Goal: Entertainment & Leisure: Consume media (video, audio)

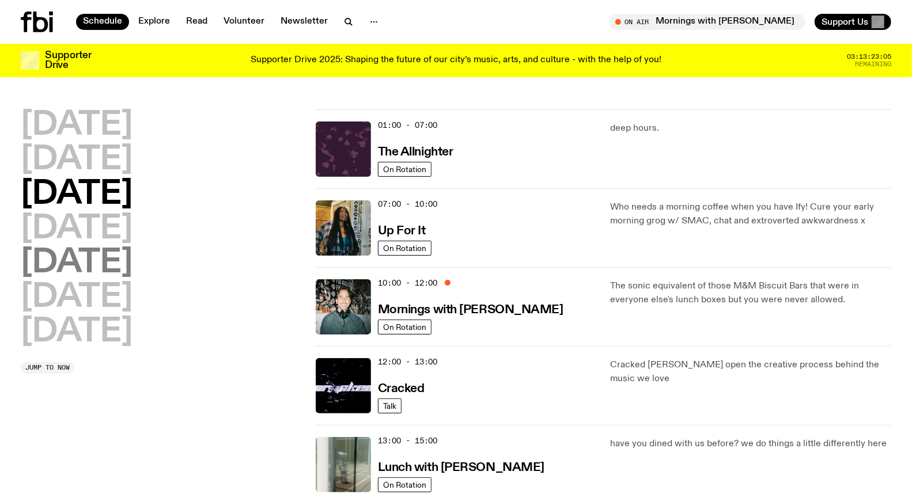
click at [74, 257] on h2 "[DATE]" at bounding box center [77, 263] width 112 height 32
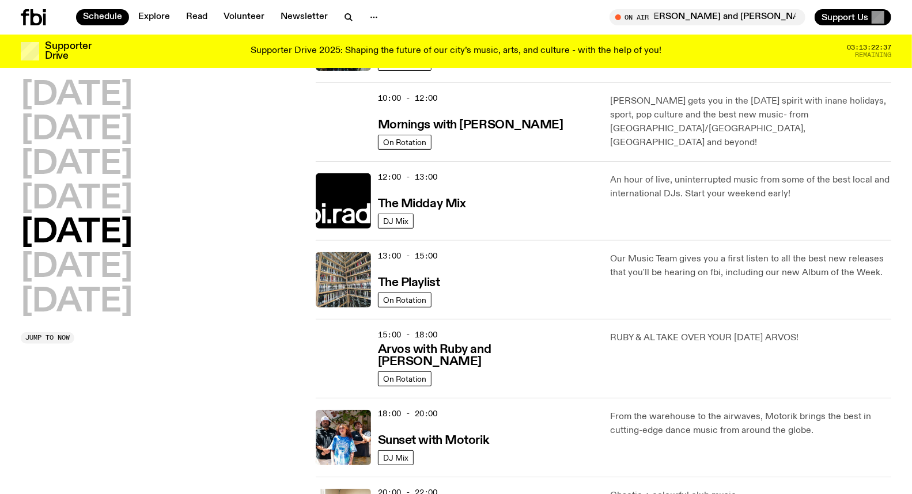
scroll to position [160, 0]
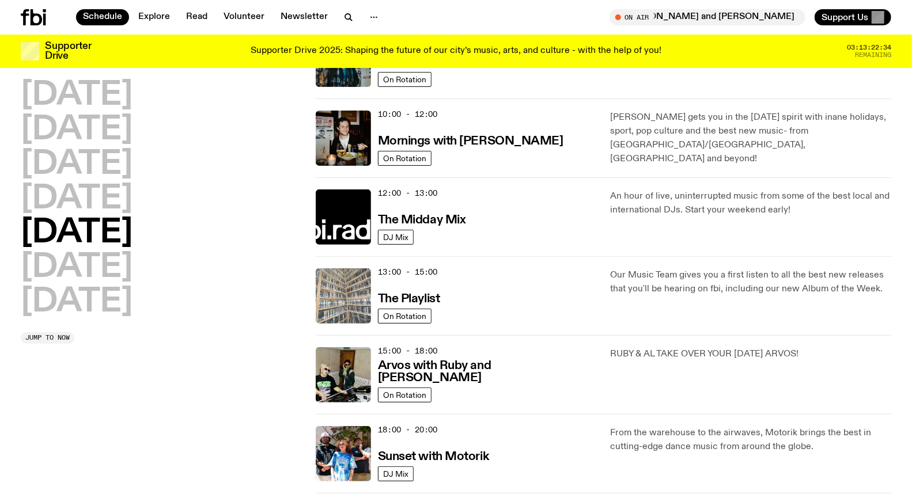
click at [363, 300] on img at bounding box center [343, 295] width 55 height 55
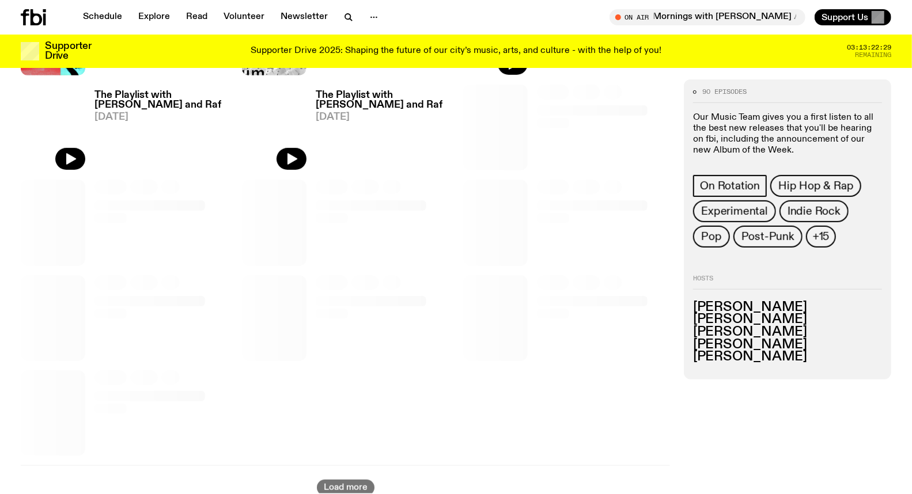
scroll to position [442, 0]
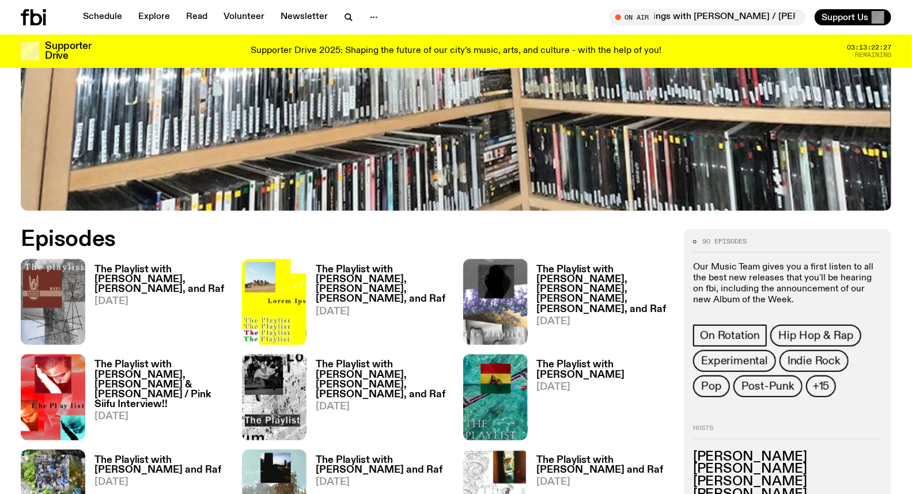
click at [165, 274] on h3 "The Playlist with [PERSON_NAME], [PERSON_NAME], and Raf" at bounding box center [161, 279] width 134 height 29
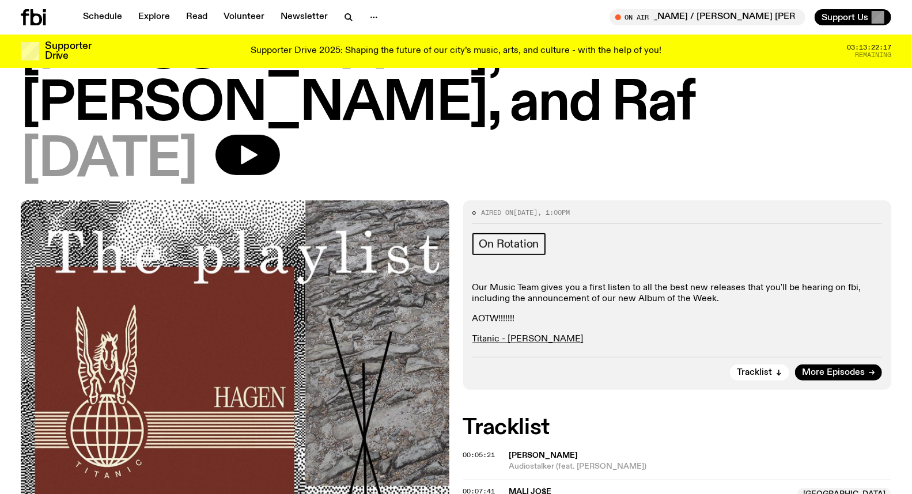
scroll to position [123, 0]
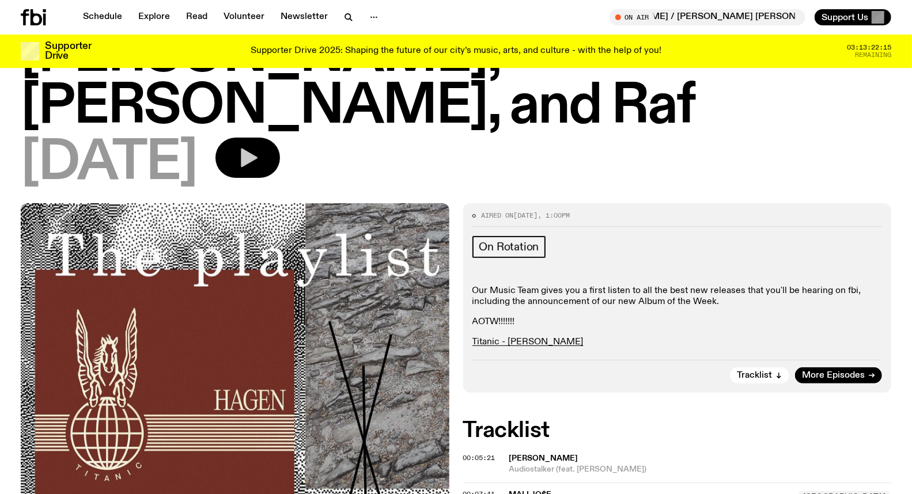
click at [259, 146] on icon "button" at bounding box center [247, 157] width 23 height 23
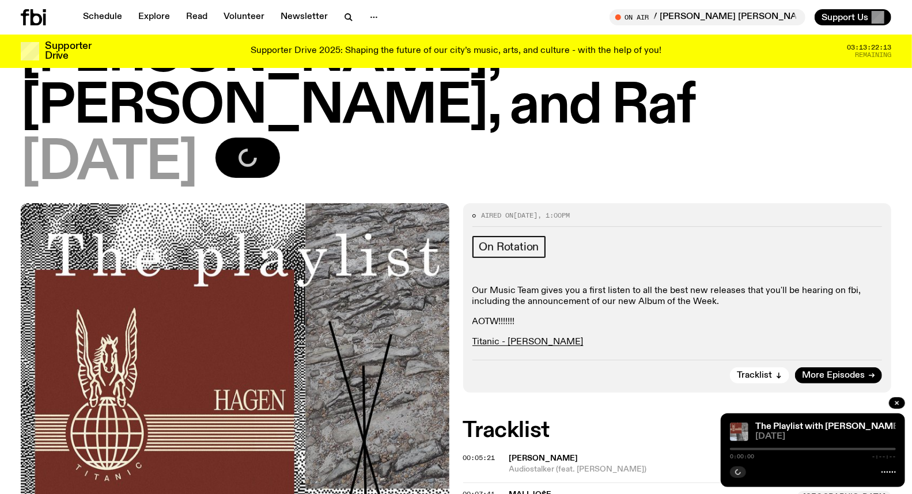
click at [766, 449] on div at bounding box center [813, 449] width 166 height 2
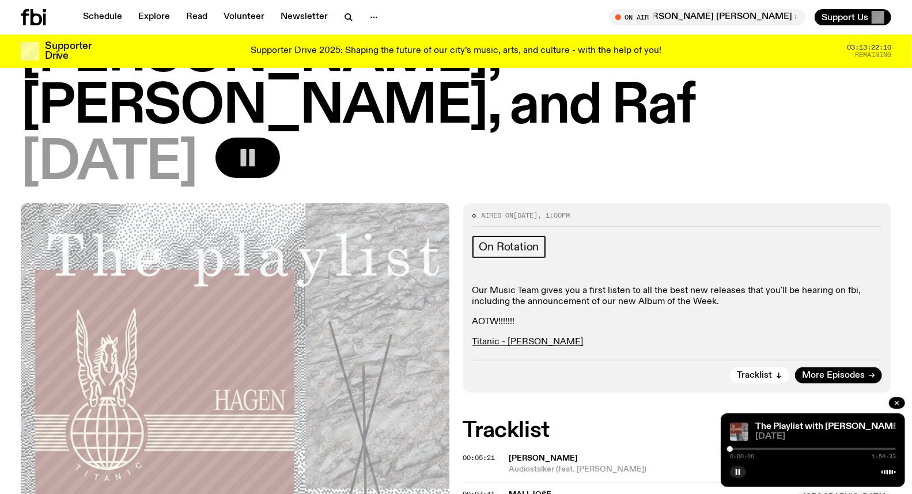
click at [766, 447] on div "0:00:00 1:54:33" at bounding box center [813, 453] width 166 height 14
drag, startPoint x: 729, startPoint y: 449, endPoint x: 757, endPoint y: 455, distance: 28.8
click at [757, 455] on div "0:18:57 1:54:33" at bounding box center [813, 453] width 166 height 14
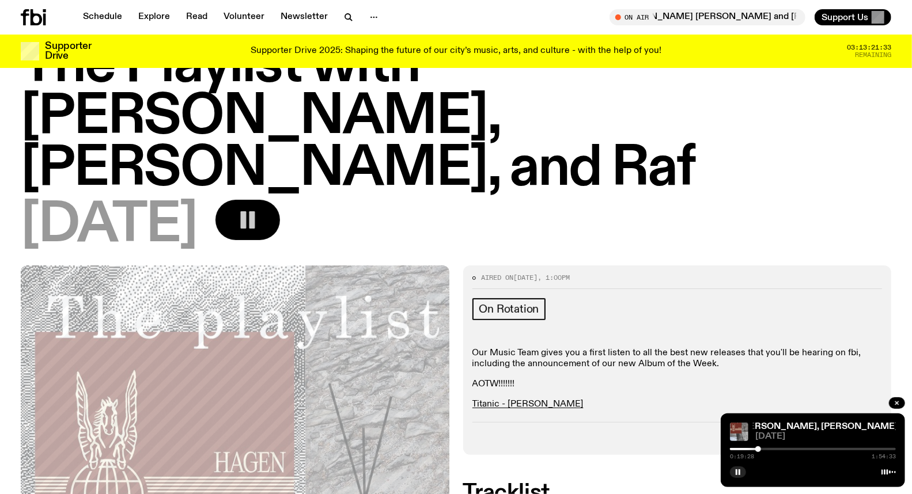
scroll to position [0, 0]
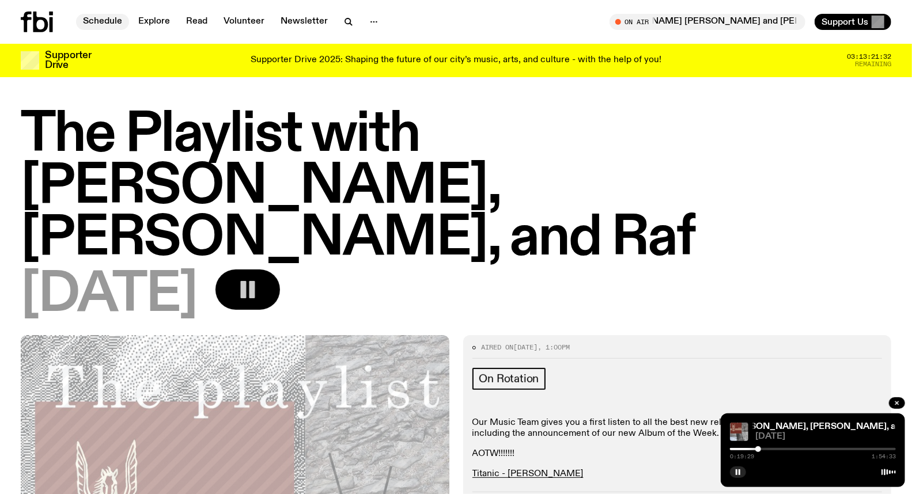
click at [105, 19] on link "Schedule" at bounding box center [102, 22] width 53 height 16
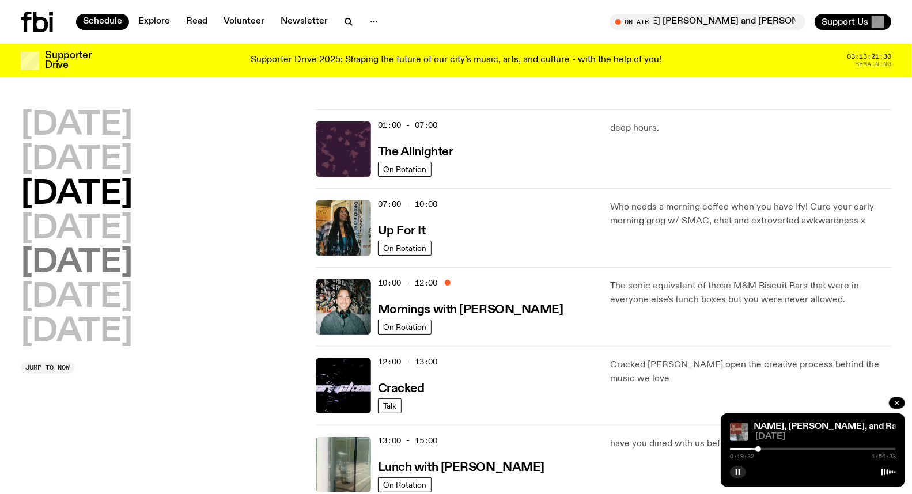
click at [88, 268] on h2 "[DATE]" at bounding box center [77, 263] width 112 height 32
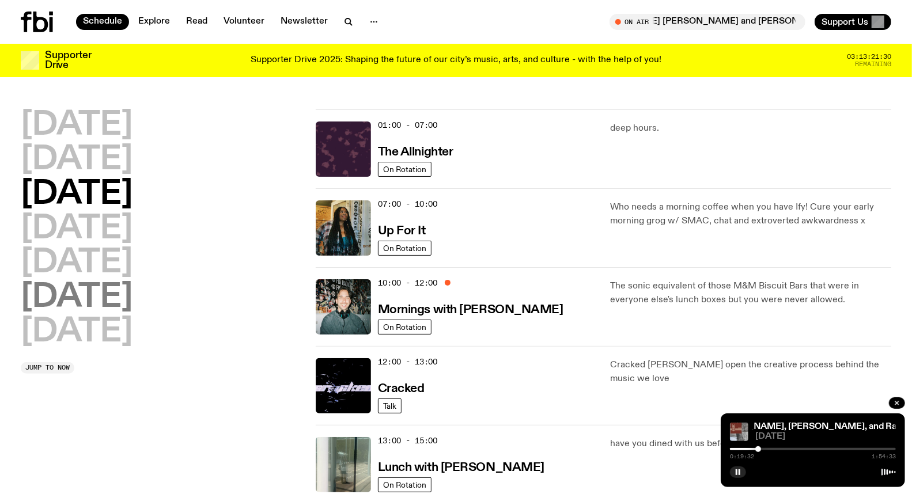
scroll to position [32, 0]
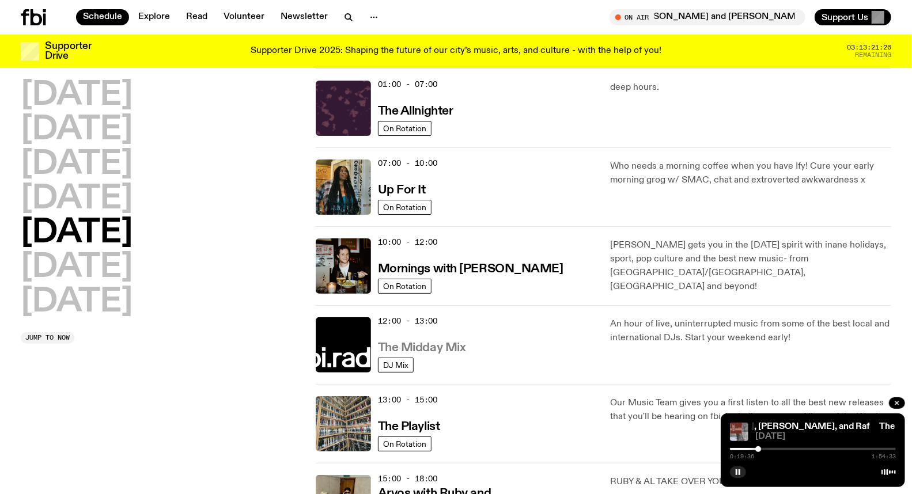
click at [445, 344] on h3 "The Midday Mix" at bounding box center [422, 348] width 88 height 12
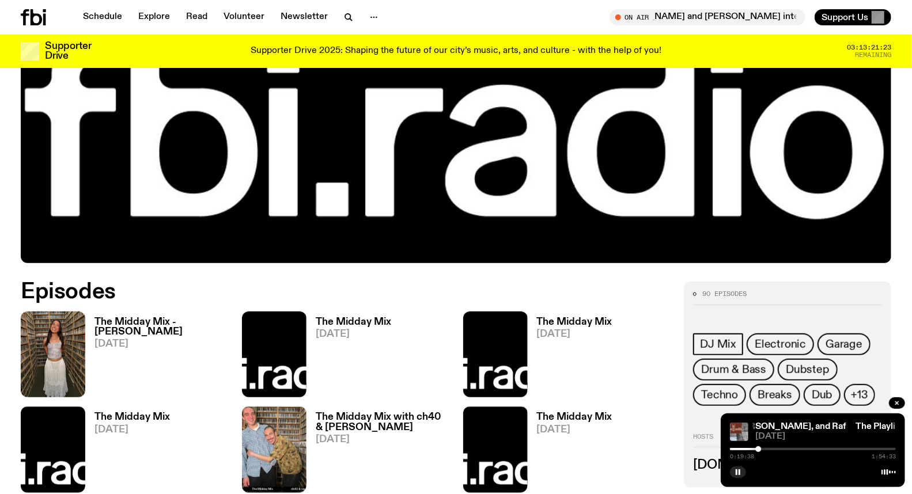
scroll to position [505, 0]
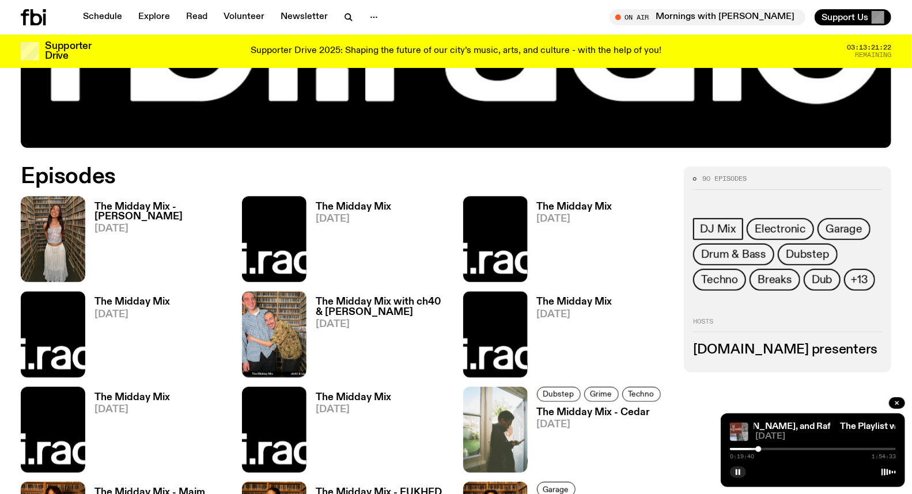
click at [196, 210] on h3 "The Midday Mix - Narainee" at bounding box center [161, 212] width 134 height 20
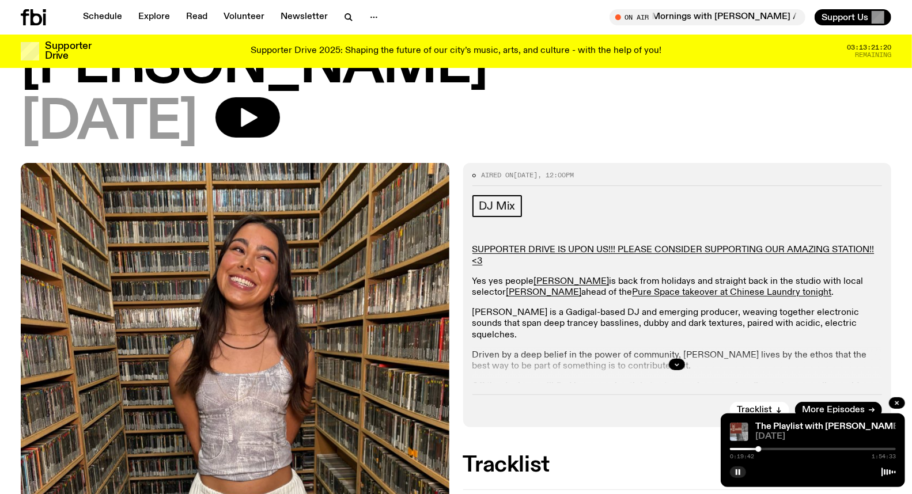
scroll to position [188, 0]
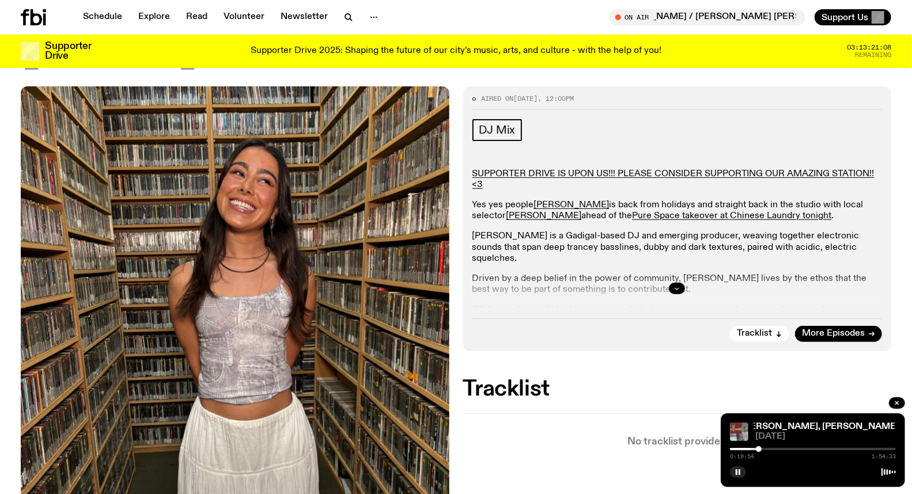
click at [678, 285] on icon "button" at bounding box center [676, 288] width 7 height 7
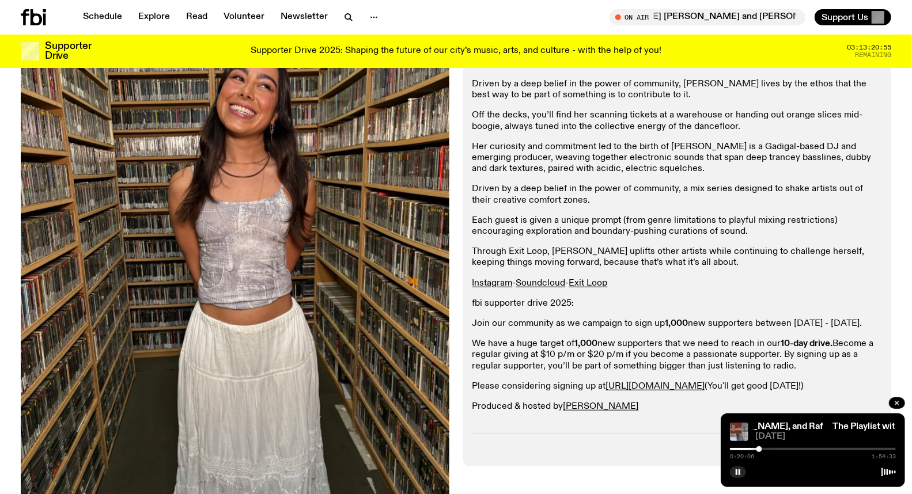
scroll to position [380, 0]
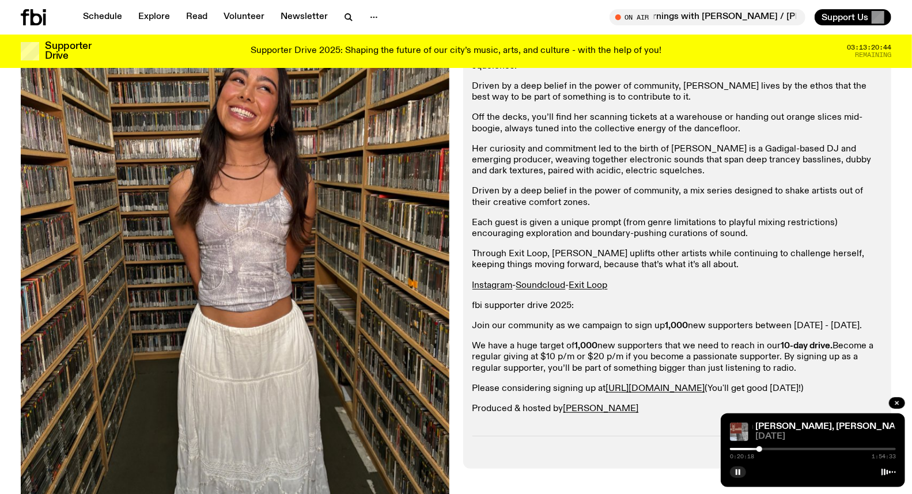
click at [763, 450] on div at bounding box center [813, 449] width 166 height 2
click at [761, 448] on div at bounding box center [763, 449] width 6 height 6
click at [763, 449] on div at bounding box center [763, 449] width 6 height 6
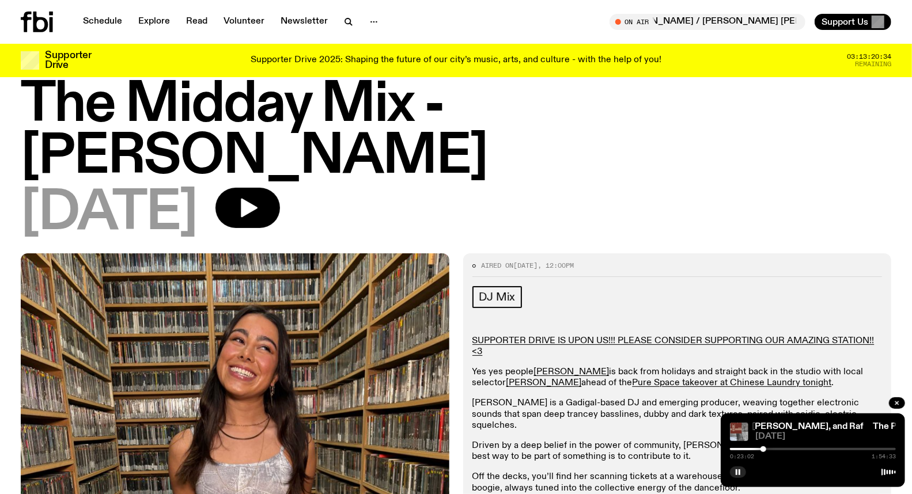
scroll to position [0, 0]
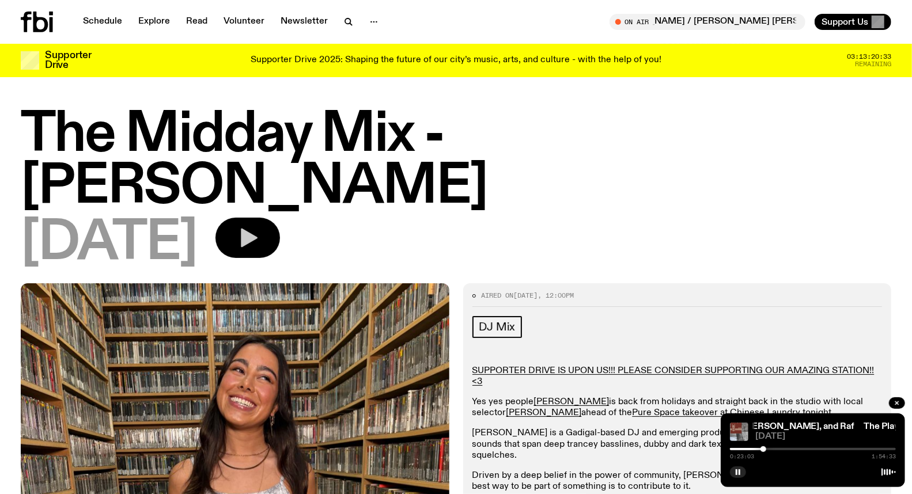
click at [259, 226] on icon "button" at bounding box center [247, 237] width 23 height 23
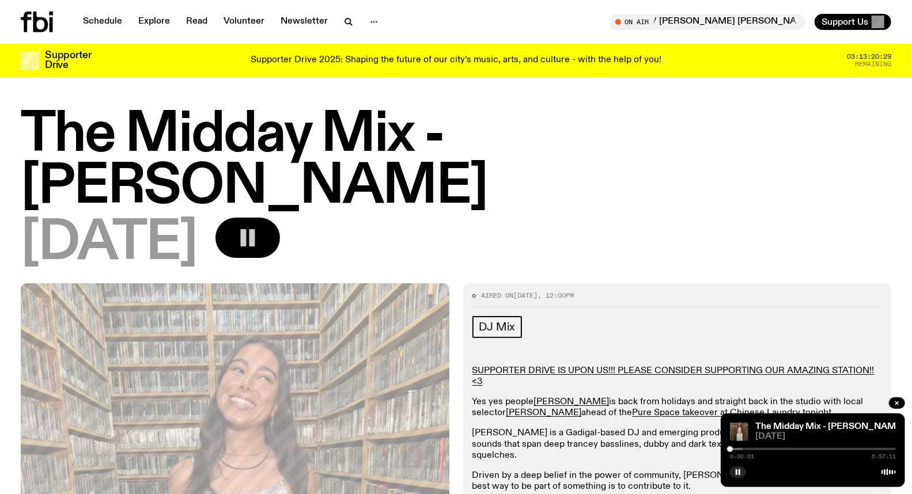
click at [764, 450] on div at bounding box center [813, 449] width 166 height 2
click at [776, 448] on div at bounding box center [813, 449] width 166 height 2
click at [780, 448] on div at bounding box center [813, 449] width 166 height 2
click at [785, 448] on div at bounding box center [813, 449] width 166 height 2
click at [787, 447] on div at bounding box center [787, 449] width 6 height 6
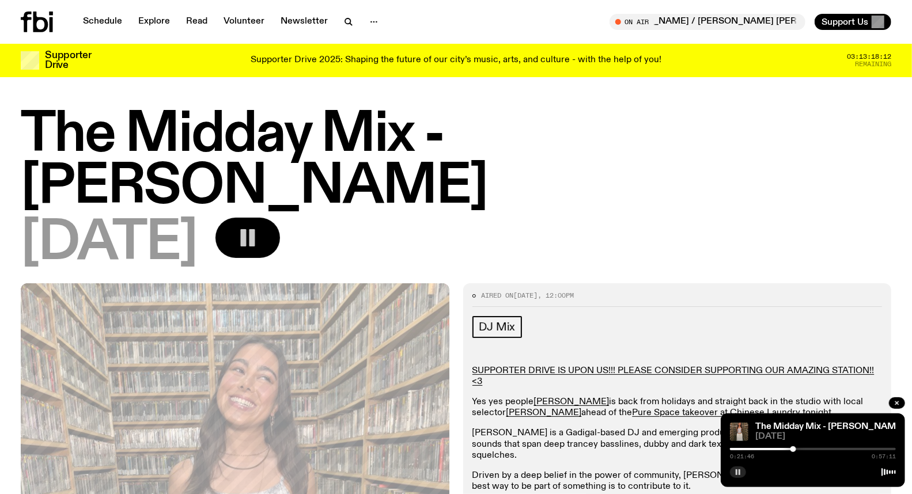
click at [733, 470] on button "button" at bounding box center [738, 472] width 16 height 12
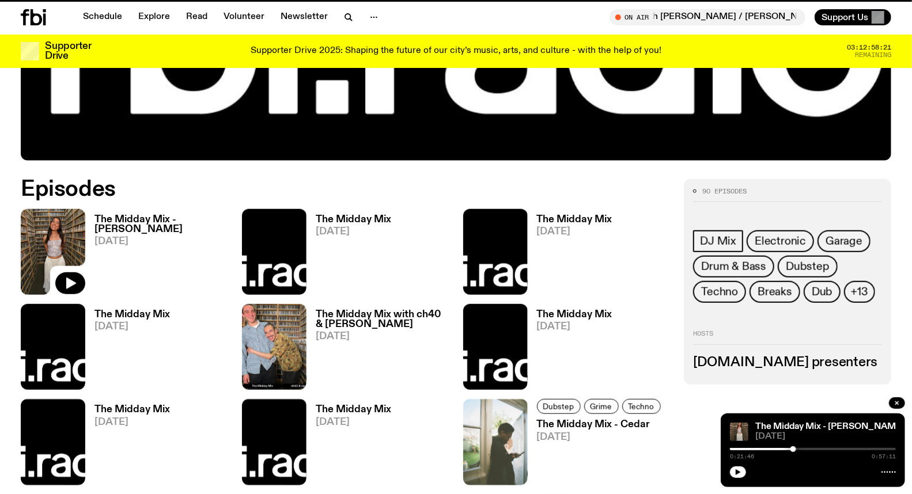
scroll to position [496, 0]
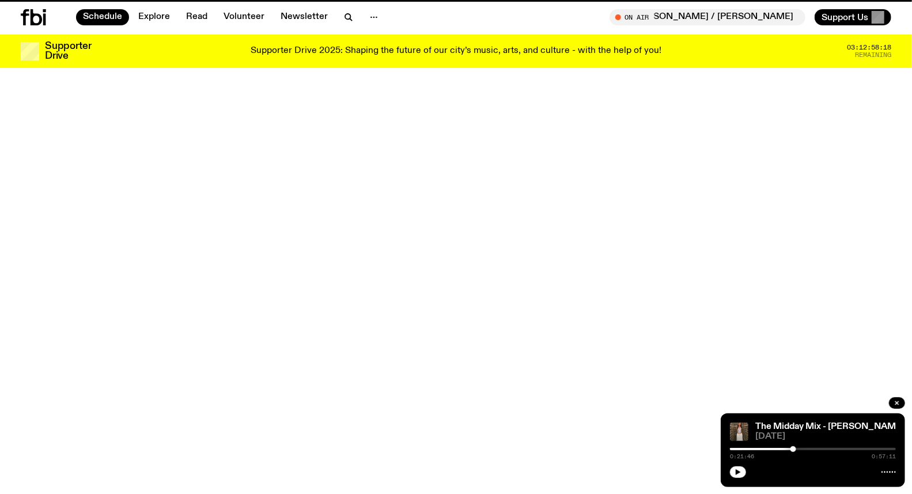
scroll to position [32, 0]
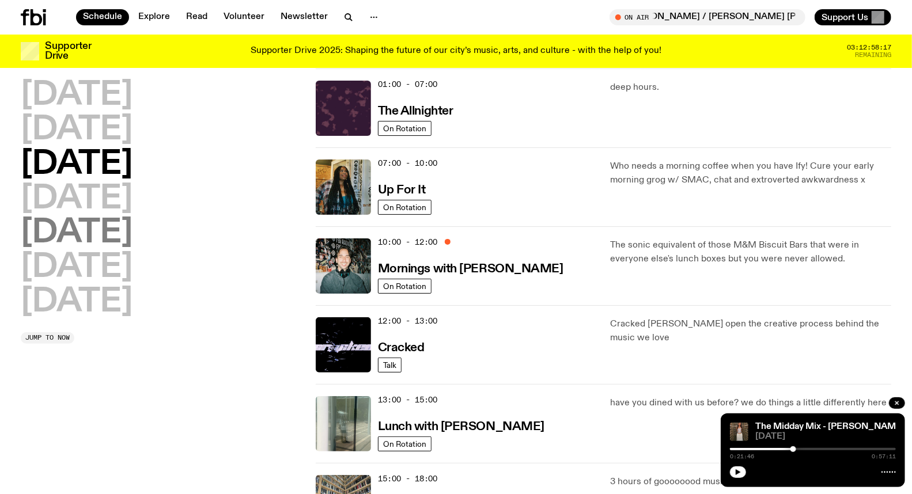
click at [93, 229] on h2 "[DATE]" at bounding box center [77, 233] width 112 height 32
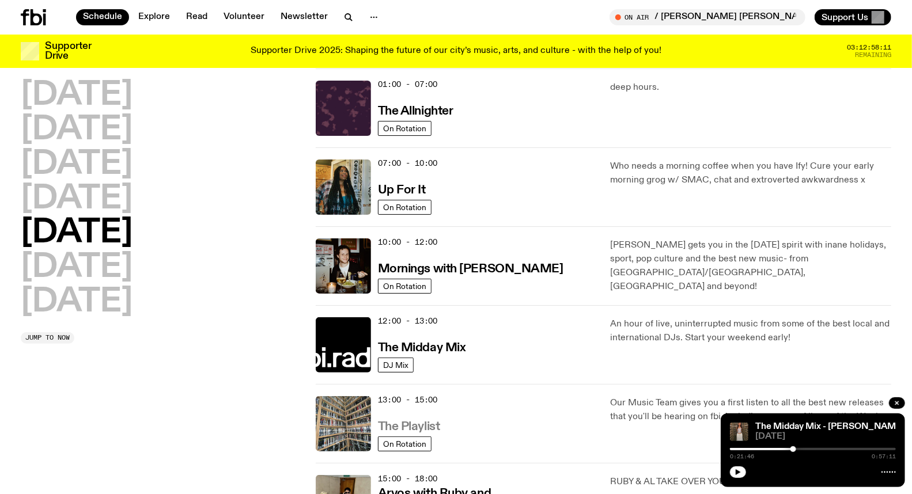
click at [412, 427] on h3 "The Playlist" at bounding box center [409, 427] width 62 height 12
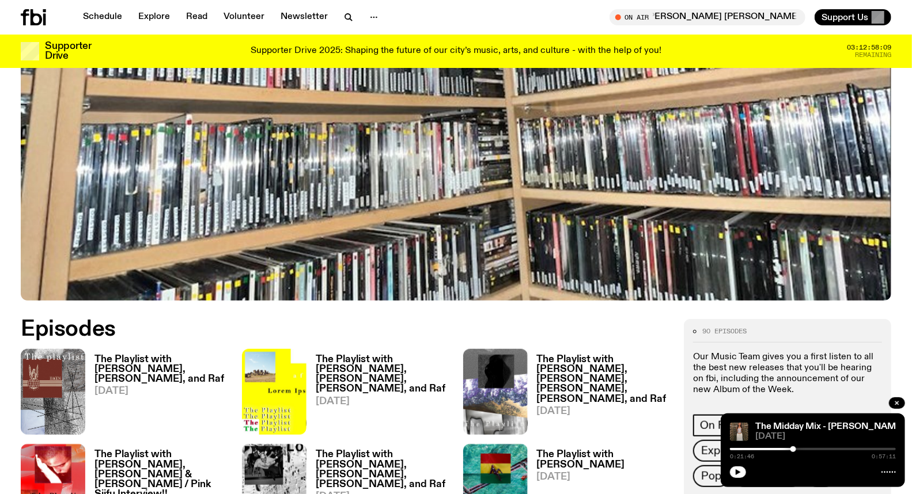
scroll to position [439, 0]
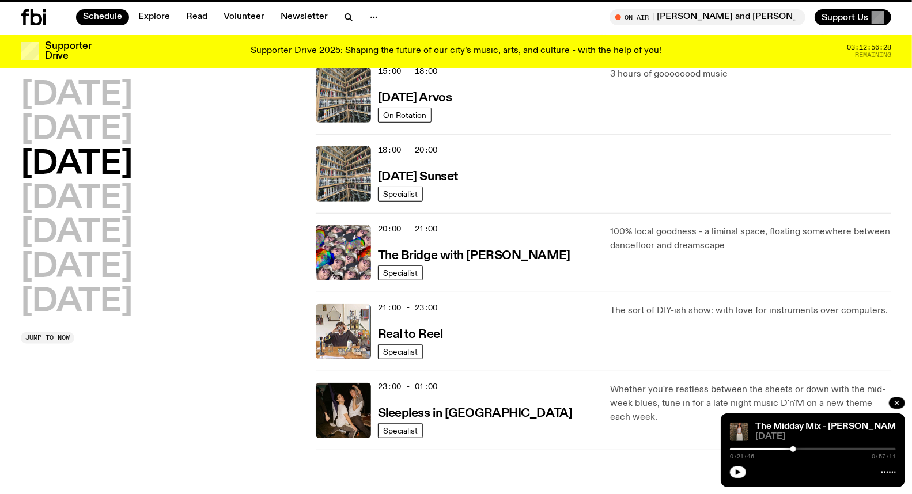
scroll to position [32, 0]
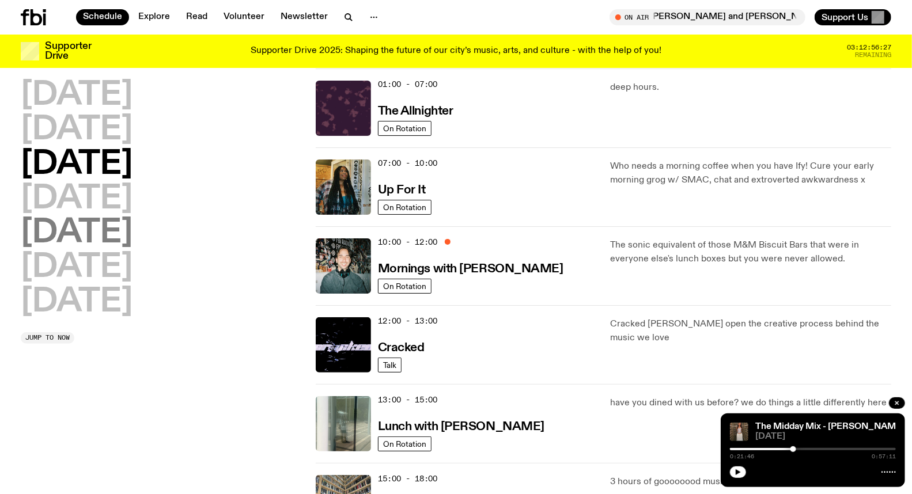
click at [78, 232] on h2 "[DATE]" at bounding box center [77, 233] width 112 height 32
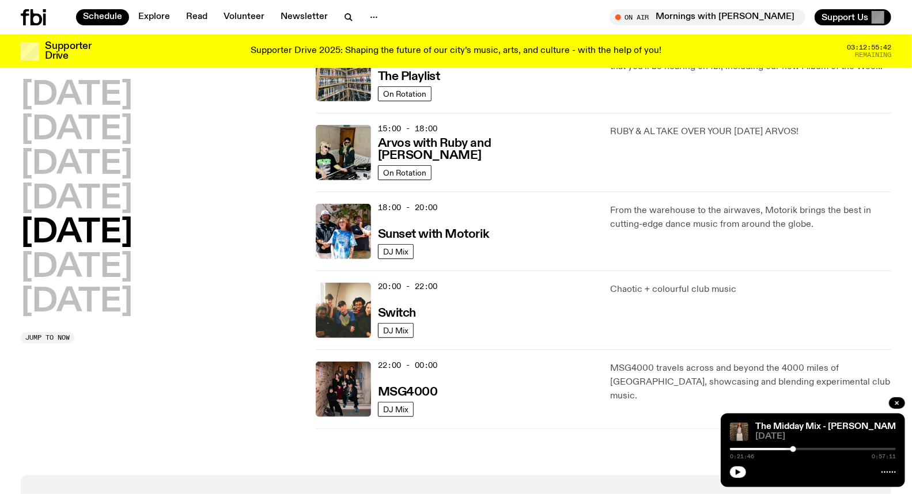
scroll to position [352, 0]
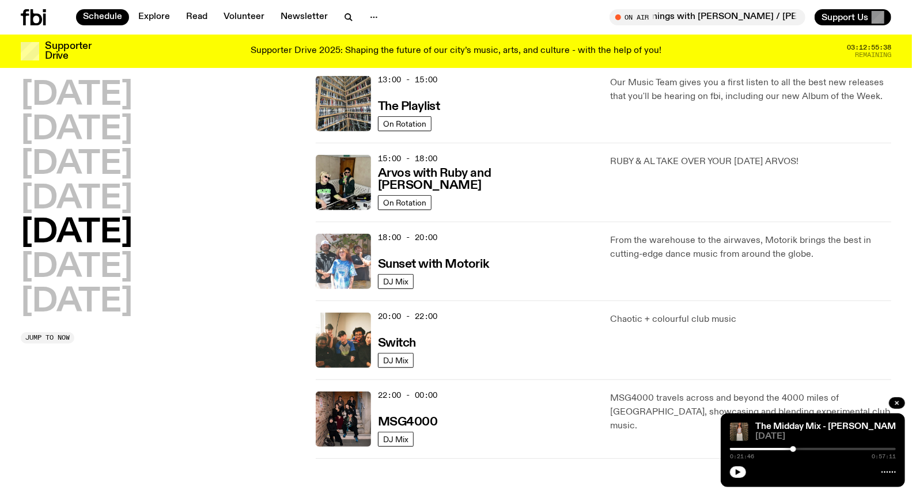
click at [343, 265] on img at bounding box center [343, 261] width 55 height 55
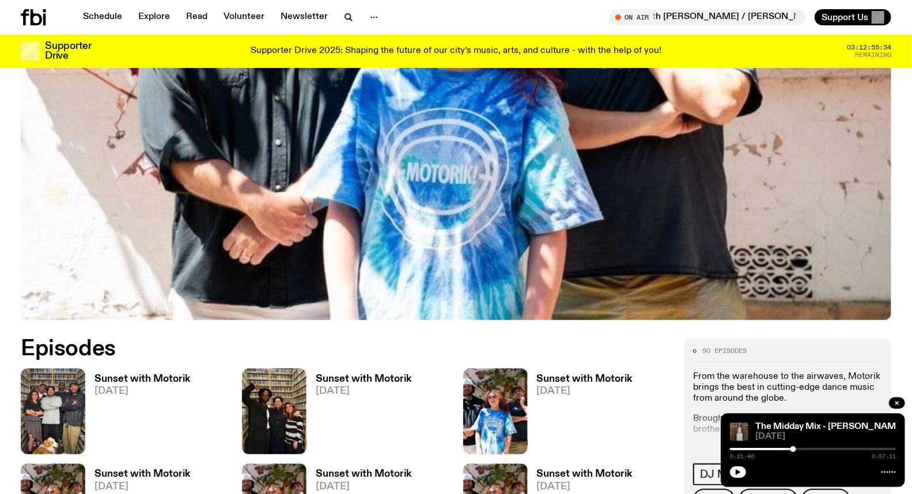
scroll to position [508, 0]
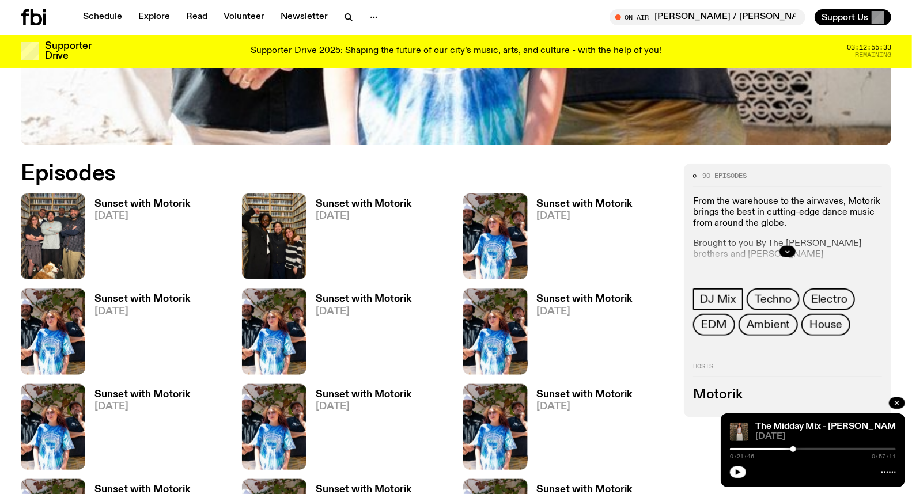
click at [119, 231] on link "Sunset with Motorik 19.09.25" at bounding box center [137, 239] width 105 height 80
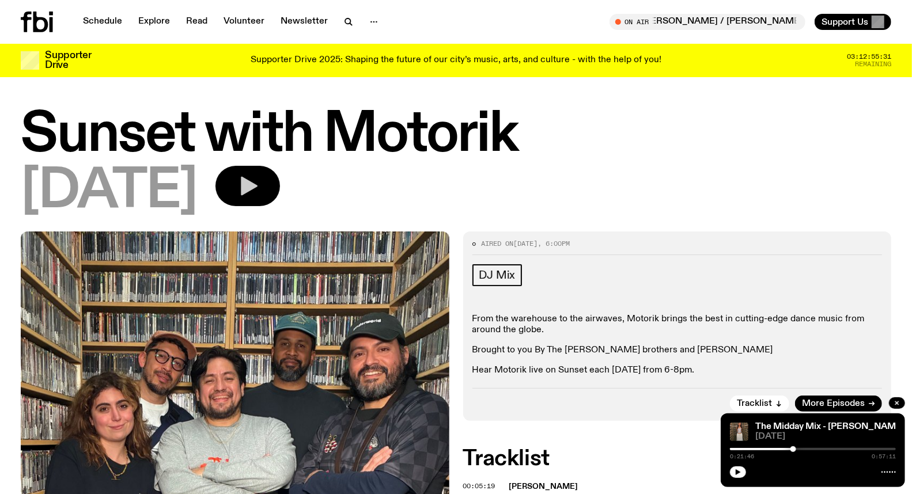
click at [280, 191] on button "button" at bounding box center [247, 186] width 64 height 40
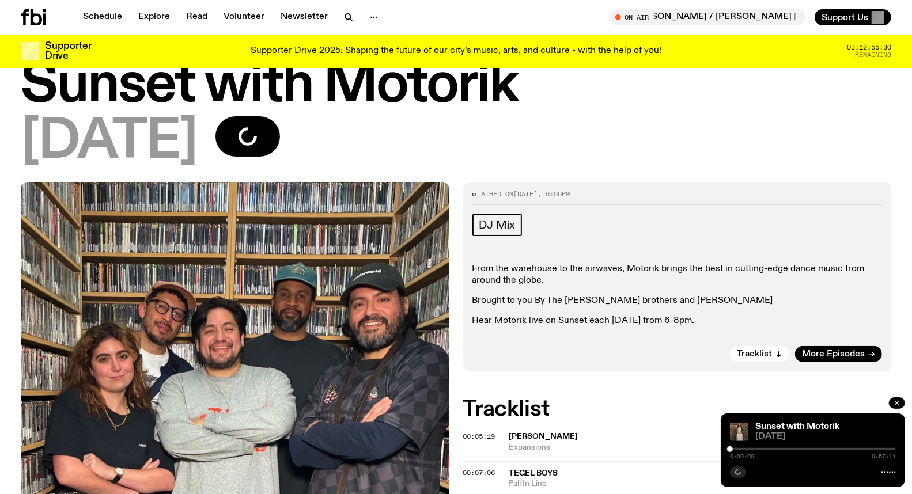
scroll to position [125, 0]
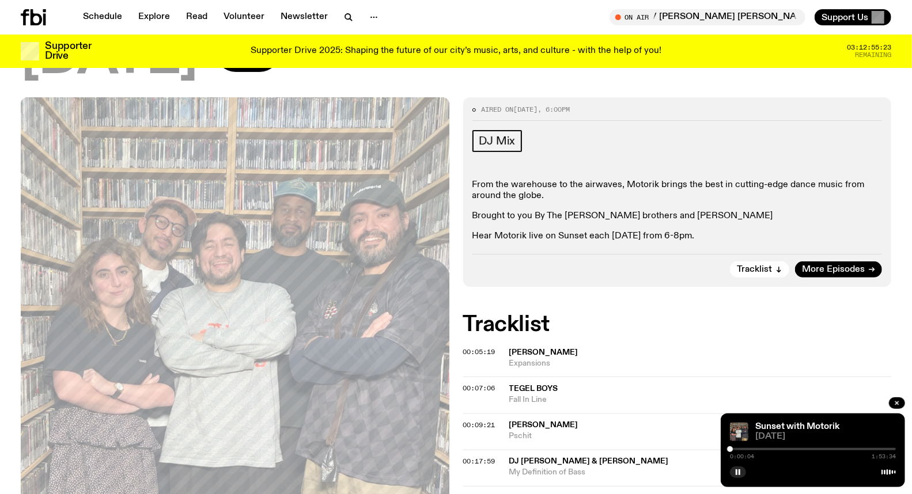
click at [745, 374] on div "00:05:19 Lonnie Liston Smith Expansions" at bounding box center [677, 363] width 428 height 28
click at [766, 450] on div at bounding box center [813, 449] width 166 height 2
click at [779, 449] on div at bounding box center [813, 449] width 166 height 2
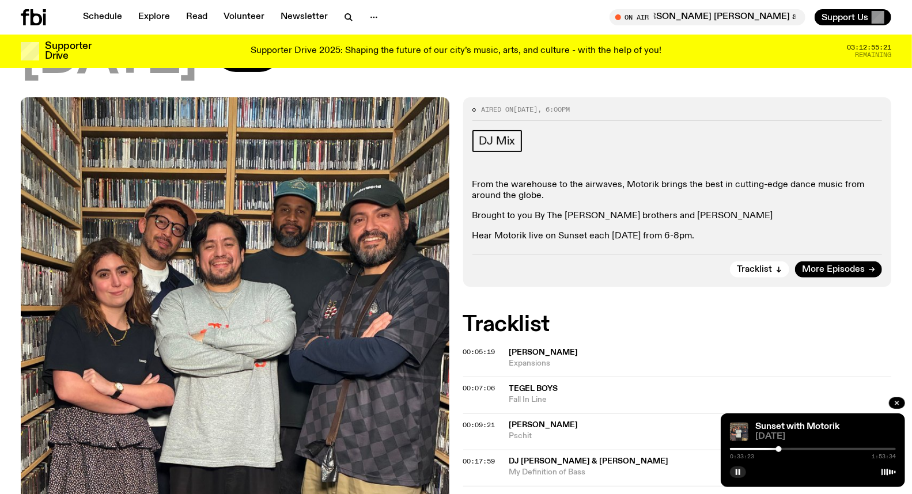
click at [787, 449] on div at bounding box center [813, 449] width 166 height 2
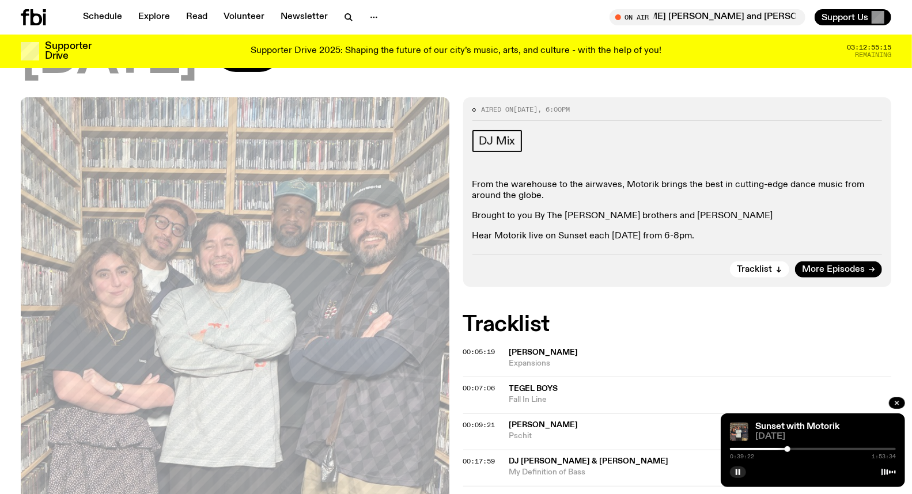
click at [844, 369] on div "00:05:19 Lonnie Liston Smith Expansions" at bounding box center [677, 363] width 428 height 28
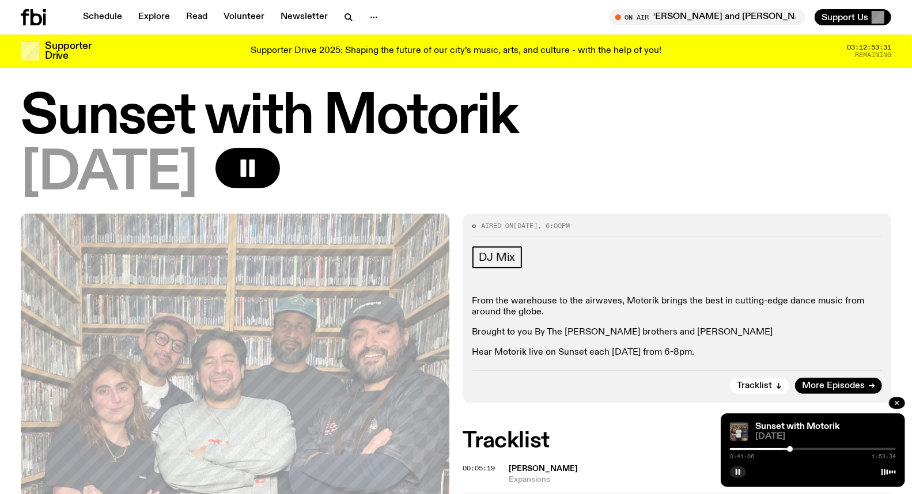
scroll to position [0, 0]
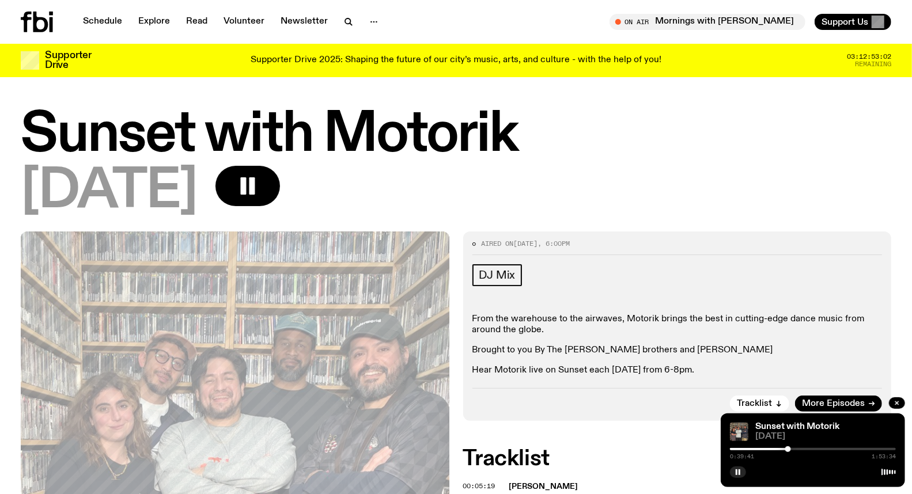
click at [788, 449] on div at bounding box center [788, 449] width 6 height 6
click at [785, 450] on div at bounding box center [785, 449] width 6 height 6
click at [789, 447] on div "0:37:44 1:53:34" at bounding box center [813, 453] width 166 height 14
click at [788, 449] on div at bounding box center [813, 449] width 166 height 2
click at [791, 448] on div at bounding box center [813, 449] width 166 height 2
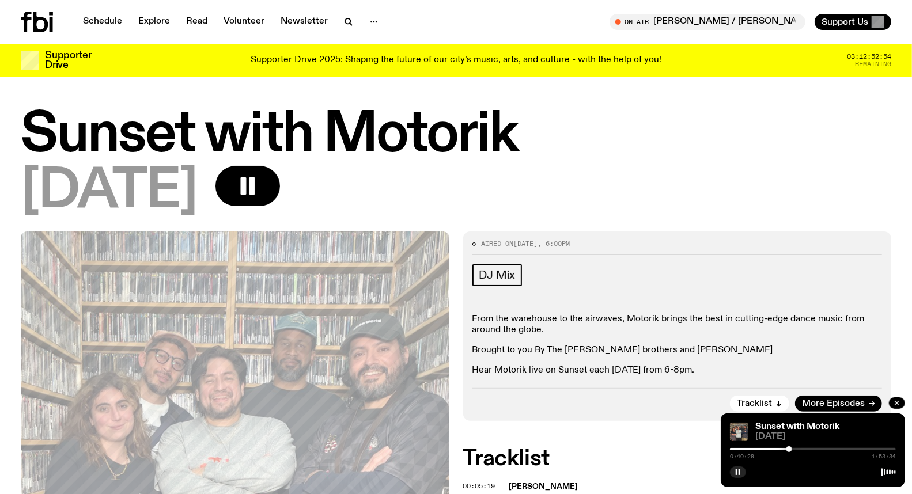
click at [789, 450] on div at bounding box center [789, 449] width 6 height 6
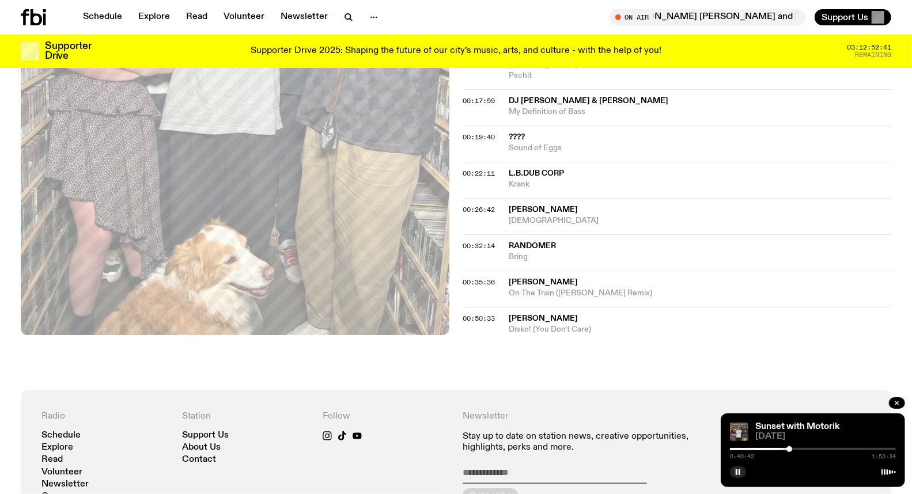
scroll to position [508, 0]
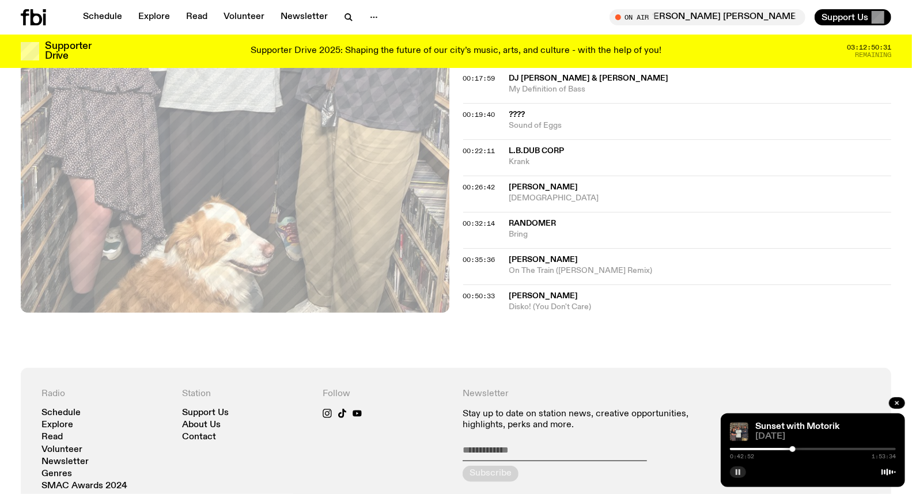
click at [743, 473] on button "button" at bounding box center [738, 472] width 16 height 12
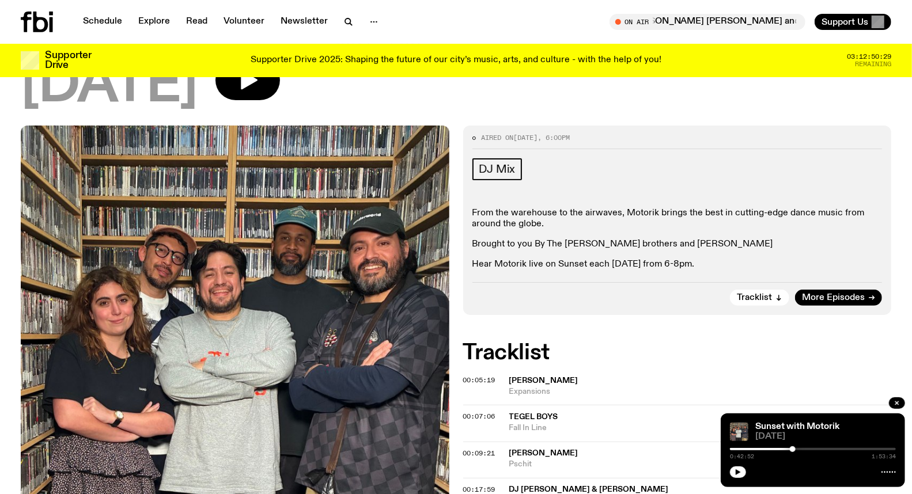
scroll to position [0, 0]
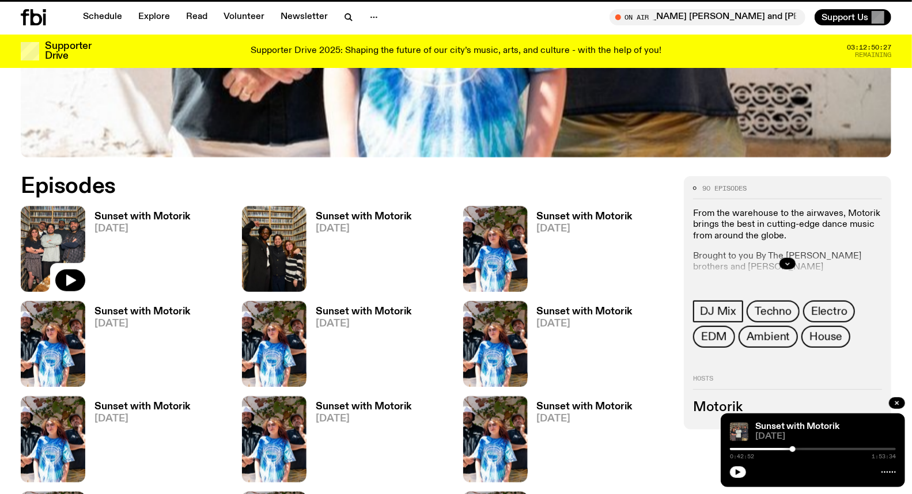
scroll to position [499, 0]
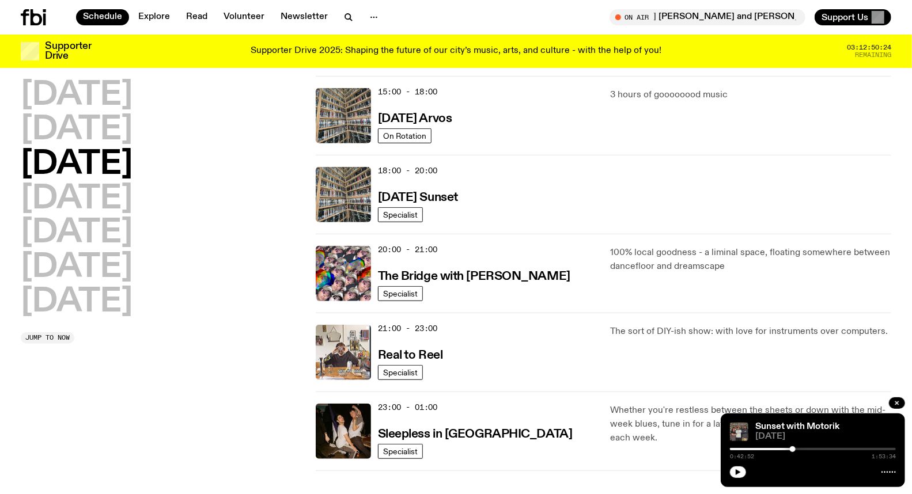
scroll to position [544, 0]
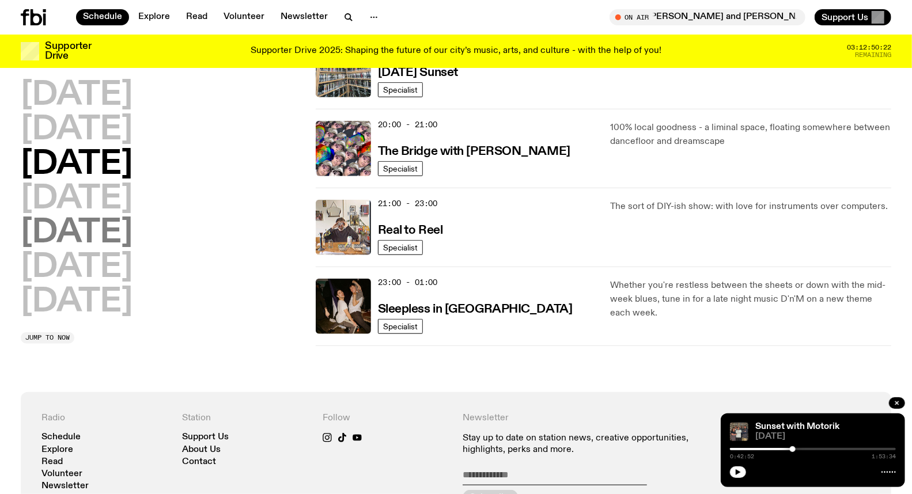
click at [77, 220] on h2 "[DATE]" at bounding box center [77, 233] width 112 height 32
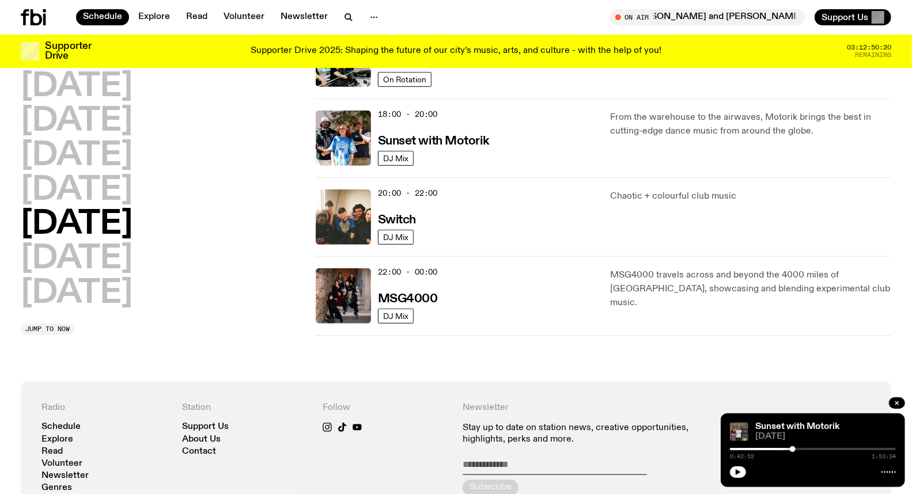
scroll to position [480, 0]
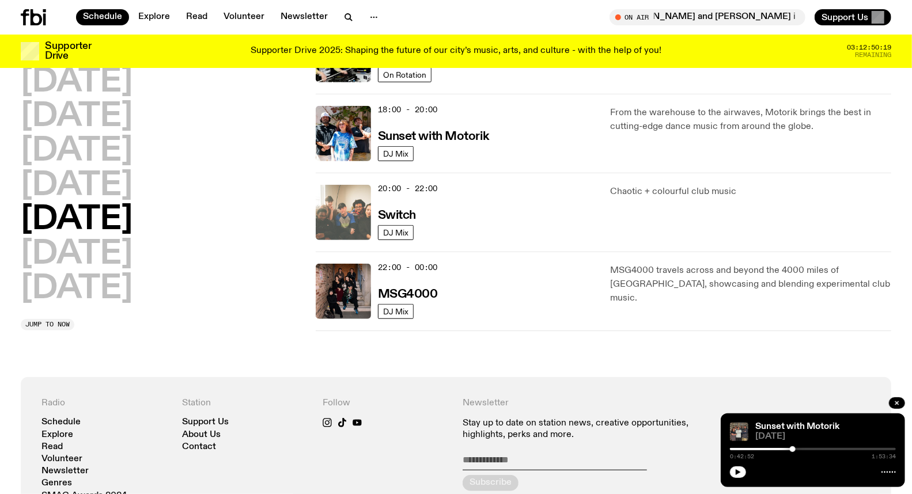
click at [335, 213] on img at bounding box center [343, 212] width 55 height 55
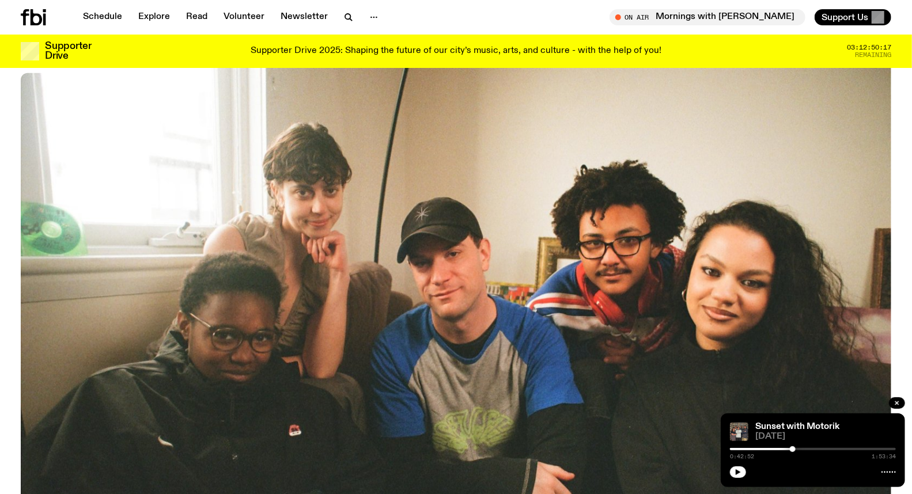
scroll to position [377, 0]
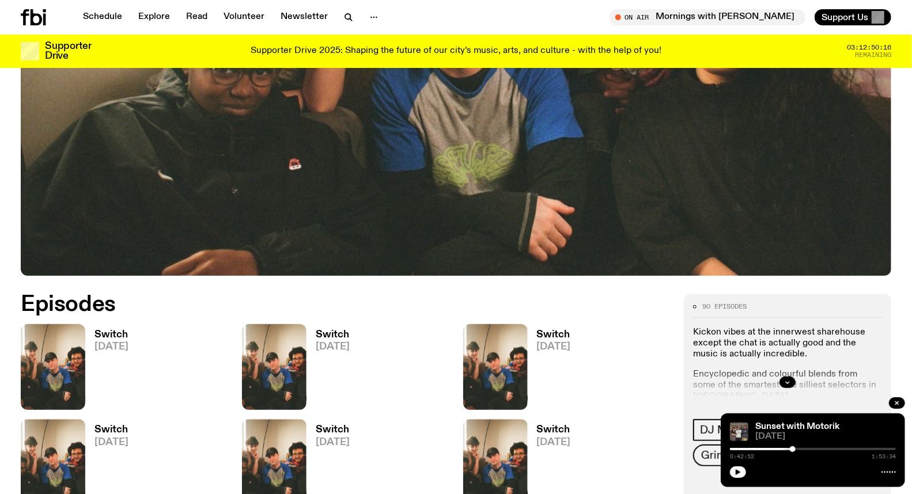
click at [107, 352] on link "Switch 19.09.25" at bounding box center [106, 370] width 43 height 80
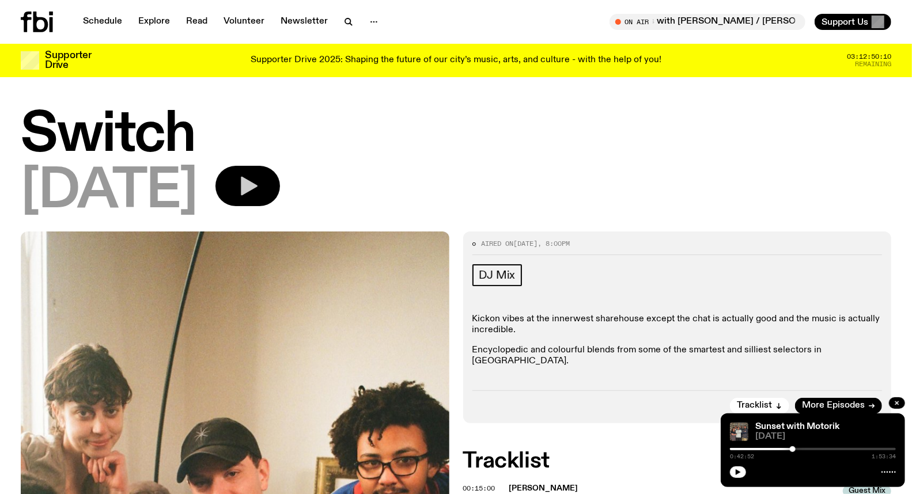
click at [259, 179] on icon "button" at bounding box center [247, 185] width 23 height 23
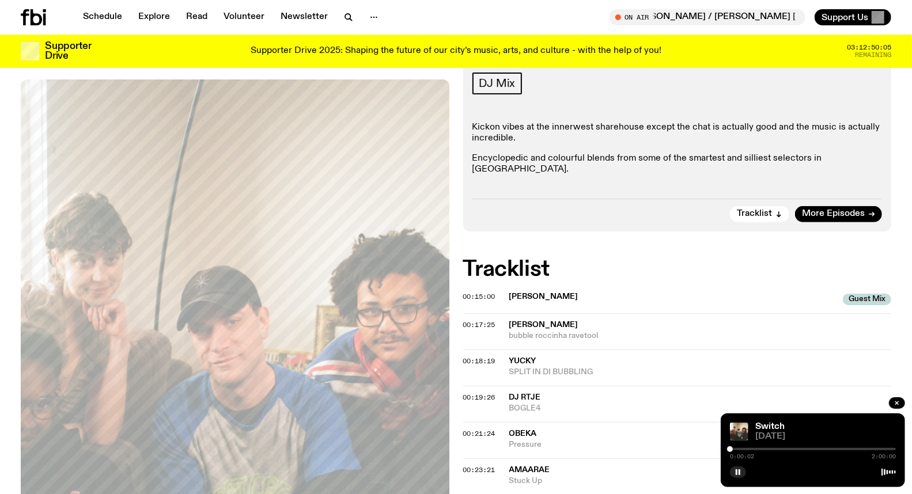
scroll to position [246, 0]
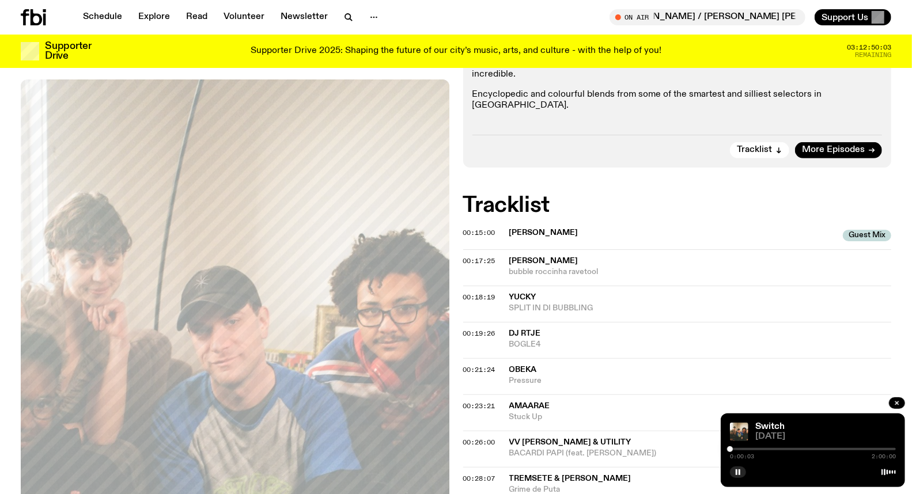
click at [766, 451] on div "0:00:03 2:00:00" at bounding box center [813, 453] width 166 height 14
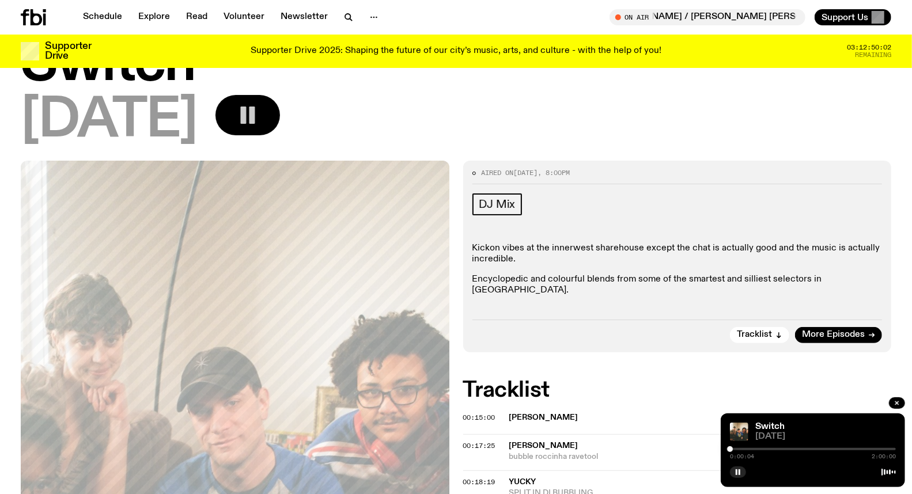
scroll to position [55, 0]
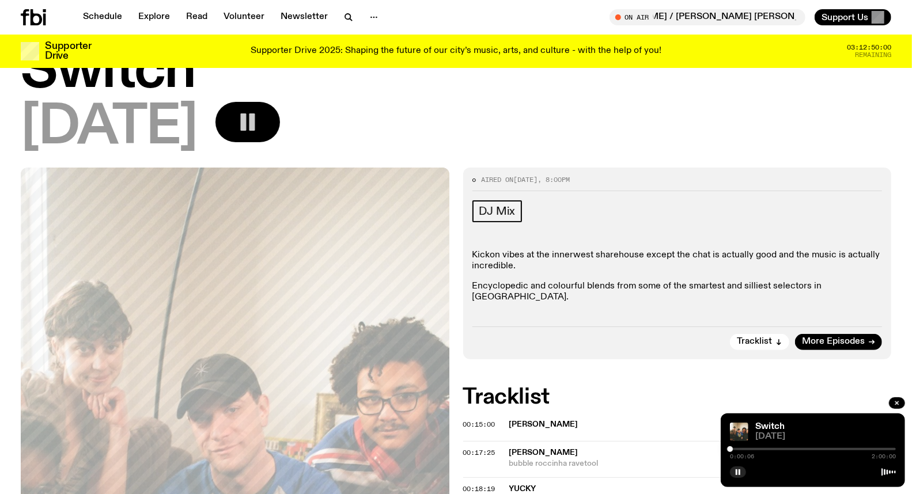
click at [753, 448] on div at bounding box center [813, 449] width 166 height 2
click at [761, 448] on div at bounding box center [813, 449] width 166 height 2
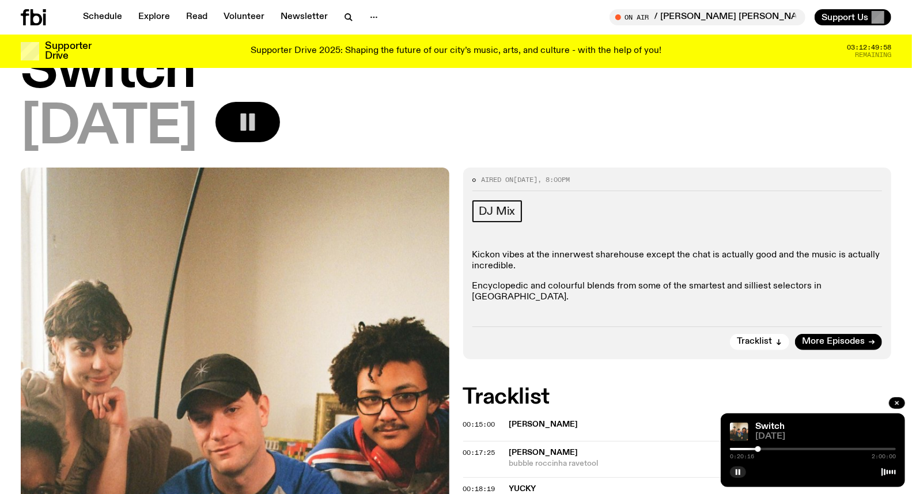
click at [758, 450] on div at bounding box center [758, 449] width 6 height 6
click at [756, 450] on div at bounding box center [758, 449] width 6 height 6
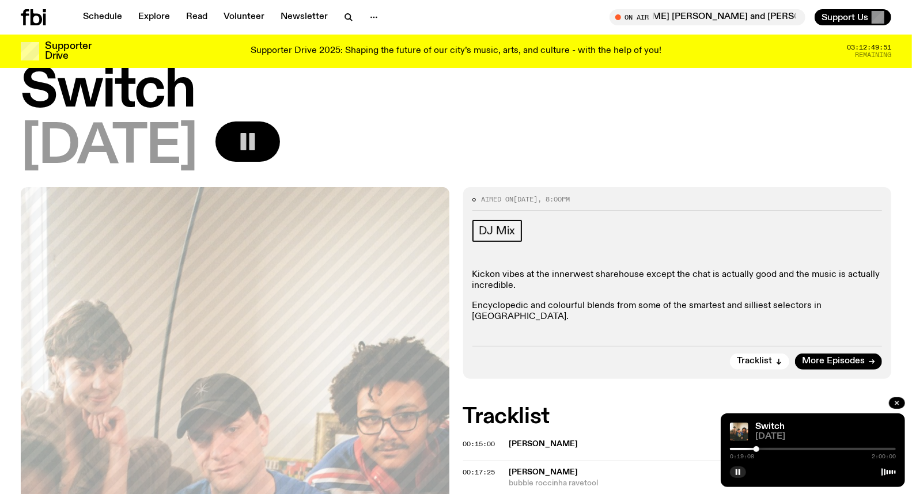
scroll to position [0, 0]
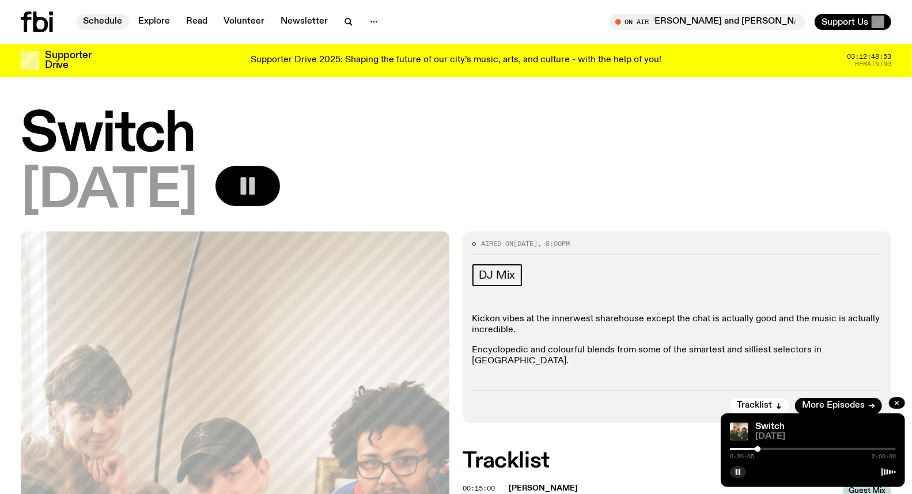
click at [109, 16] on link "Schedule" at bounding box center [102, 22] width 53 height 16
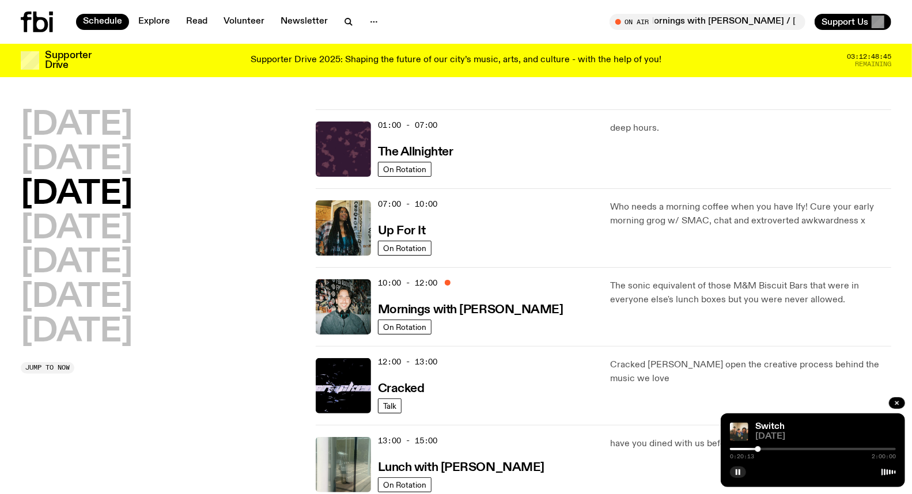
drag, startPoint x: 181, startPoint y: 347, endPoint x: 177, endPoint y: 342, distance: 6.6
click at [181, 347] on div "Monday Tuesday Wednesday Thursday Friday Saturday Sunday" at bounding box center [161, 228] width 281 height 239
click at [124, 302] on h2 "[DATE]" at bounding box center [77, 298] width 112 height 32
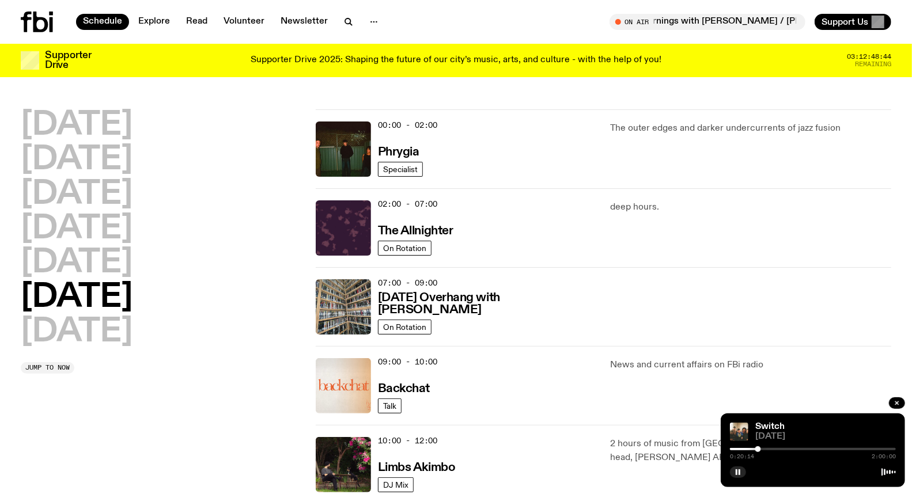
scroll to position [32, 0]
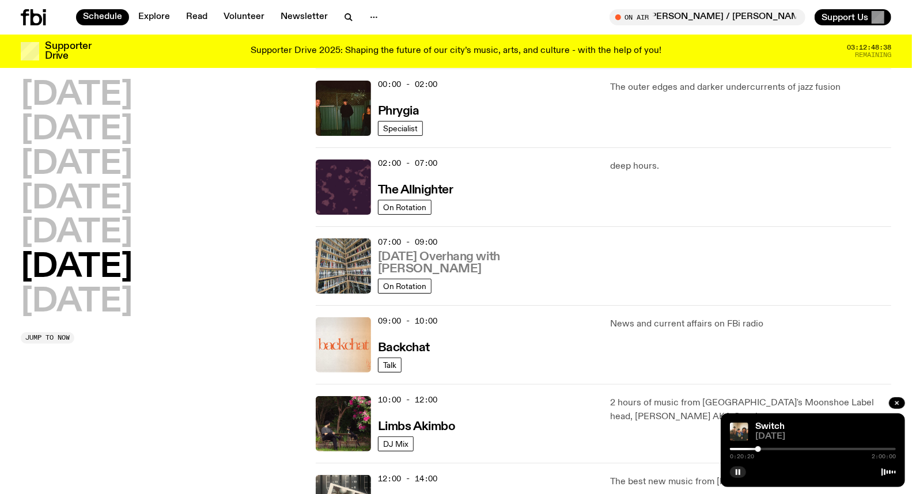
click at [453, 259] on h3 "Saturday Overhang with Kate Stanbridge" at bounding box center [487, 263] width 219 height 24
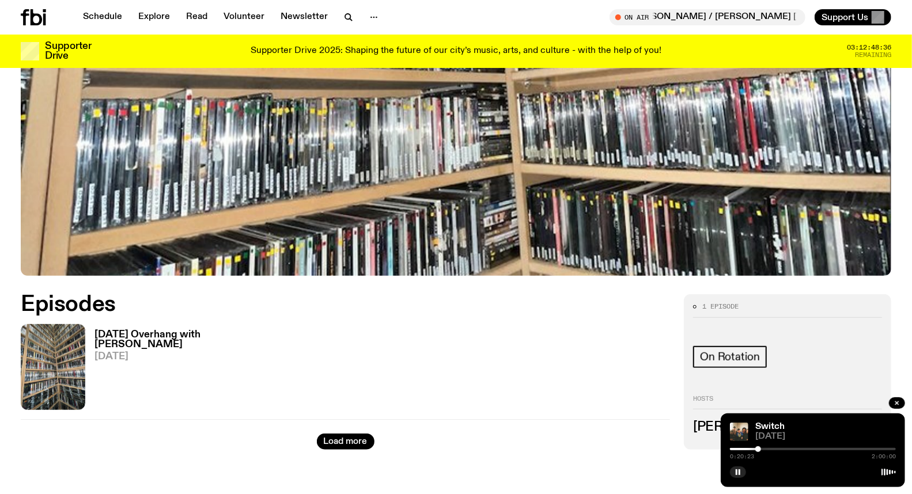
scroll to position [442, 0]
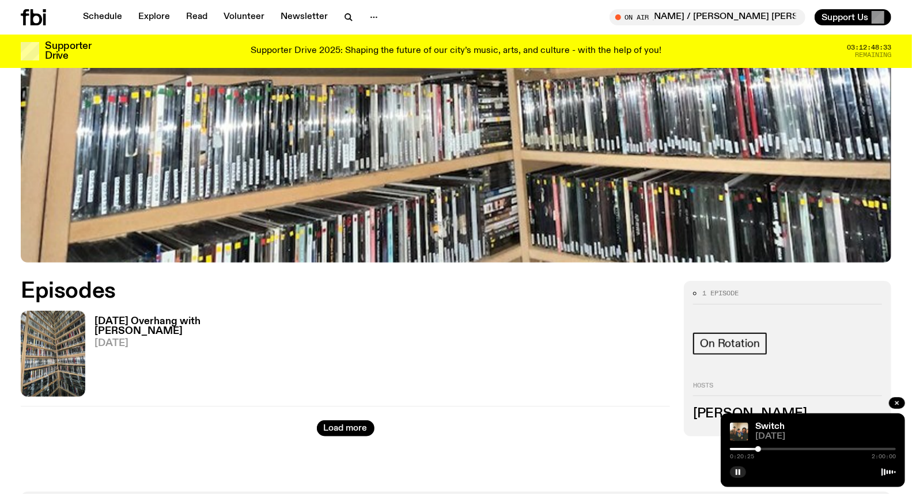
click at [148, 323] on h3 "Saturday Overhang with Kate Stanbridge" at bounding box center [161, 327] width 134 height 20
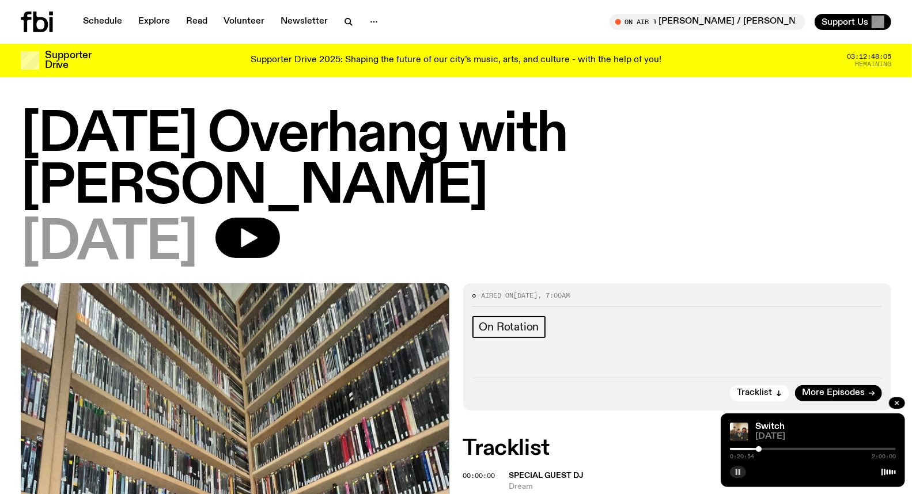
click at [734, 468] on button "button" at bounding box center [738, 472] width 16 height 12
drag, startPoint x: 242, startPoint y: 134, endPoint x: 365, endPoint y: 200, distance: 139.7
click at [364, 200] on h1 "Saturday Overhang with Kate Stanbridge" at bounding box center [456, 161] width 870 height 104
copy h1 "Overhang with Kate Stanbridge"
click at [259, 231] on icon "button" at bounding box center [247, 237] width 23 height 23
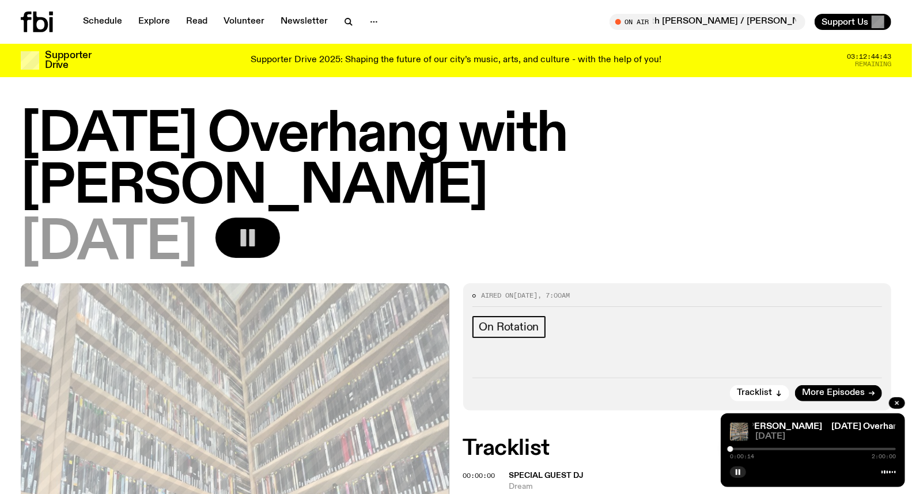
click at [583, 369] on div "Aired on 20.09.25 , 7:00am On Rotation Tracklist More Episodes" at bounding box center [677, 346] width 428 height 127
click at [663, 404] on div "Aired on 20.09.25 , 7:00am On Rotation Tracklist More Episodes" at bounding box center [677, 346] width 428 height 127
click at [761, 447] on div "0:01:17 2:00:00" at bounding box center [813, 453] width 166 height 14
click at [757, 448] on div at bounding box center [813, 449] width 166 height 2
click at [774, 449] on div at bounding box center [813, 449] width 166 height 2
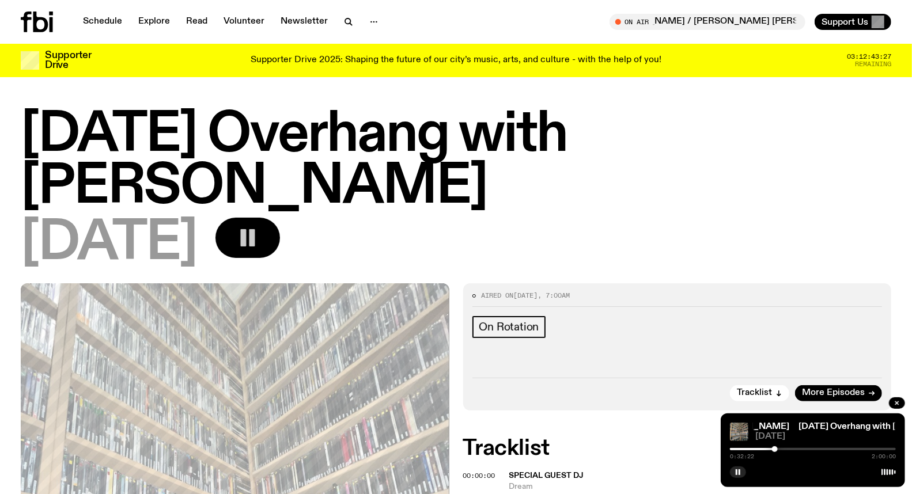
click at [775, 449] on div at bounding box center [775, 449] width 6 height 6
click at [777, 447] on div "0:32:47 2:00:00" at bounding box center [813, 453] width 166 height 14
click at [780, 450] on div at bounding box center [813, 449] width 166 height 2
click at [784, 450] on div at bounding box center [813, 449] width 166 height 2
click at [741, 470] on button "button" at bounding box center [738, 472] width 16 height 12
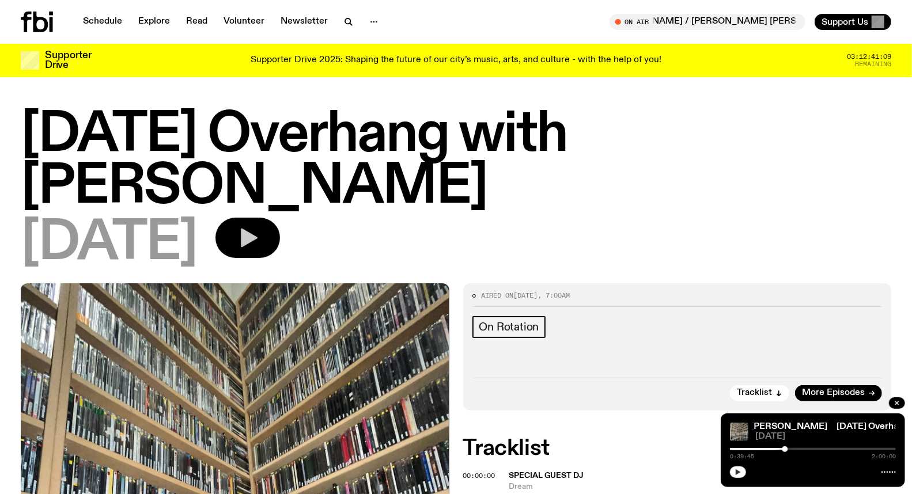
click at [737, 470] on icon "button" at bounding box center [737, 472] width 5 height 6
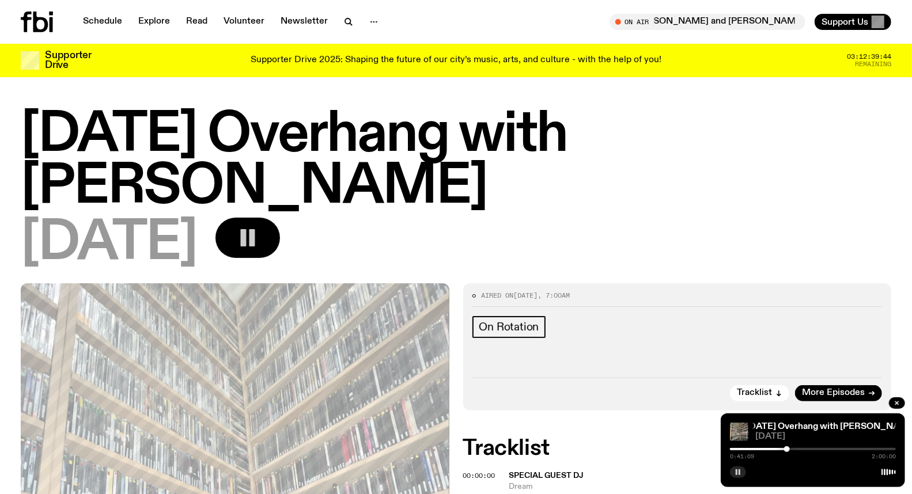
click at [741, 468] on button "button" at bounding box center [738, 472] width 16 height 12
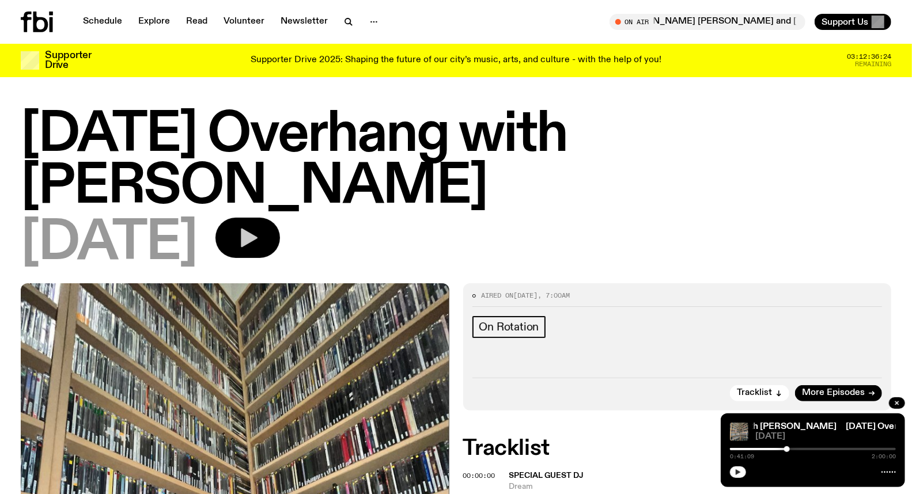
click at [738, 476] on icon "button" at bounding box center [737, 472] width 7 height 7
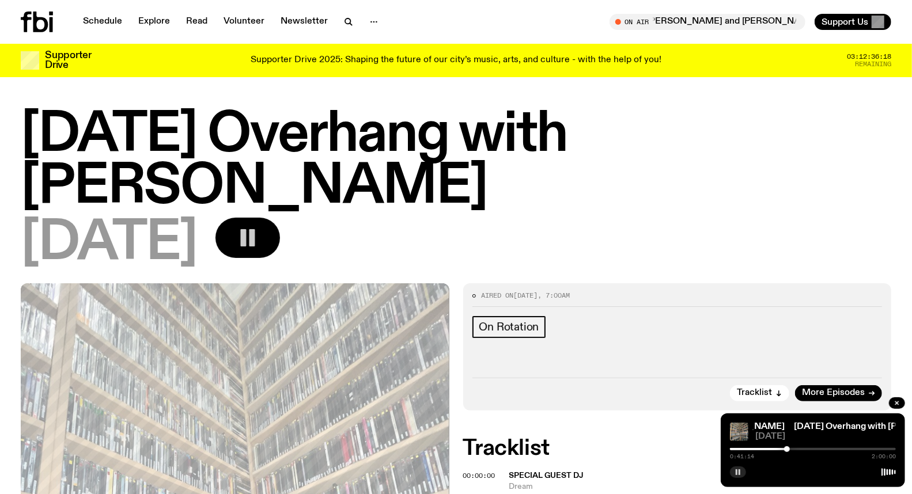
click at [670, 352] on div "On Rotation" at bounding box center [677, 341] width 410 height 50
click at [730, 477] on div at bounding box center [813, 471] width 166 height 14
click at [739, 473] on rect "button" at bounding box center [739, 472] width 2 height 6
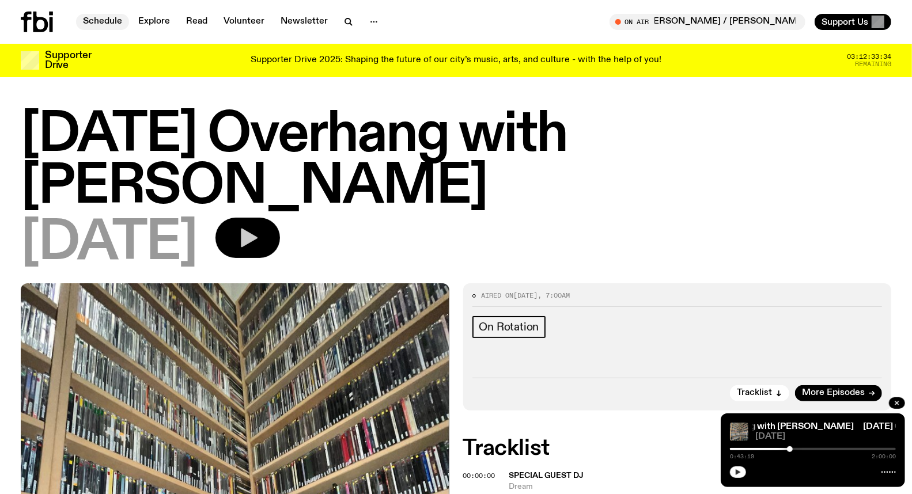
click at [107, 26] on link "Schedule" at bounding box center [102, 22] width 53 height 16
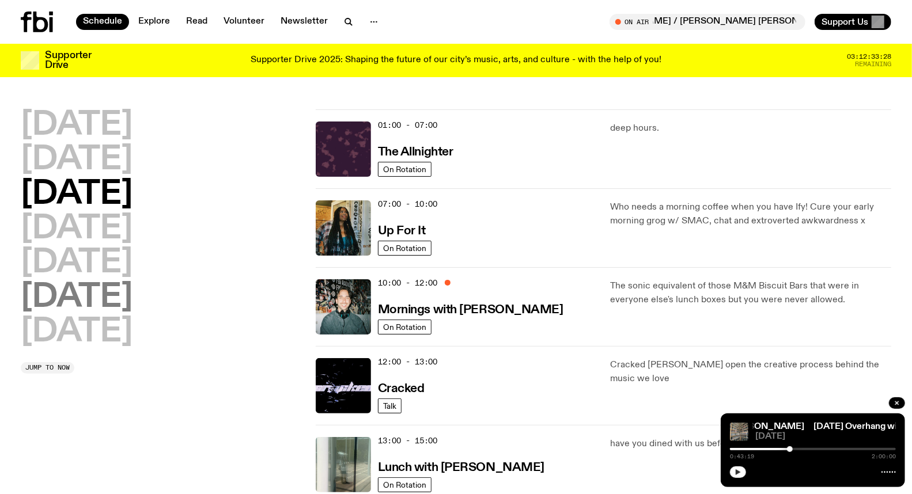
click at [81, 294] on h2 "[DATE]" at bounding box center [77, 298] width 112 height 32
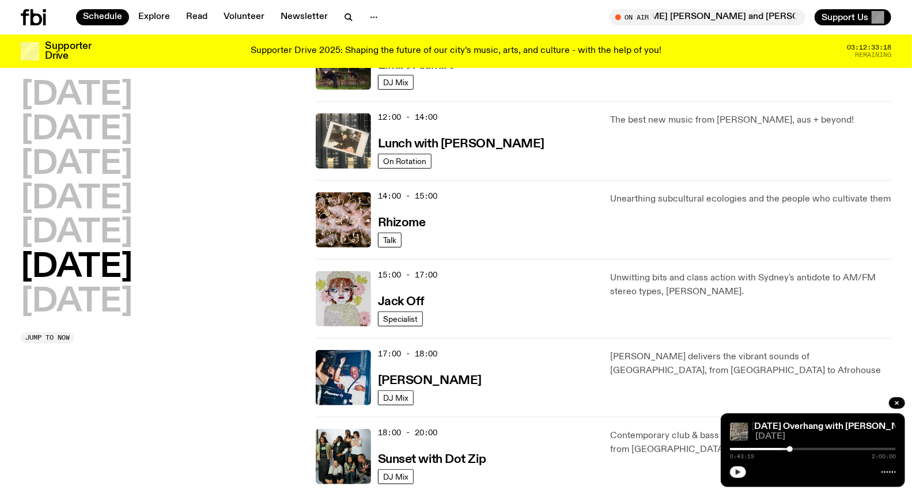
scroll to position [416, 0]
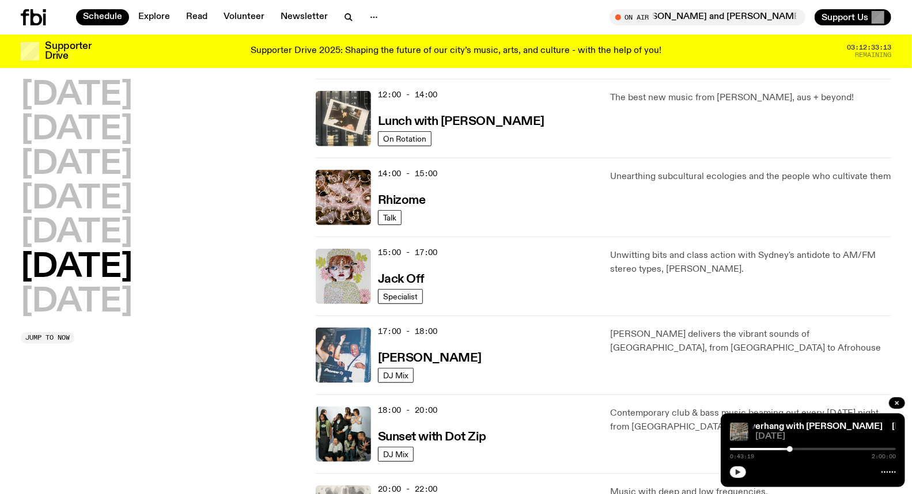
click at [340, 347] on img at bounding box center [343, 355] width 55 height 55
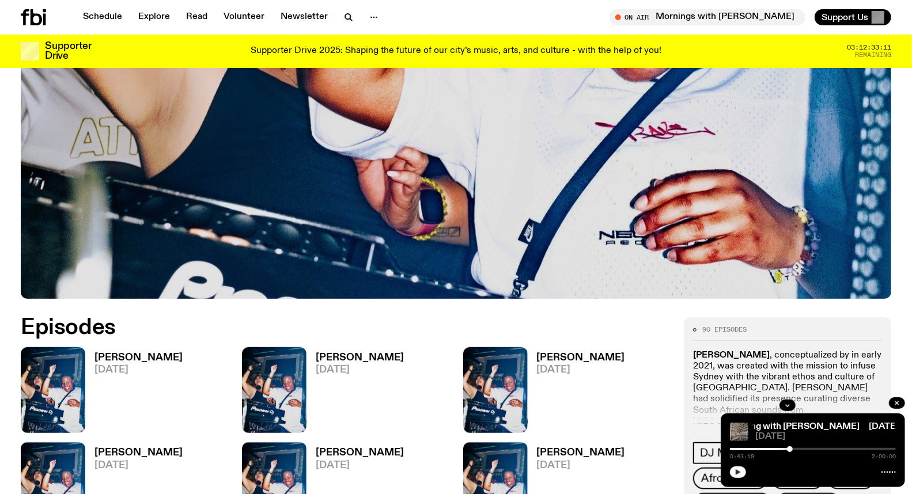
scroll to position [380, 0]
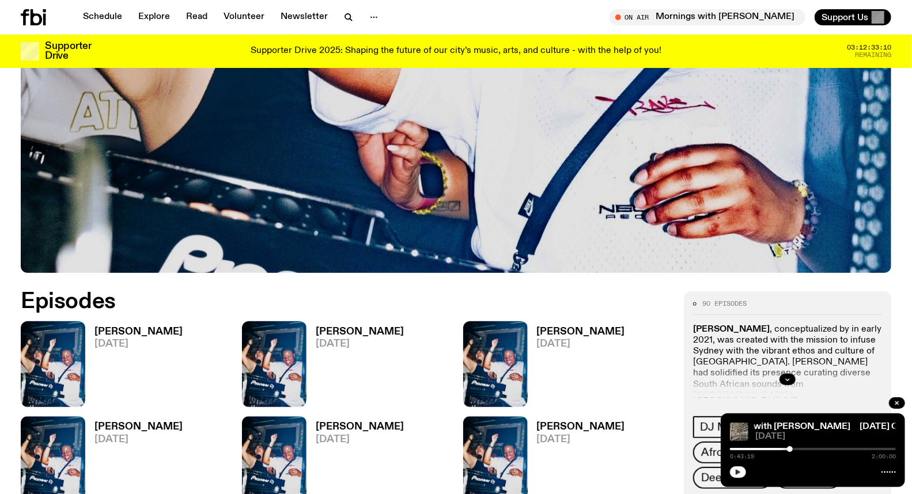
click at [158, 372] on div "Yanos 20.09.25" at bounding box center [124, 364] width 207 height 86
click at [28, 349] on img at bounding box center [53, 364] width 64 height 86
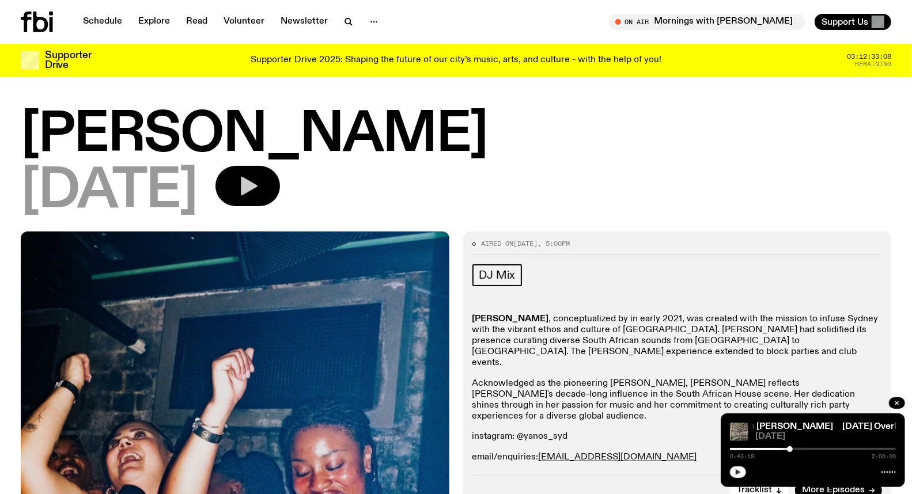
click at [257, 181] on icon "button" at bounding box center [249, 186] width 17 height 19
click at [756, 449] on div at bounding box center [813, 449] width 166 height 2
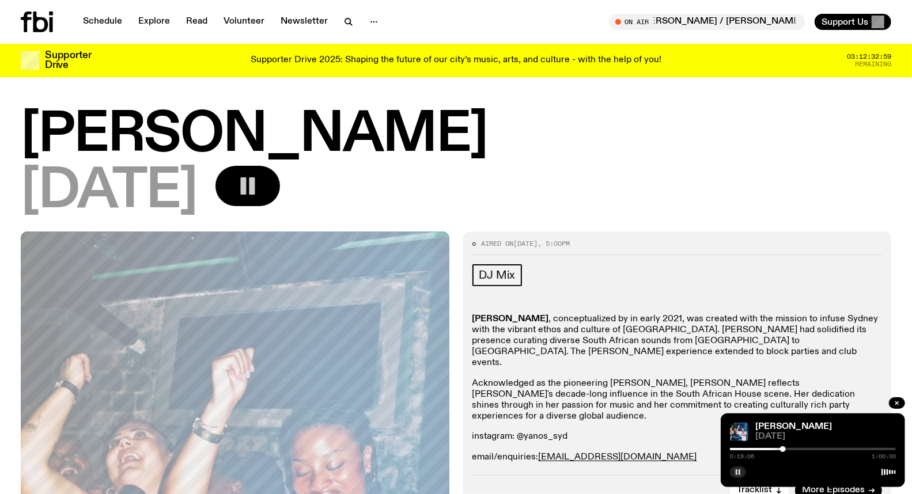
click at [785, 449] on div at bounding box center [813, 449] width 166 height 2
click at [877, 393] on p "Acknowledged as the pioneering Sydney Amapiano brand, YANOS reflects Kristelle'…" at bounding box center [677, 400] width 410 height 44
click at [829, 352] on p "YANOS , conceptualized by in early 2021, was created with the mission to infuse…" at bounding box center [677, 341] width 410 height 55
click at [789, 449] on div at bounding box center [786, 449] width 6 height 6
click at [792, 447] on div "0:21:24 1:00:00" at bounding box center [813, 453] width 166 height 14
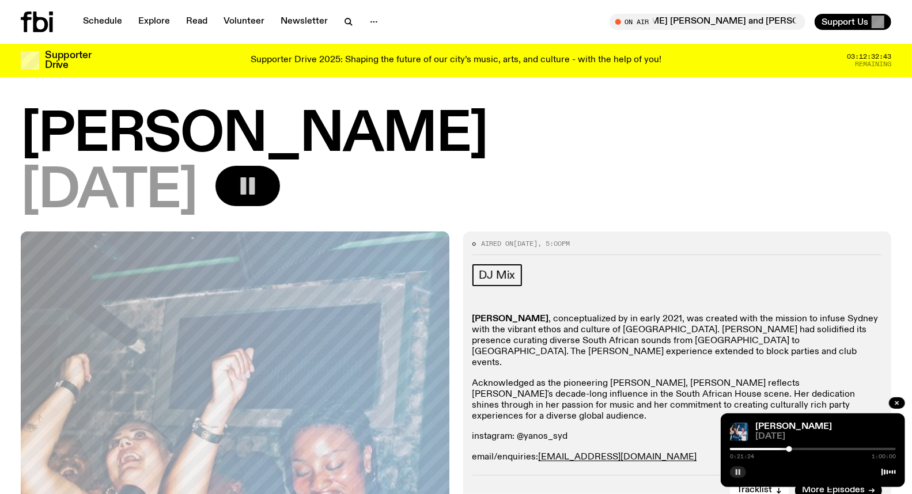
click at [792, 448] on div at bounding box center [813, 449] width 166 height 2
click at [793, 448] on div at bounding box center [794, 449] width 6 height 6
click at [246, 181] on rect "button" at bounding box center [244, 185] width 6 height 17
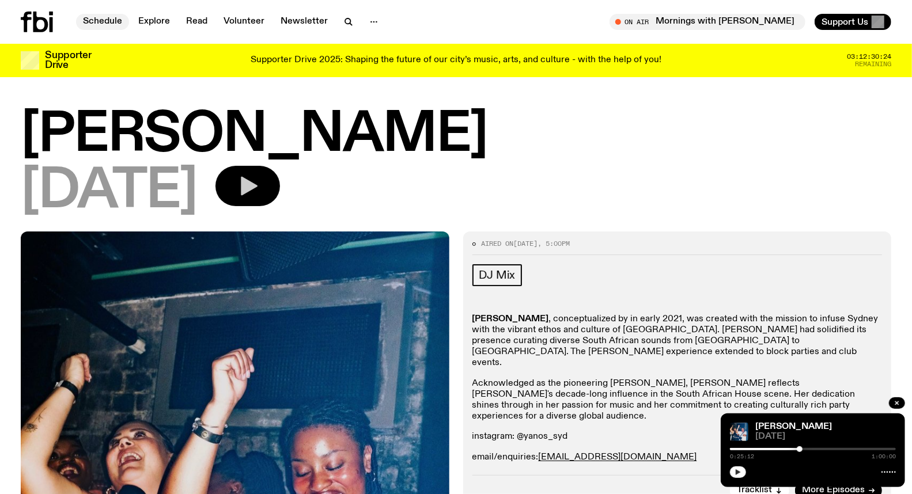
click at [94, 22] on link "Schedule" at bounding box center [102, 22] width 53 height 16
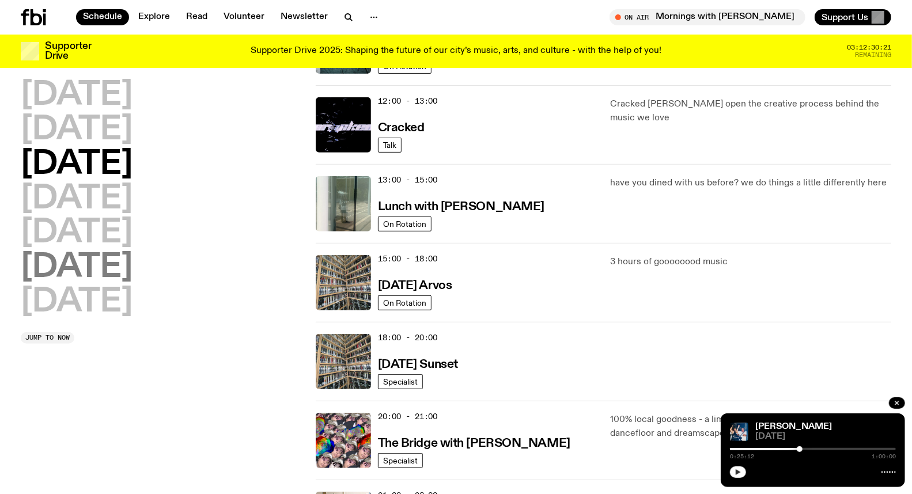
click at [99, 255] on h2 "[DATE]" at bounding box center [77, 268] width 112 height 32
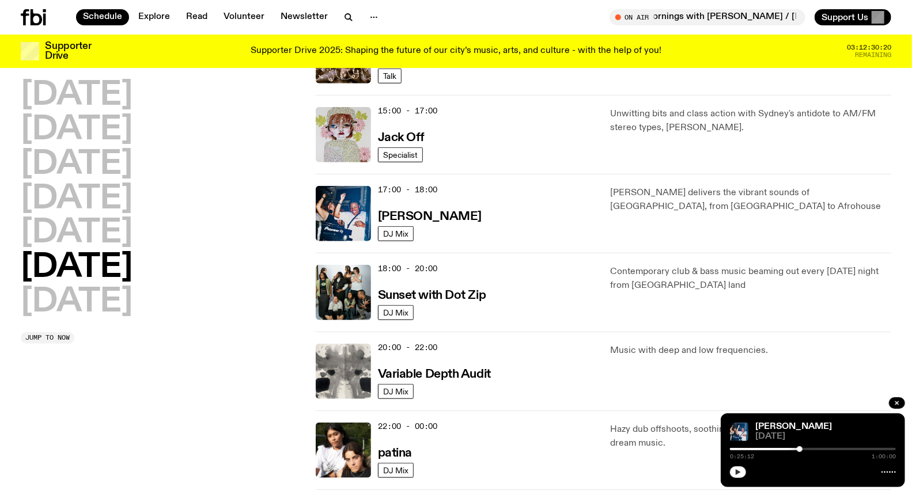
scroll to position [607, 0]
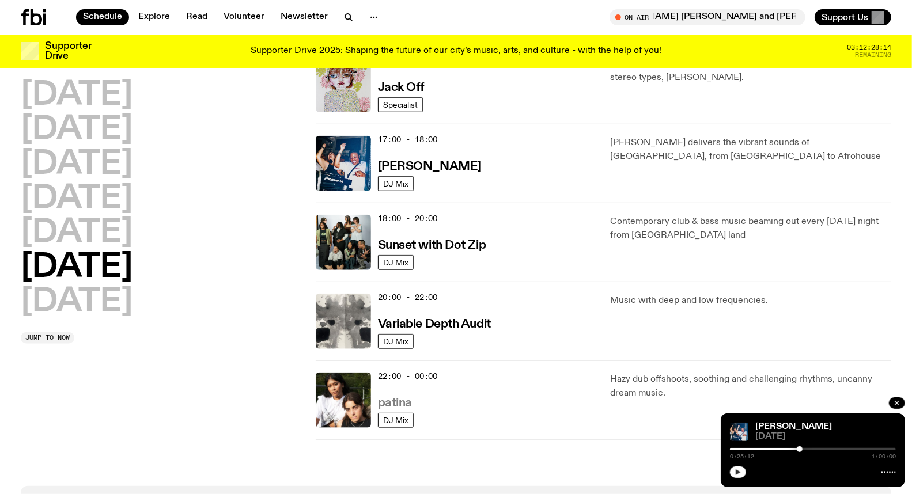
click at [396, 399] on h3 "patina" at bounding box center [395, 403] width 34 height 12
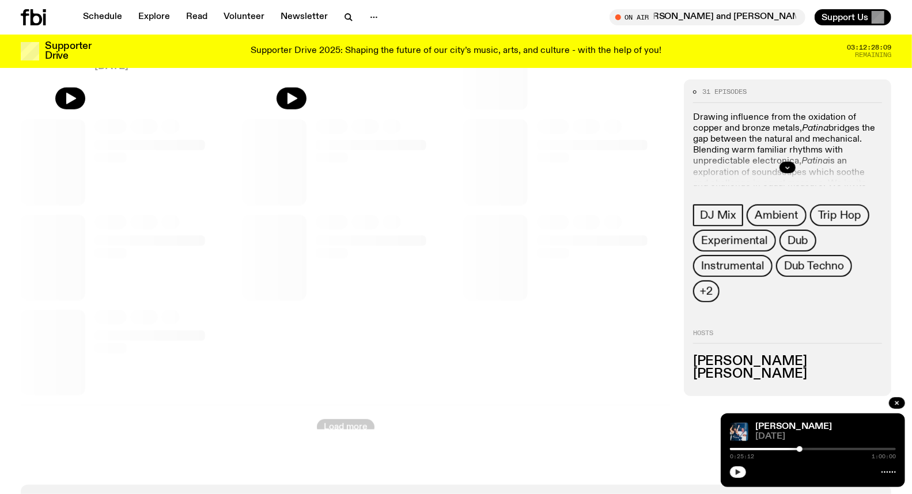
scroll to position [442, 0]
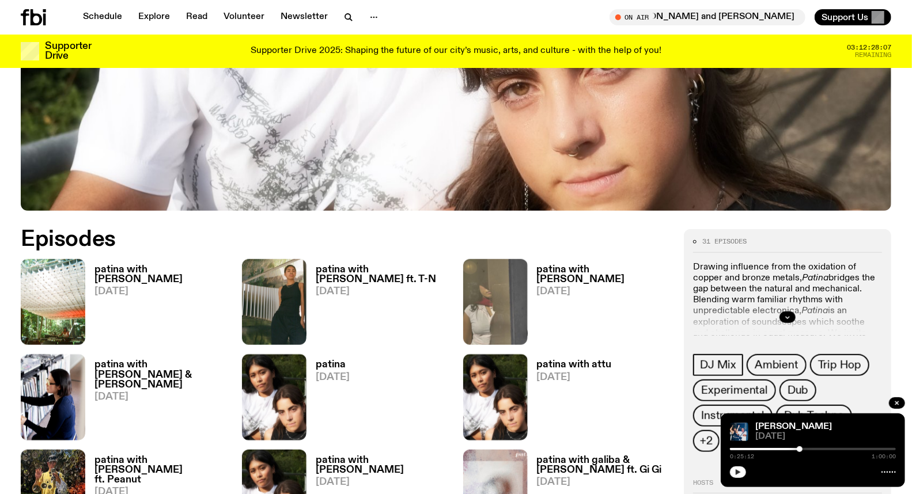
click at [134, 268] on h3 "patina with gailba" at bounding box center [161, 275] width 134 height 20
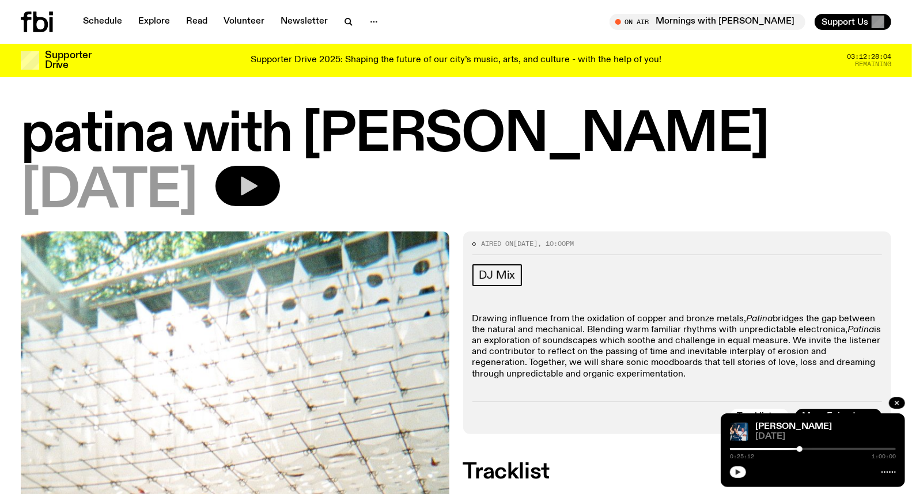
click at [271, 187] on button "button" at bounding box center [247, 186] width 64 height 40
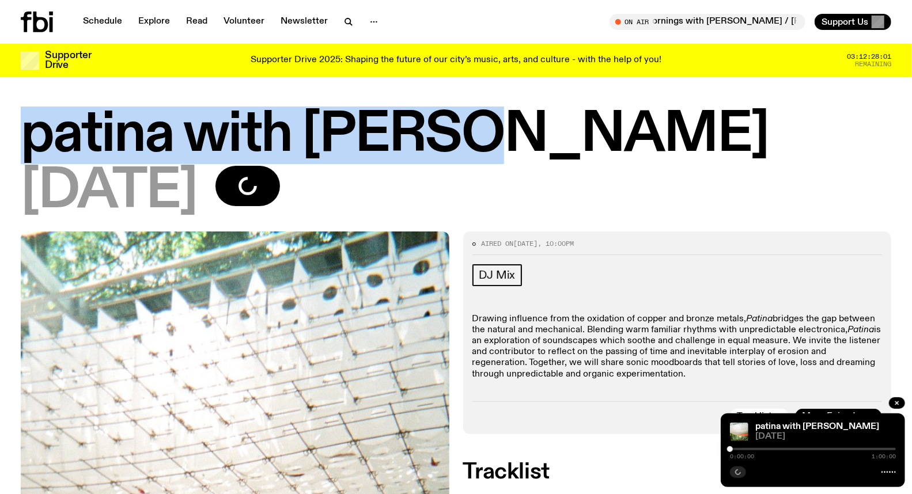
drag, startPoint x: 17, startPoint y: 131, endPoint x: 446, endPoint y: 136, distance: 428.4
click at [446, 136] on div "patina with gailba 20.09.25" at bounding box center [456, 170] width 912 height 122
copy h1 "patina with gailba"
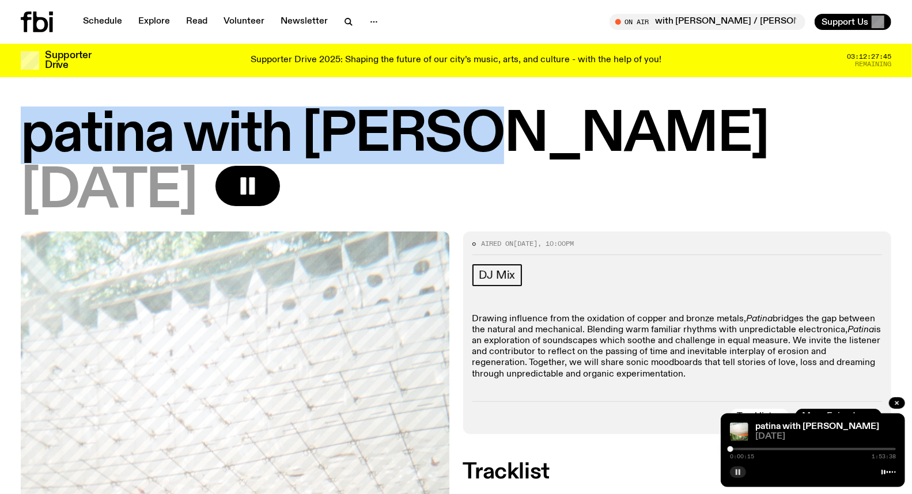
click at [764, 448] on div at bounding box center [813, 449] width 166 height 2
click at [761, 450] on div at bounding box center [764, 449] width 6 height 6
click at [757, 450] on div at bounding box center [678, 449] width 166 height 2
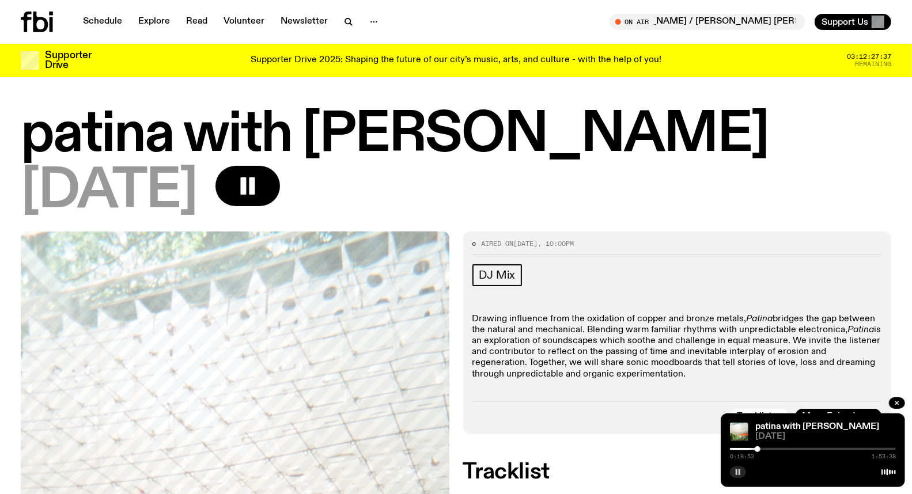
click at [667, 469] on h2 "Tracklist" at bounding box center [677, 472] width 428 height 21
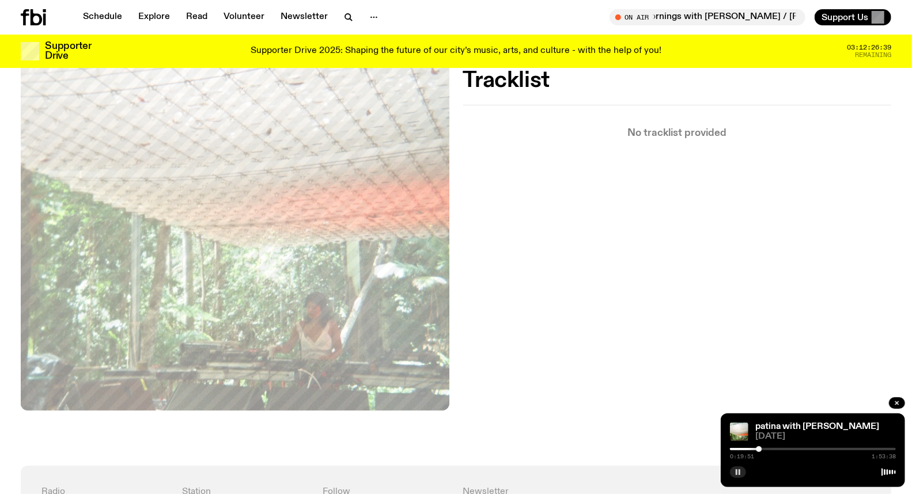
scroll to position [383, 0]
click at [741, 471] on icon "button" at bounding box center [737, 472] width 7 height 7
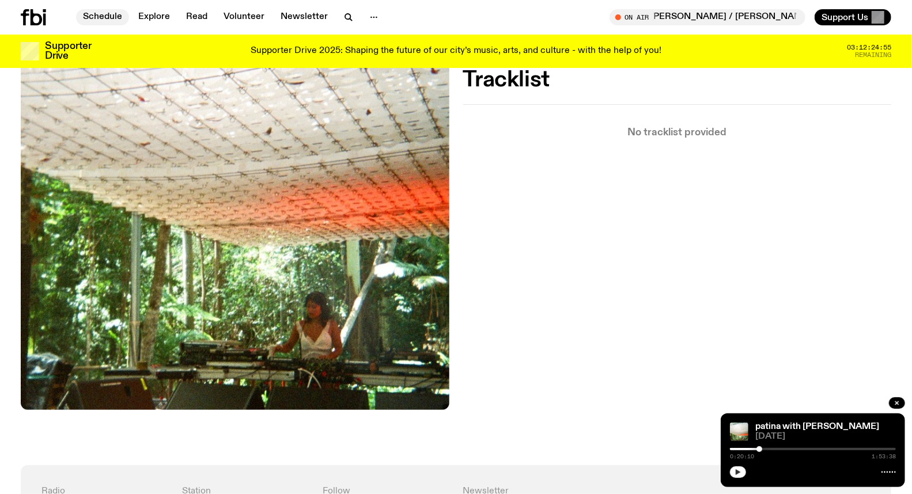
click at [101, 10] on link "Schedule" at bounding box center [102, 17] width 53 height 16
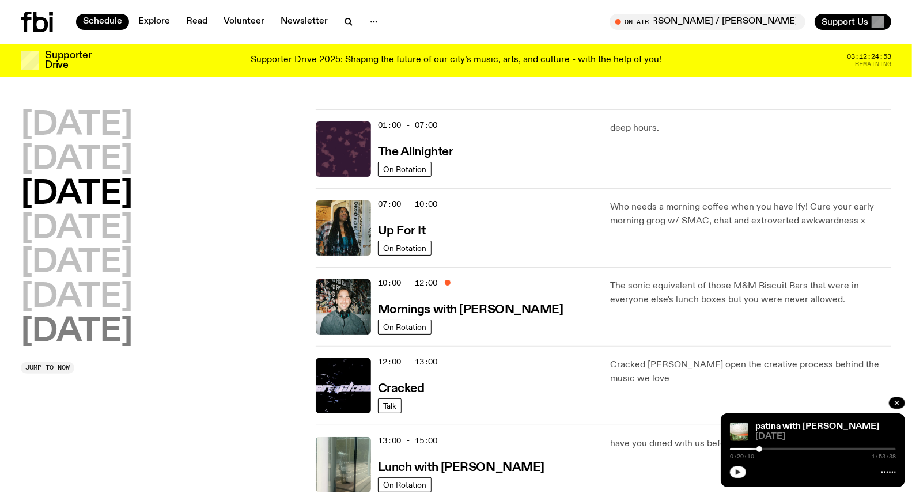
click at [124, 332] on h2 "[DATE]" at bounding box center [77, 332] width 112 height 32
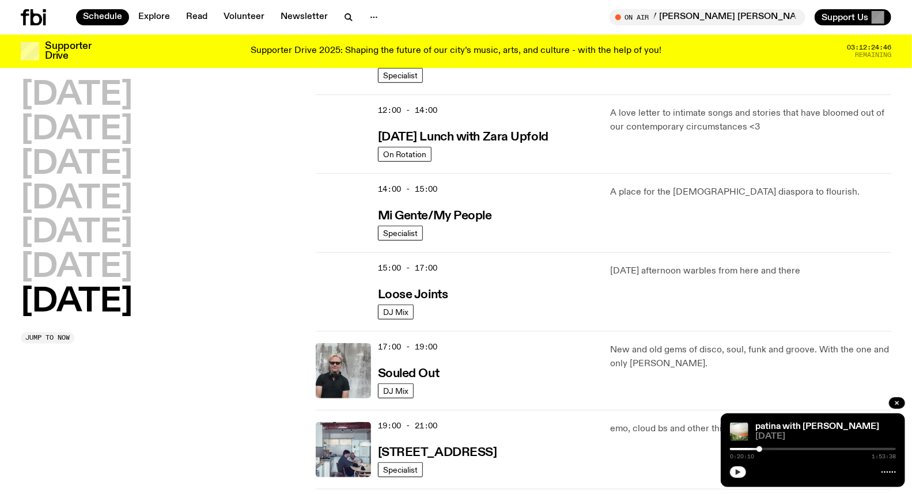
scroll to position [480, 0]
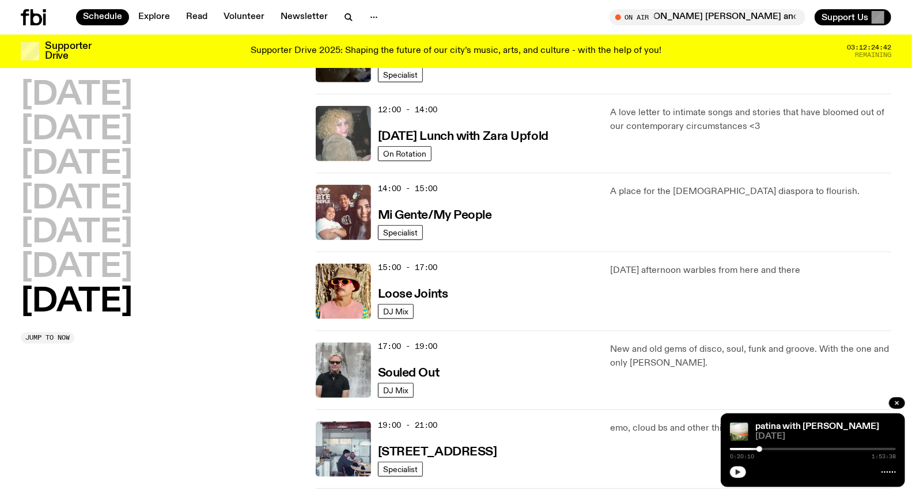
click at [338, 136] on img at bounding box center [343, 133] width 55 height 55
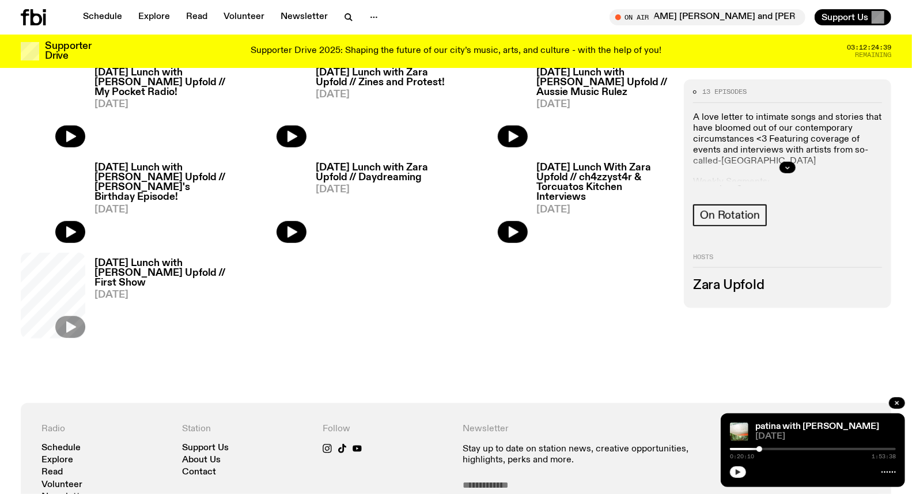
scroll to position [442, 0]
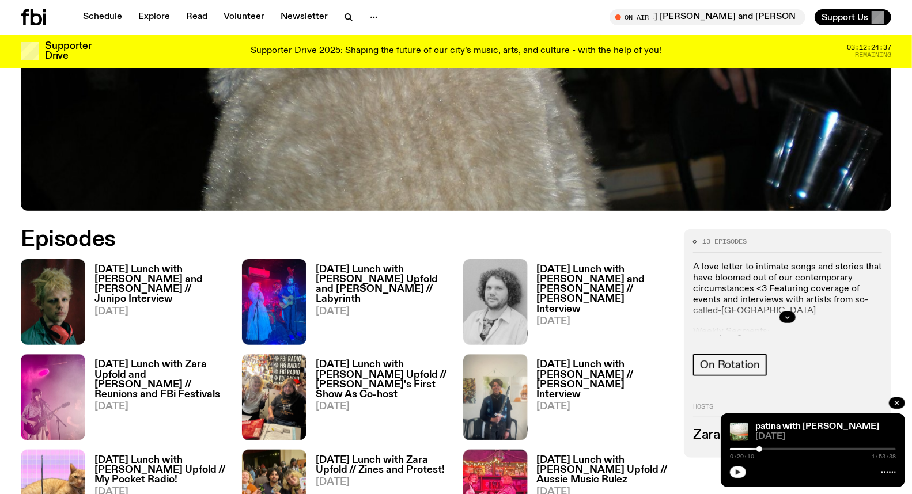
click at [185, 272] on h3 "Sunday Lunch with Zara Upfold and Adam Cook // Junipo Interview" at bounding box center [161, 284] width 134 height 39
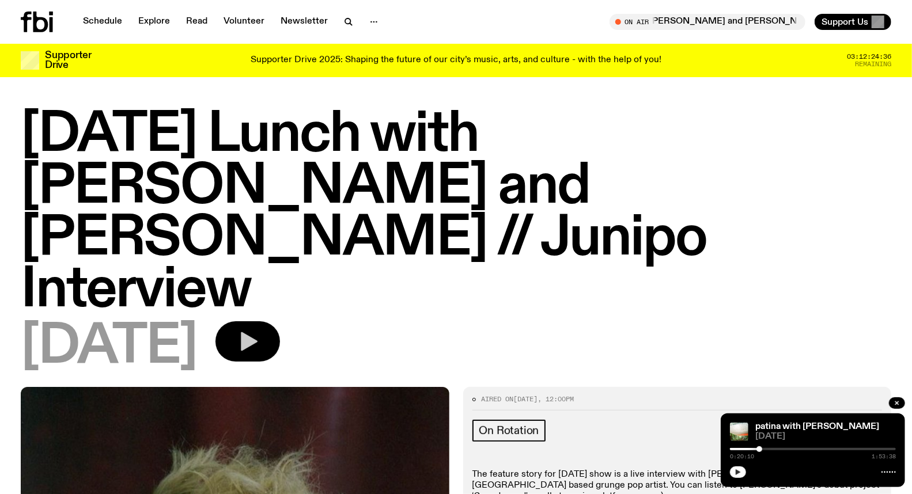
click at [257, 332] on icon "button" at bounding box center [249, 341] width 17 height 19
click at [766, 447] on div "0:00:00 2:00:00" at bounding box center [813, 453] width 166 height 14
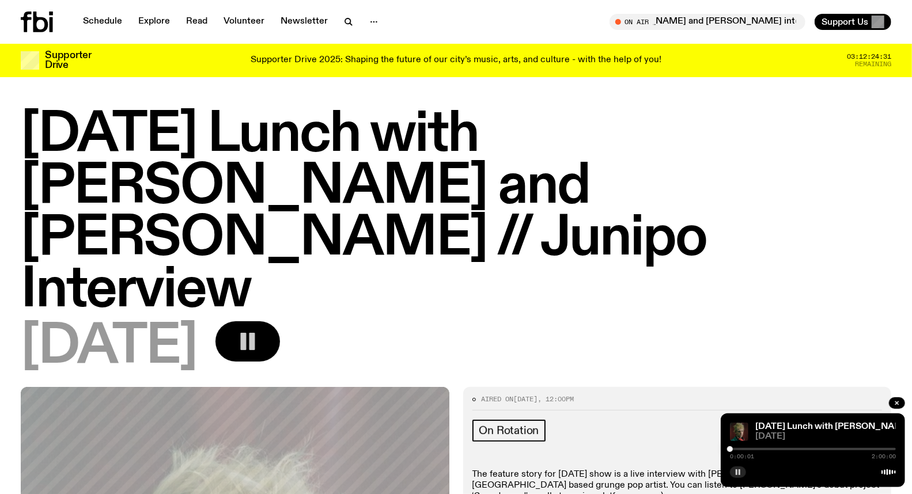
click at [760, 448] on div at bounding box center [813, 449] width 166 height 2
click at [757, 447] on div at bounding box center [760, 449] width 6 height 6
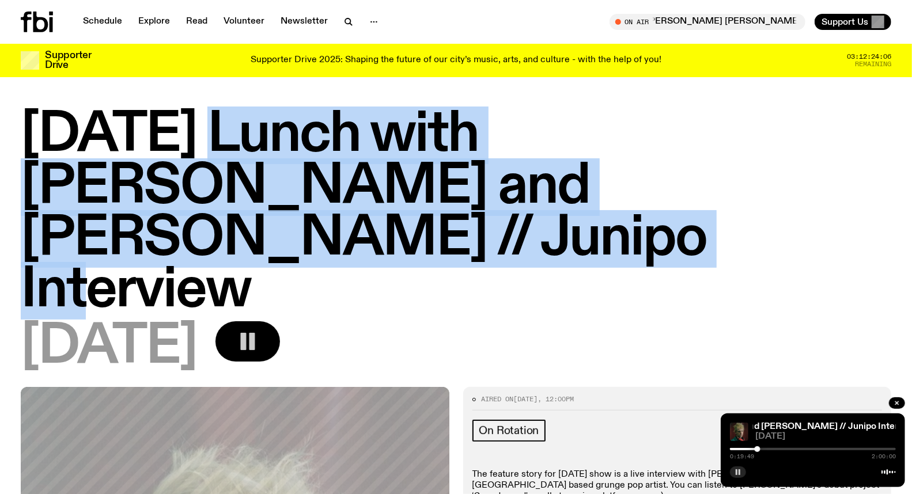
drag, startPoint x: 215, startPoint y: 130, endPoint x: 765, endPoint y: 198, distance: 553.5
click at [765, 198] on h1 "Sunday Lunch with Zara Upfold and Adam Cook // Junipo Interview" at bounding box center [456, 212] width 870 height 207
copy h1 "Lunch with Zara Upfold and Adam Cook // Junipo Interview"
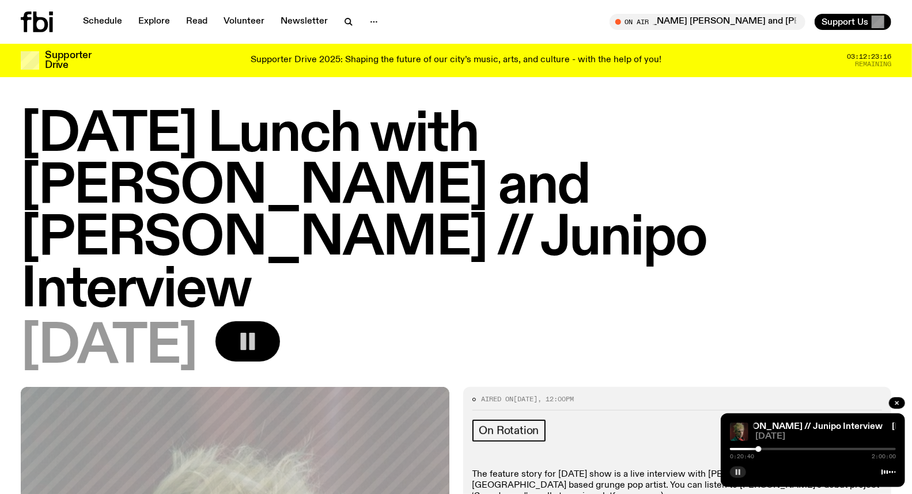
click at [741, 470] on icon "button" at bounding box center [737, 472] width 7 height 7
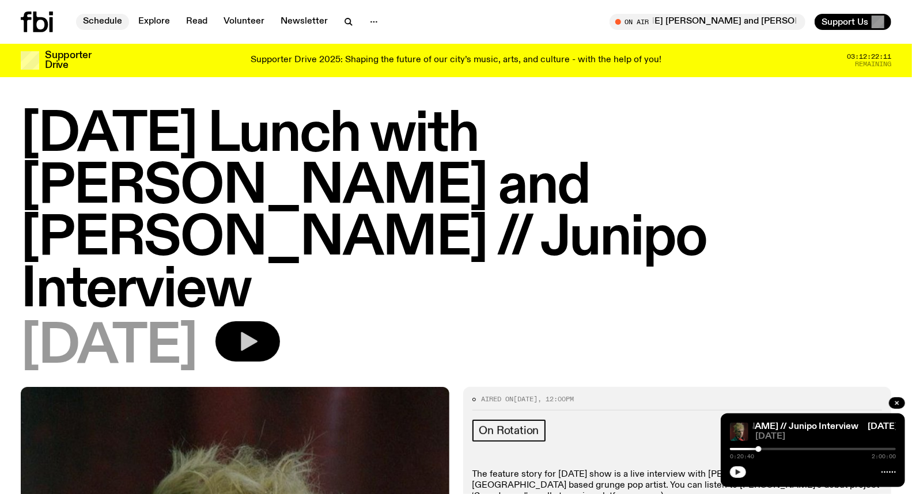
click at [93, 20] on link "Schedule" at bounding box center [102, 22] width 53 height 16
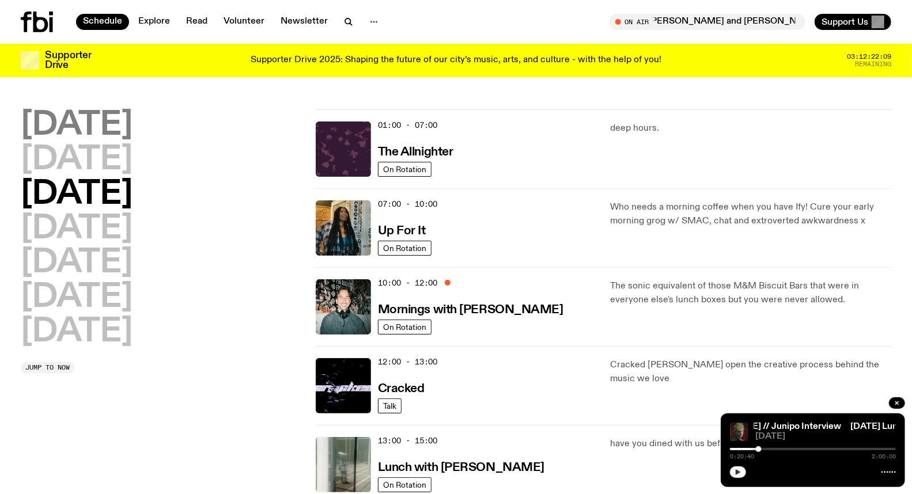
click at [112, 130] on h2 "[DATE]" at bounding box center [77, 125] width 112 height 32
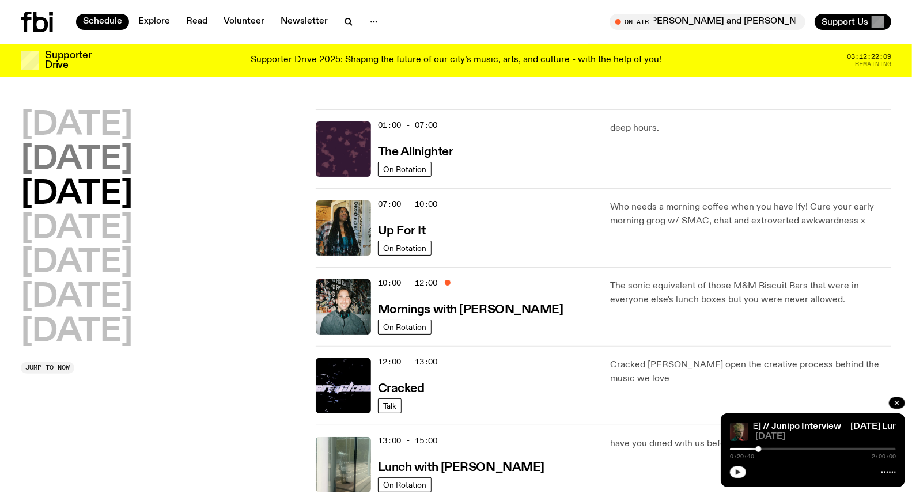
scroll to position [32, 0]
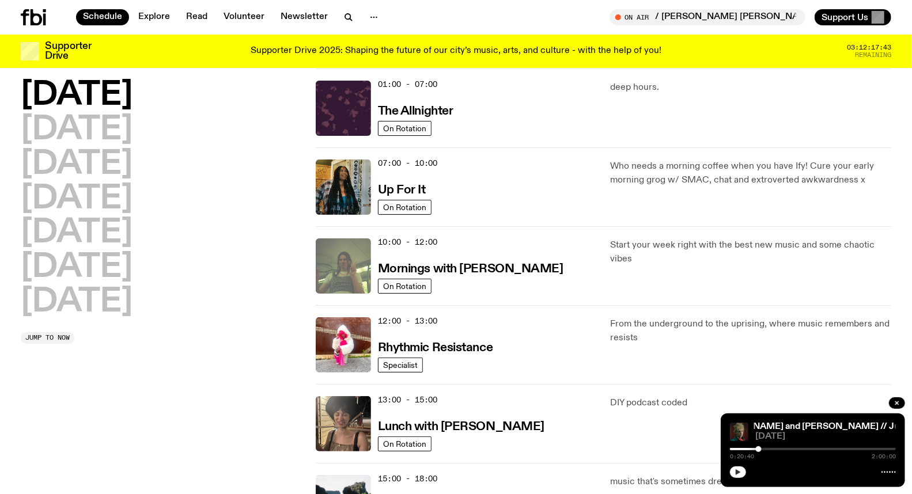
click at [346, 269] on img at bounding box center [343, 265] width 55 height 55
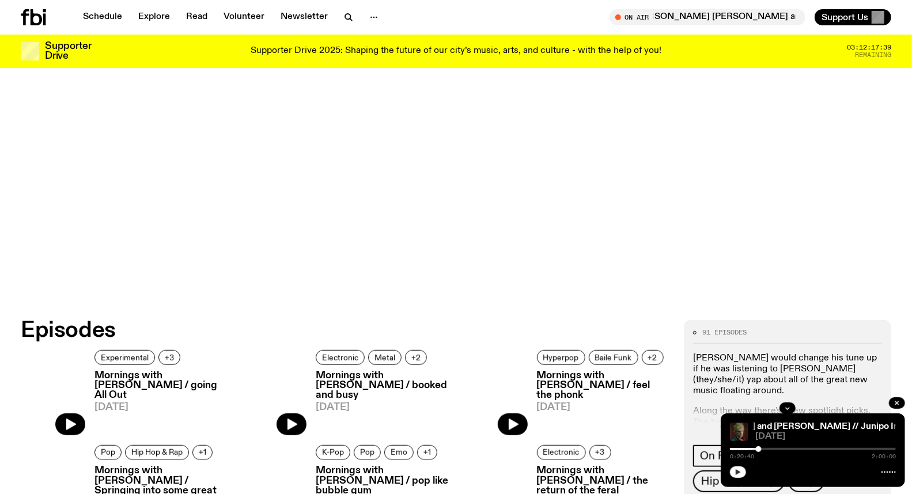
scroll to position [380, 0]
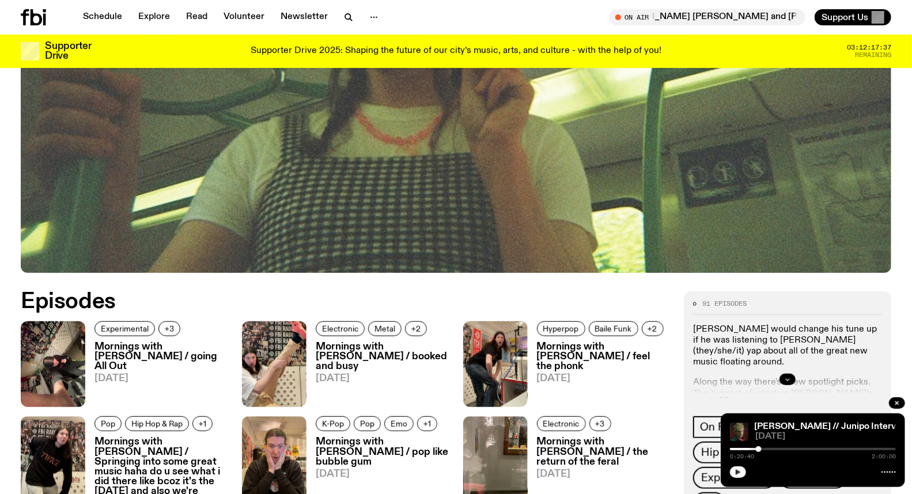
click at [788, 374] on button "button" at bounding box center [787, 380] width 16 height 12
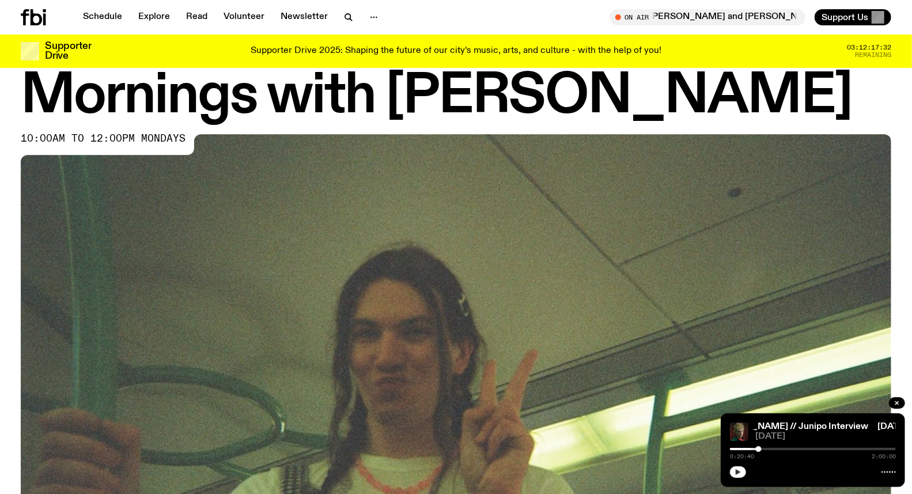
scroll to position [0, 0]
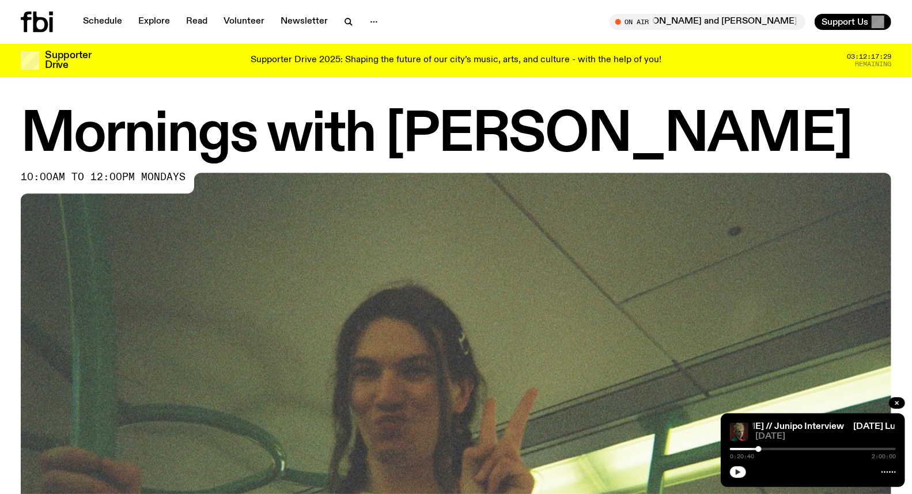
drag, startPoint x: 25, startPoint y: 147, endPoint x: 800, endPoint y: 147, distance: 775.1
click at [798, 149] on h1 "Mornings with Jim Kretschmer" at bounding box center [456, 135] width 870 height 52
copy h1 "Mornings with Jim Kretschmer"
click at [98, 16] on link "Schedule" at bounding box center [102, 22] width 53 height 16
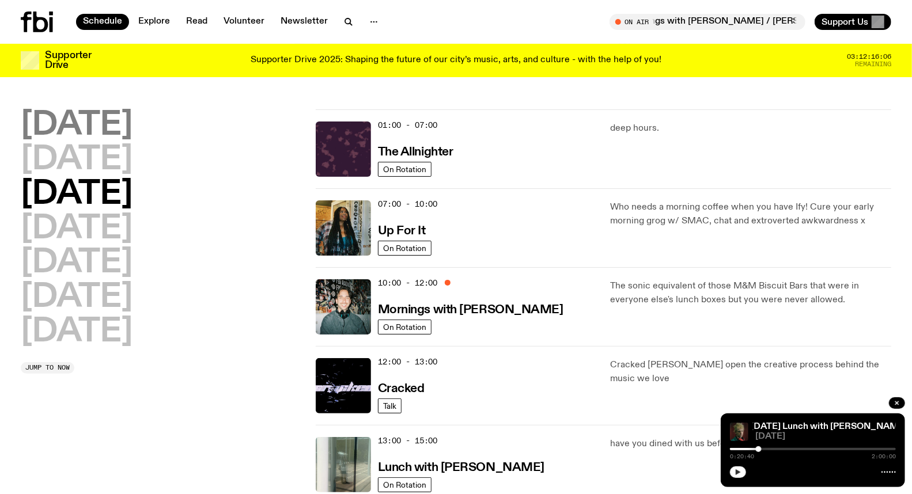
click at [63, 121] on h2 "[DATE]" at bounding box center [77, 125] width 112 height 32
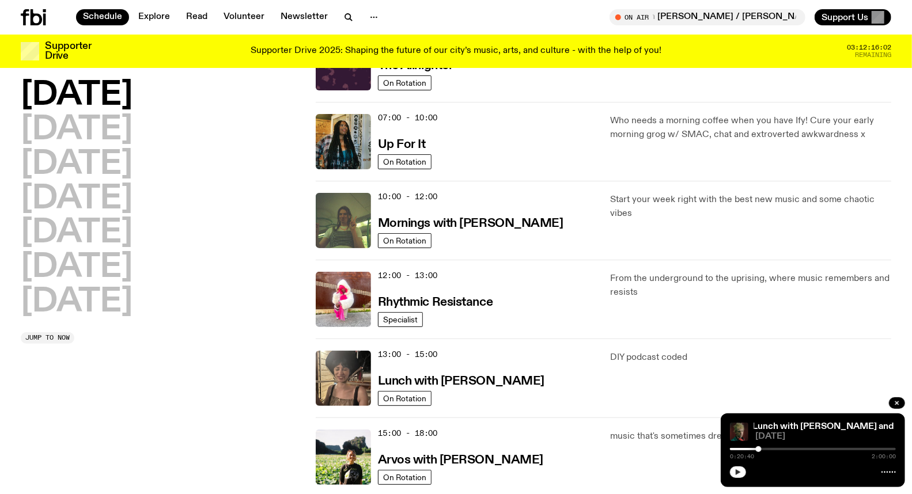
scroll to position [223, 0]
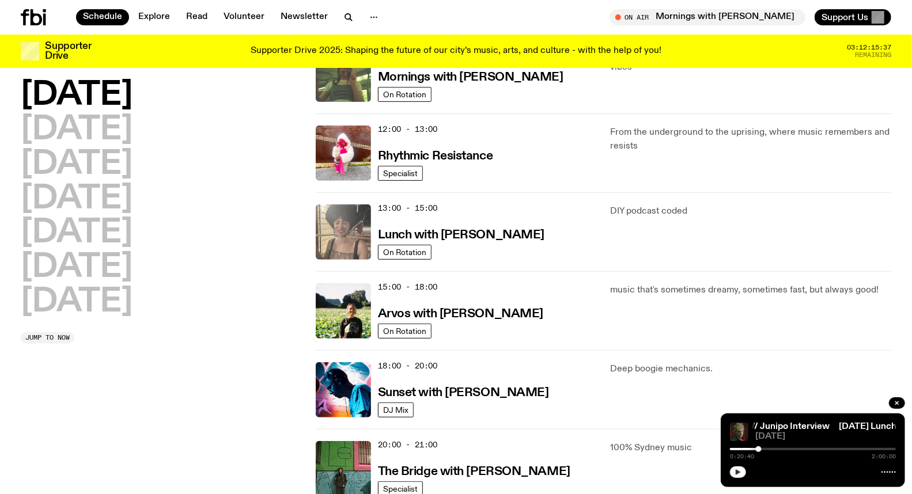
click at [348, 205] on img at bounding box center [343, 231] width 55 height 55
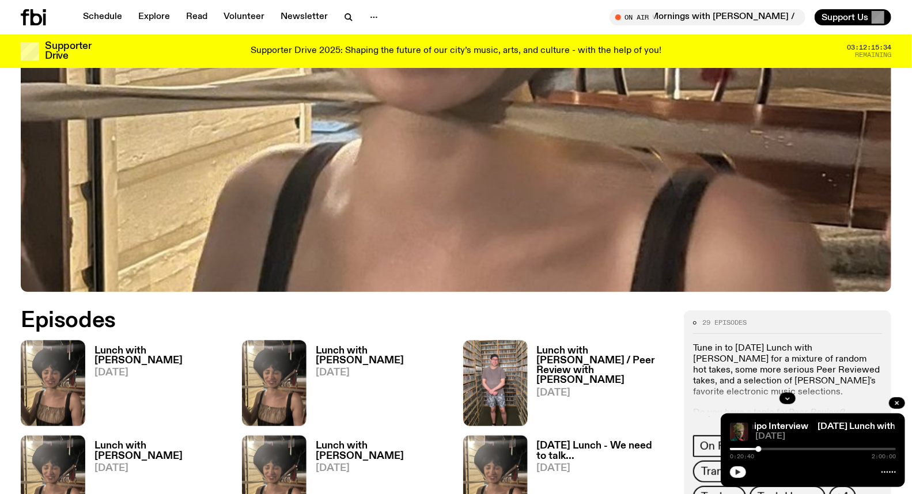
scroll to position [508, 0]
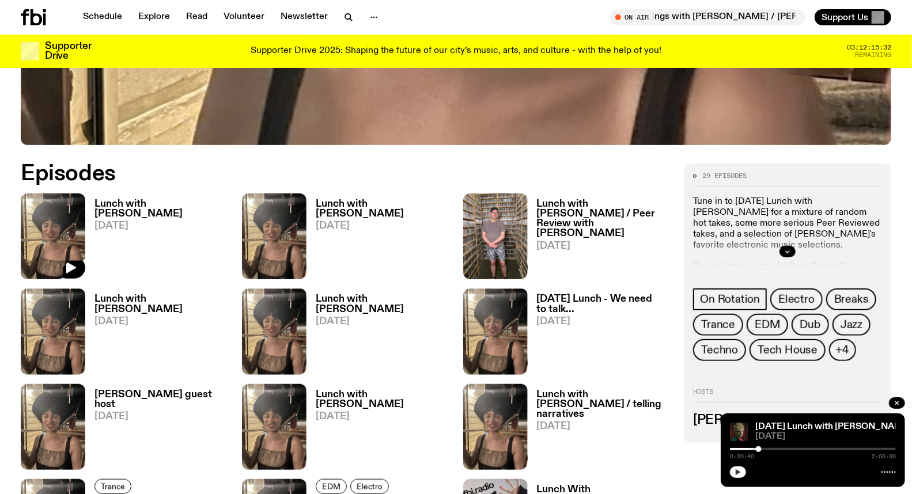
click at [35, 214] on img at bounding box center [53, 236] width 64 height 86
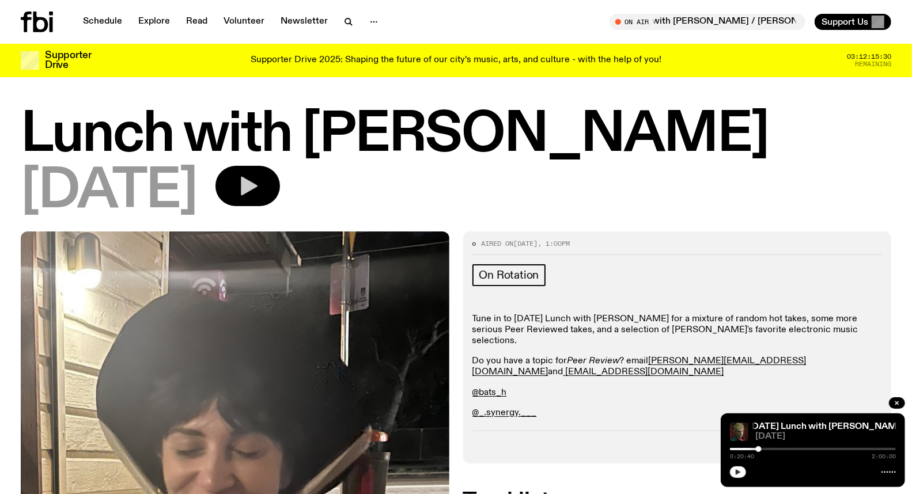
click at [259, 193] on icon "button" at bounding box center [247, 185] width 23 height 23
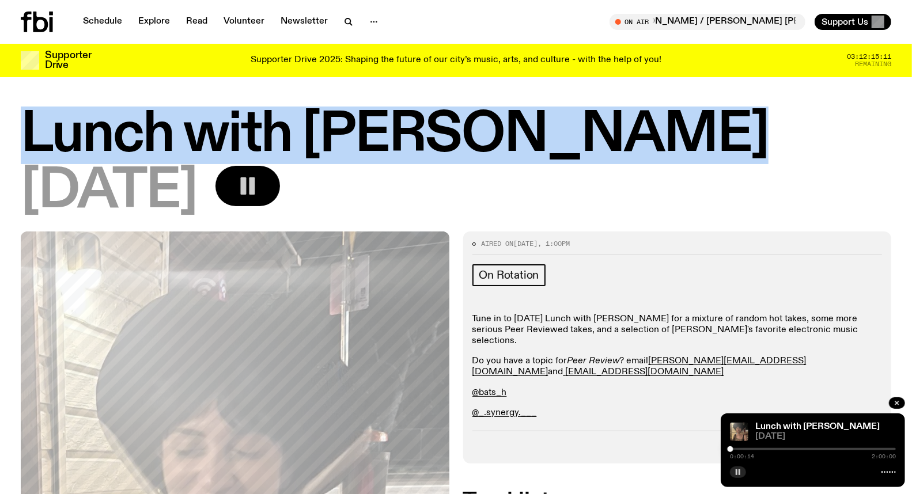
drag, startPoint x: 674, startPoint y: 133, endPoint x: 5, endPoint y: 129, distance: 669.1
click at [5, 129] on div "Lunch with Batoul Hodroj 22.09.25" at bounding box center [456, 170] width 912 height 122
copy h1 "Lunch with Batoul Hodroj"
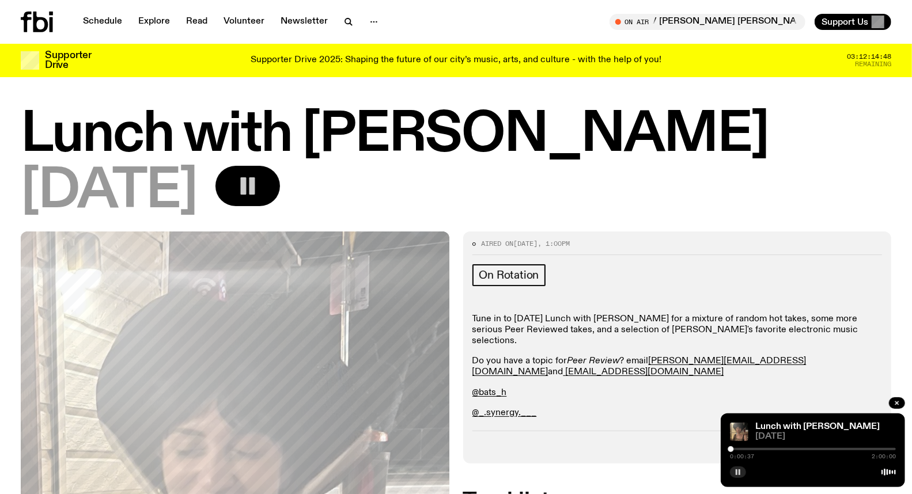
click at [274, 160] on h1 "Lunch with Batoul Hodroj" at bounding box center [456, 135] width 870 height 52
click at [280, 188] on button "button" at bounding box center [247, 186] width 64 height 40
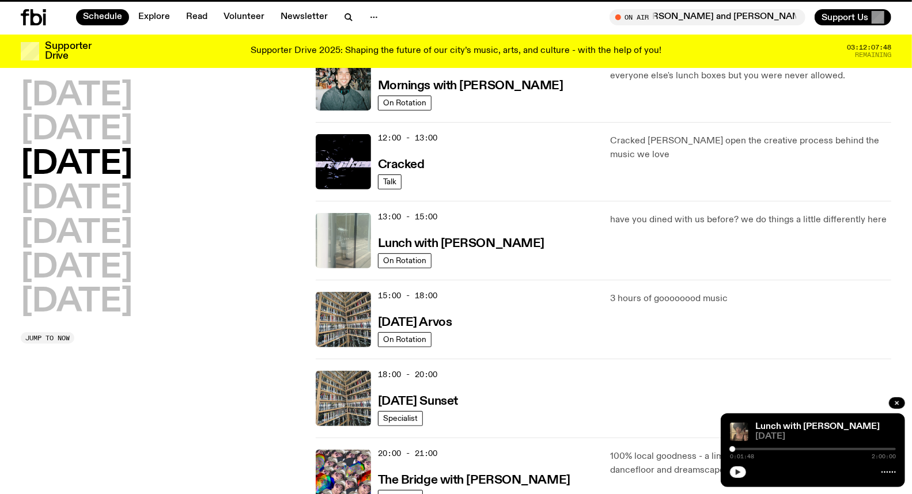
scroll to position [215, 0]
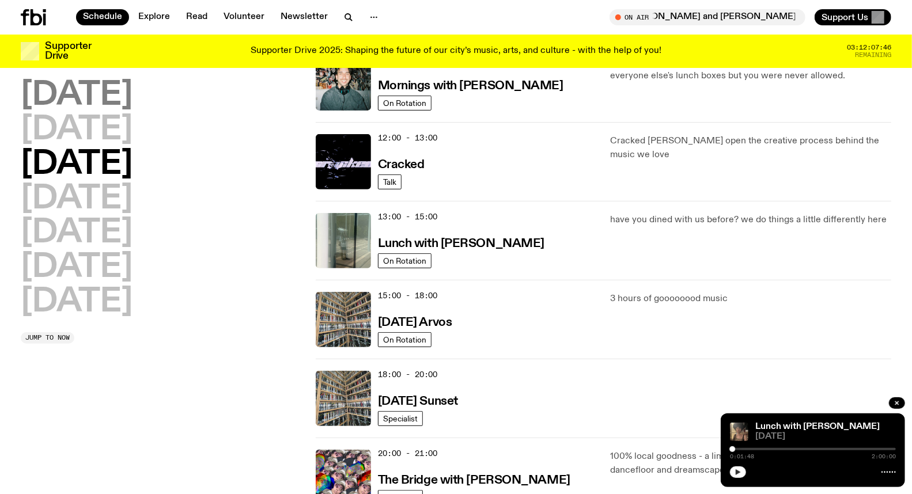
click at [128, 99] on h2 "[DATE]" at bounding box center [77, 95] width 112 height 32
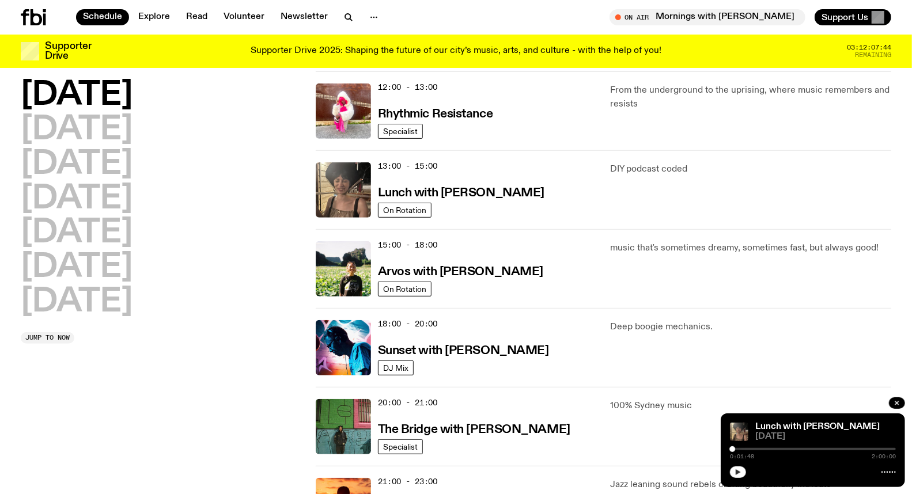
scroll to position [288, 0]
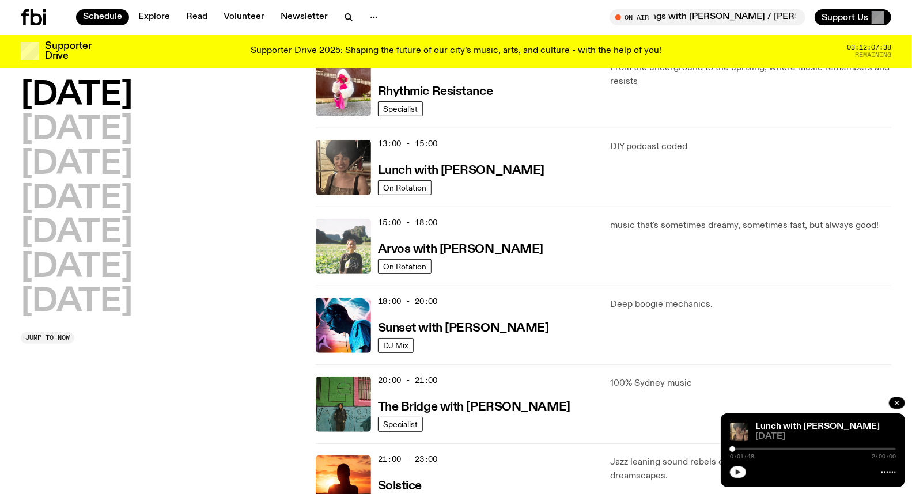
click at [350, 248] on img at bounding box center [343, 246] width 55 height 55
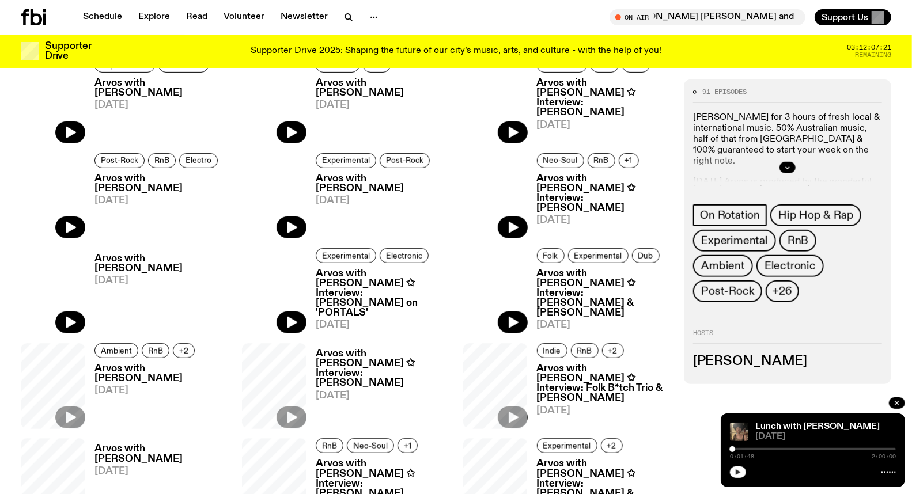
scroll to position [441, 0]
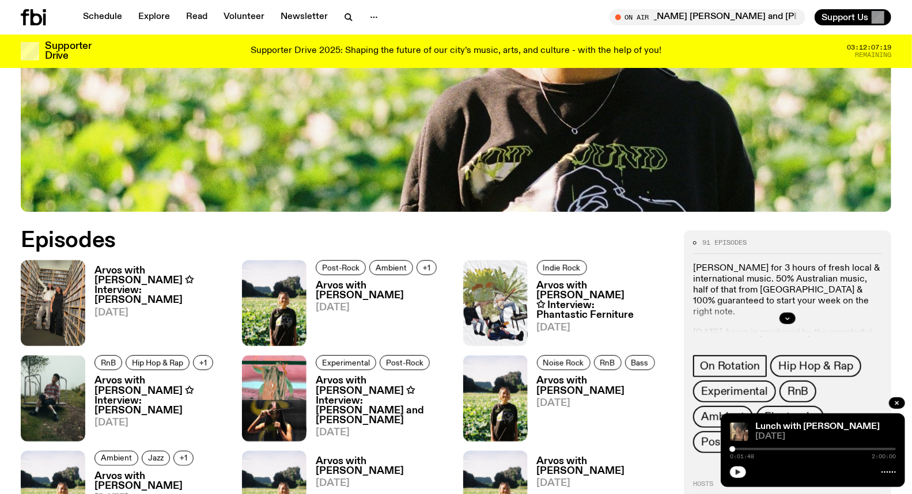
click at [168, 282] on h3 "Arvos with Bri Kennedy ✩ Interview: Wiles" at bounding box center [161, 285] width 134 height 39
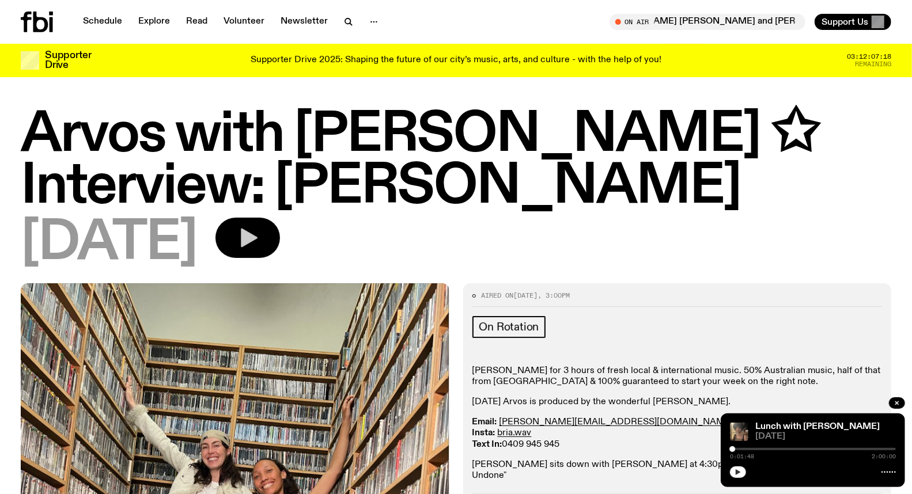
click at [257, 233] on icon "button" at bounding box center [249, 238] width 17 height 19
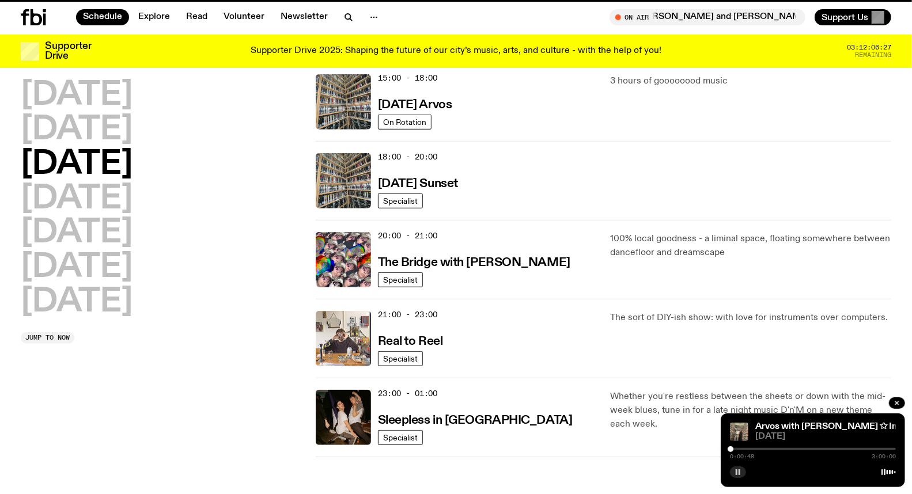
scroll to position [288, 0]
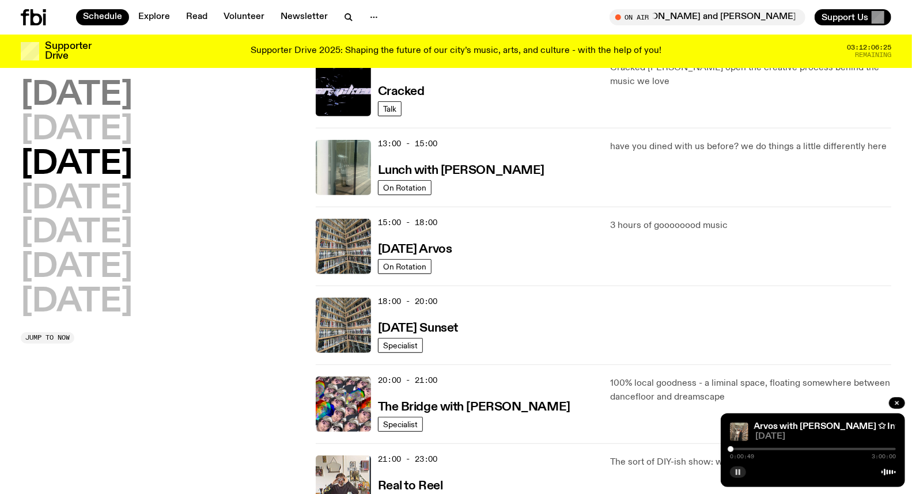
click at [98, 90] on h2 "[DATE]" at bounding box center [77, 95] width 112 height 32
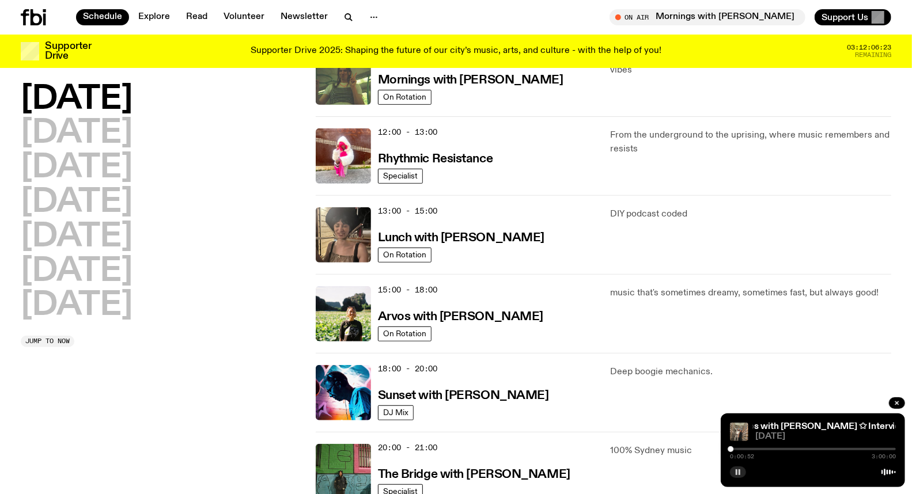
scroll to position [251, 0]
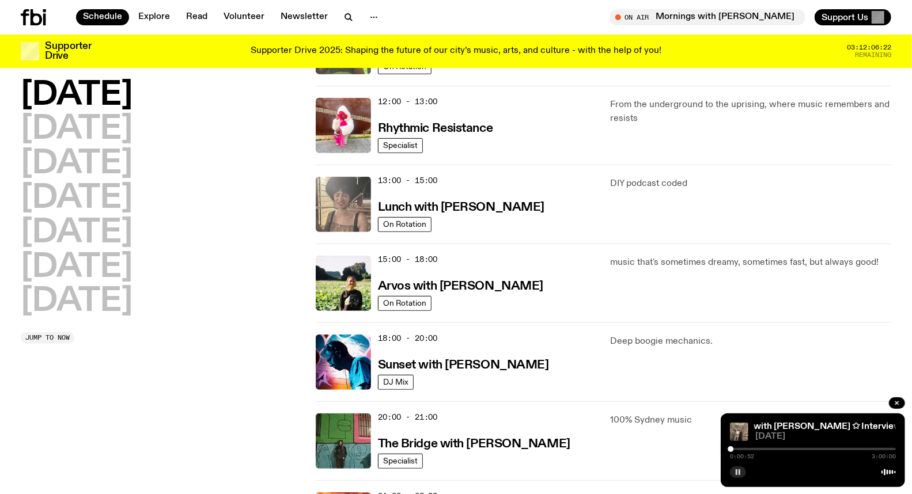
click at [333, 193] on img at bounding box center [343, 204] width 55 height 55
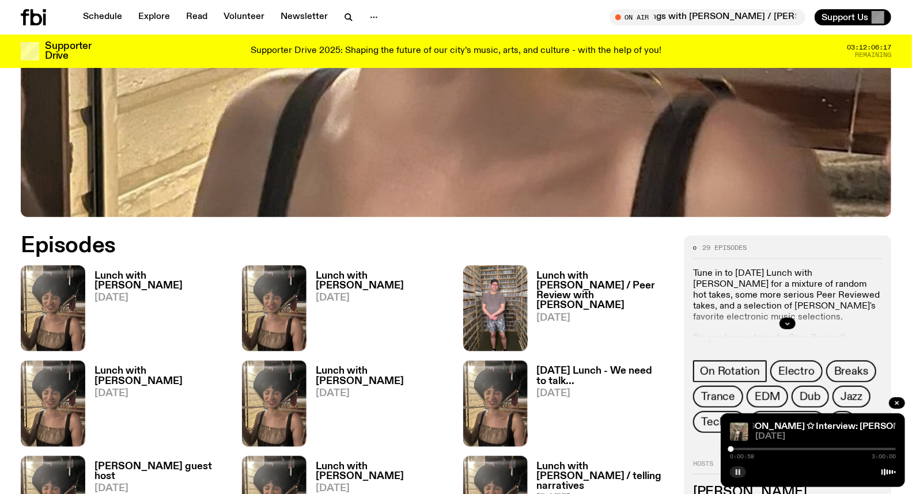
scroll to position [442, 0]
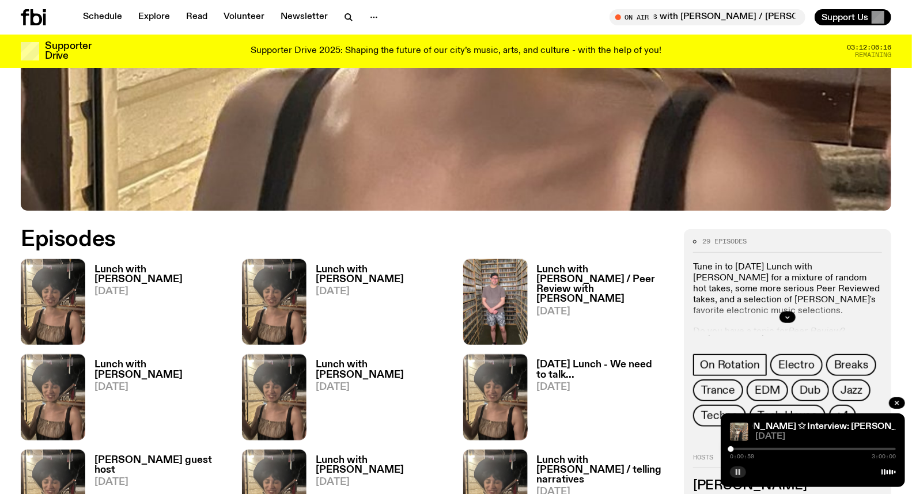
click at [93, 283] on link "Lunch with Batoul Hodroj 22.09.25" at bounding box center [156, 305] width 143 height 80
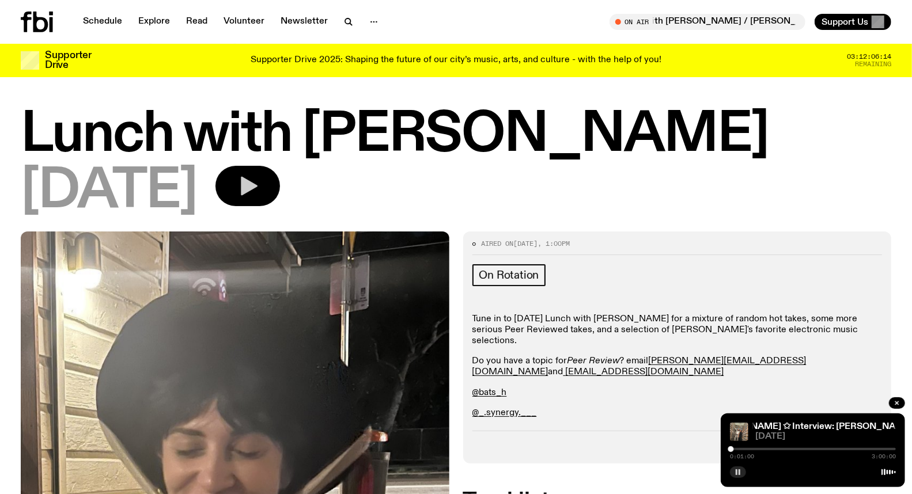
drag, startPoint x: 313, startPoint y: 188, endPoint x: 389, endPoint y: 204, distance: 77.6
click at [280, 188] on button "button" at bounding box center [247, 186] width 64 height 40
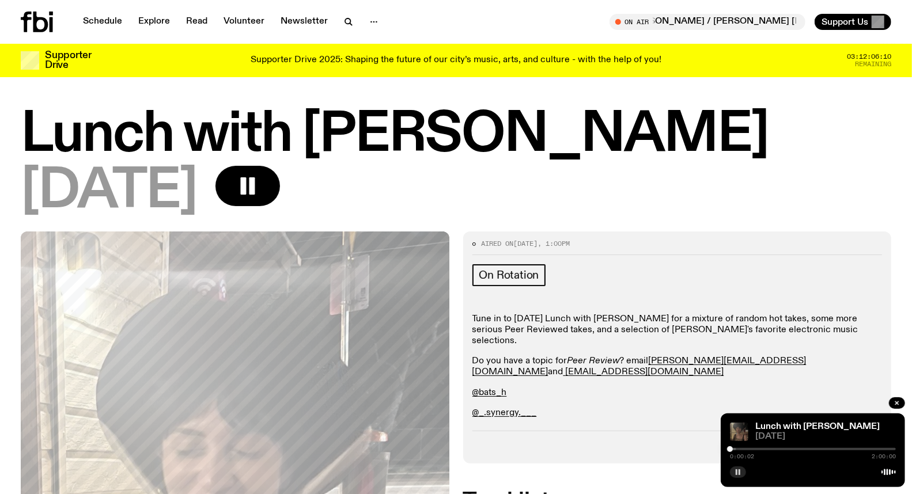
click at [743, 428] on img at bounding box center [739, 432] width 18 height 18
click at [757, 450] on div at bounding box center [813, 449] width 166 height 2
click at [760, 449] on div at bounding box center [760, 449] width 6 height 6
click at [758, 450] on div at bounding box center [758, 449] width 6 height 6
click at [781, 408] on p "@_.synergy.___" at bounding box center [677, 413] width 410 height 11
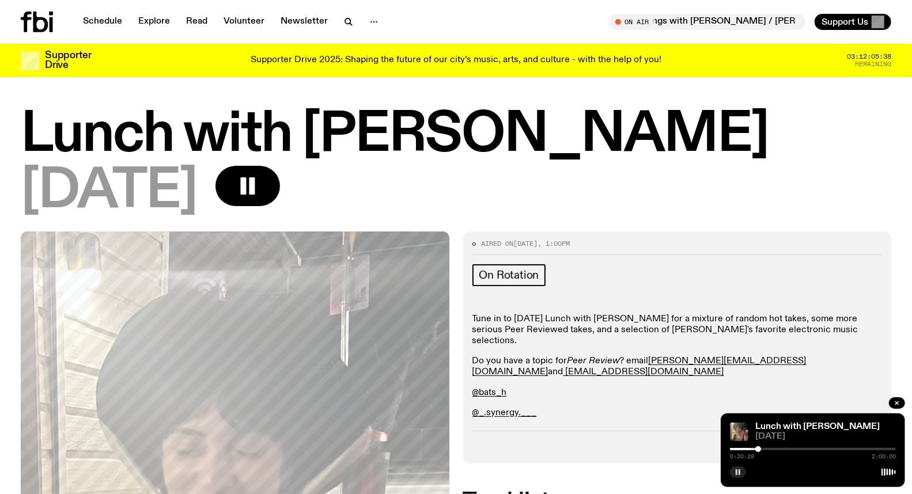
click at [697, 388] on p "@bats_h" at bounding box center [677, 393] width 410 height 11
click at [742, 470] on button "button" at bounding box center [738, 472] width 16 height 12
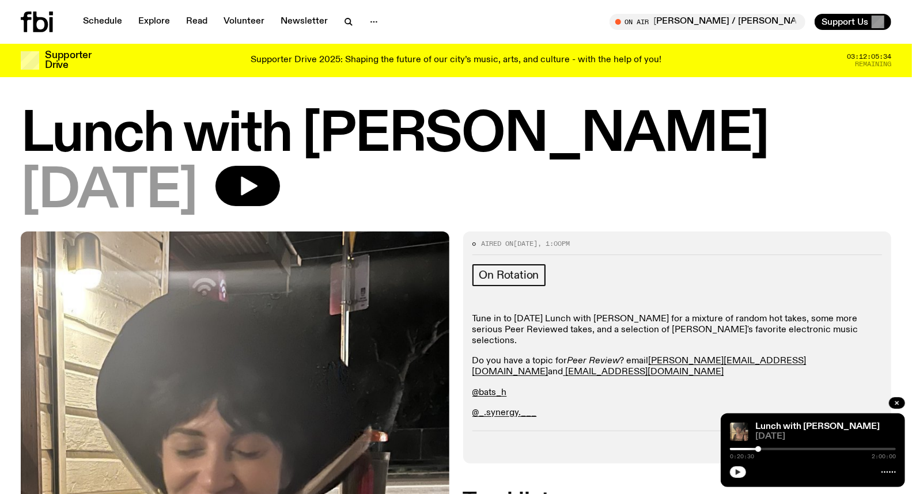
click at [743, 469] on button "button" at bounding box center [738, 472] width 16 height 12
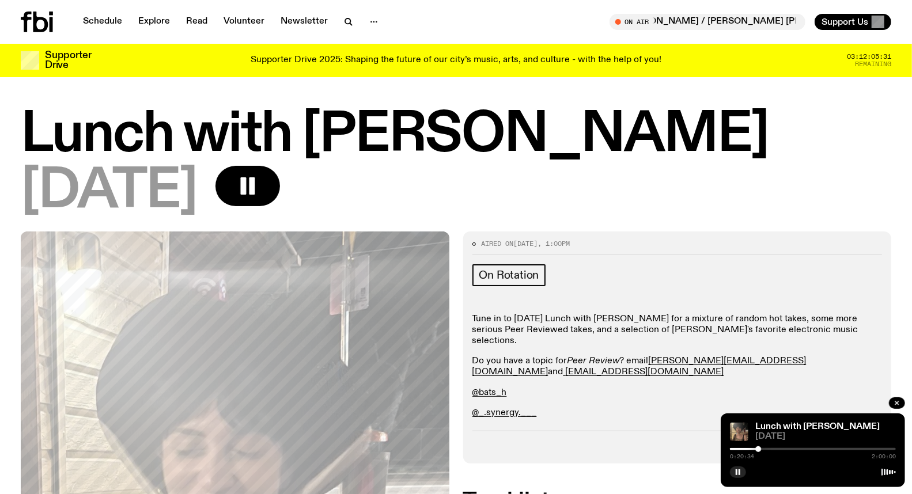
click at [773, 408] on p "@_.synergy.___" at bounding box center [677, 413] width 410 height 11
click at [724, 367] on link "breeana.s@fbiradio.com" at bounding box center [644, 371] width 158 height 9
click at [734, 470] on icon "button" at bounding box center [737, 472] width 7 height 7
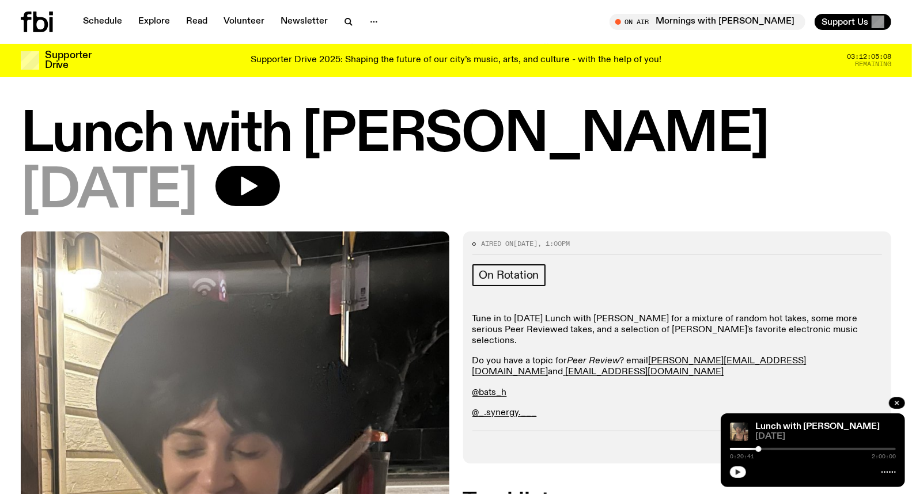
click at [743, 473] on button "button" at bounding box center [738, 472] width 16 height 12
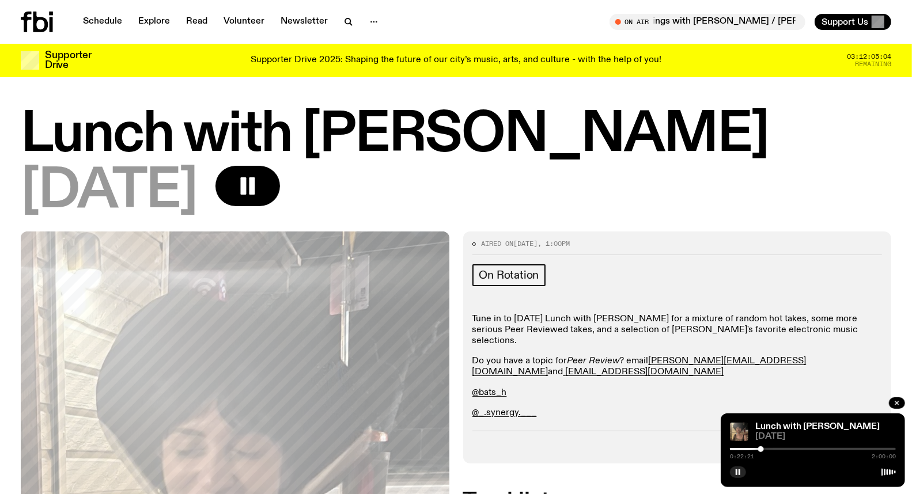
click at [761, 450] on div at bounding box center [761, 449] width 6 height 6
click at [762, 450] on div at bounding box center [763, 449] width 6 height 6
drag, startPoint x: 766, startPoint y: 449, endPoint x: 776, endPoint y: 449, distance: 9.8
click at [768, 449] on div at bounding box center [813, 449] width 166 height 2
click at [776, 449] on div at bounding box center [813, 449] width 166 height 2
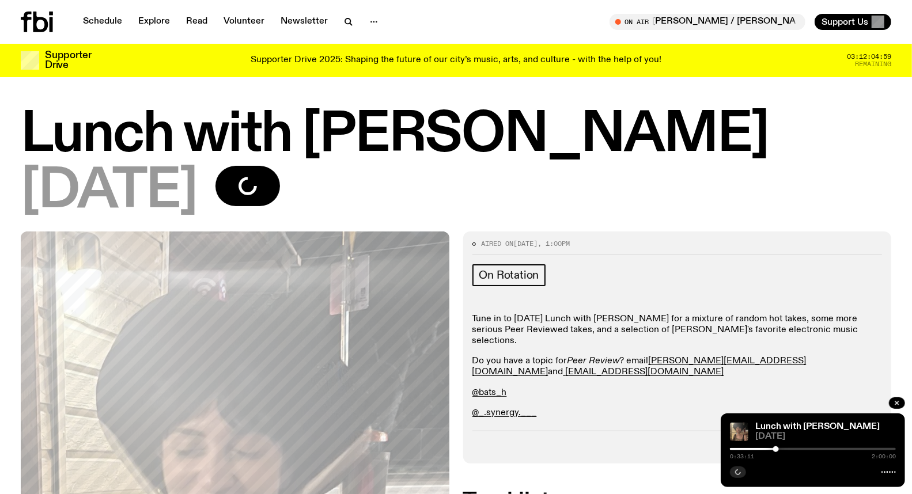
click at [782, 448] on div at bounding box center [813, 449] width 166 height 2
click at [786, 448] on div at bounding box center [813, 449] width 166 height 2
click at [784, 449] on div at bounding box center [784, 449] width 6 height 6
click at [791, 422] on div "Lunch with Batoul Hodroj 22.09.25 0:39:04 2:00:00" at bounding box center [812, 450] width 184 height 74
click at [787, 448] on div at bounding box center [813, 449] width 166 height 2
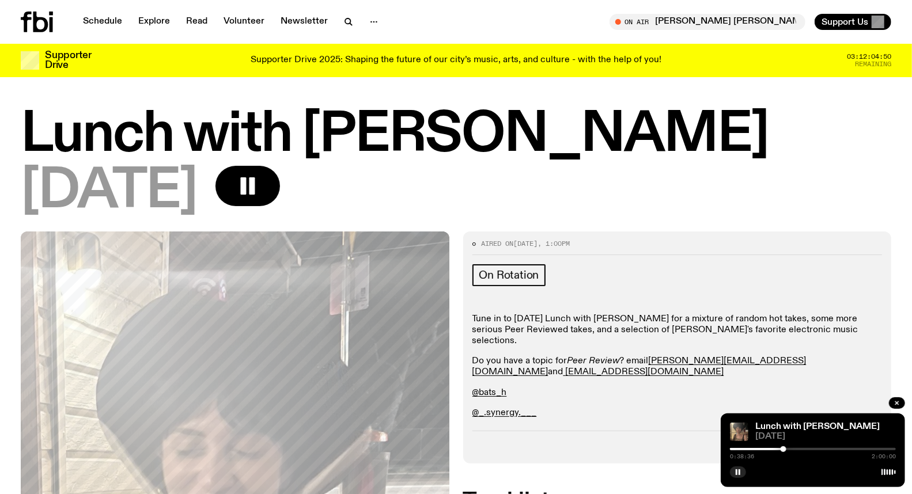
click at [783, 450] on div at bounding box center [783, 449] width 6 height 6
click at [787, 450] on div at bounding box center [813, 449] width 166 height 2
click at [784, 450] on div at bounding box center [787, 449] width 6 height 6
click at [784, 450] on div at bounding box center [784, 449] width 6 height 6
click at [785, 450] on div at bounding box center [786, 449] width 6 height 6
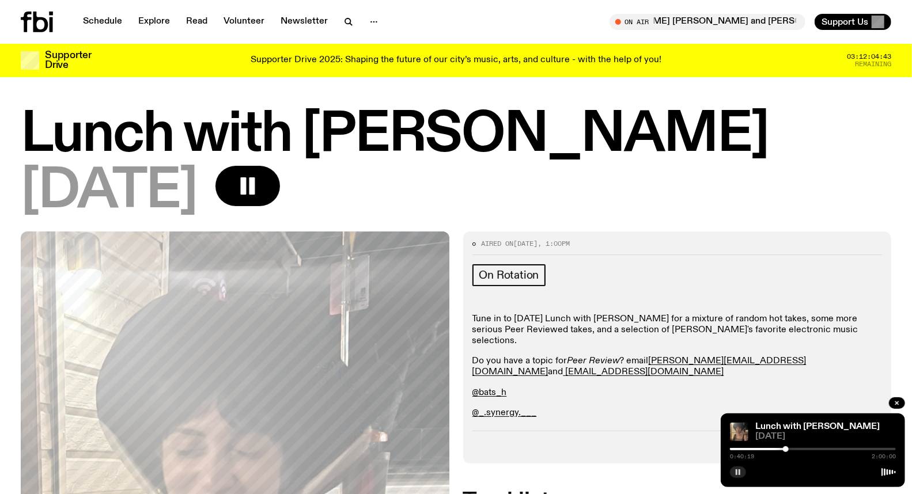
click at [742, 470] on button "button" at bounding box center [738, 472] width 16 height 12
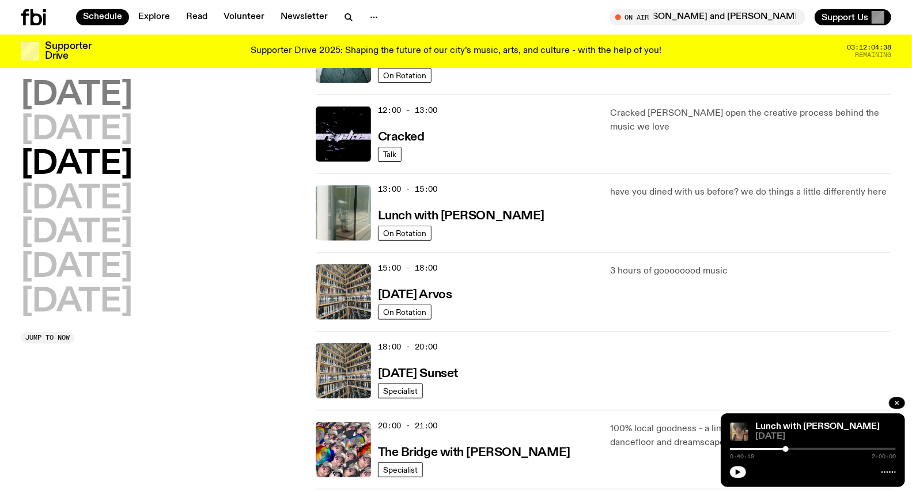
click at [73, 104] on h2 "[DATE]" at bounding box center [77, 95] width 112 height 32
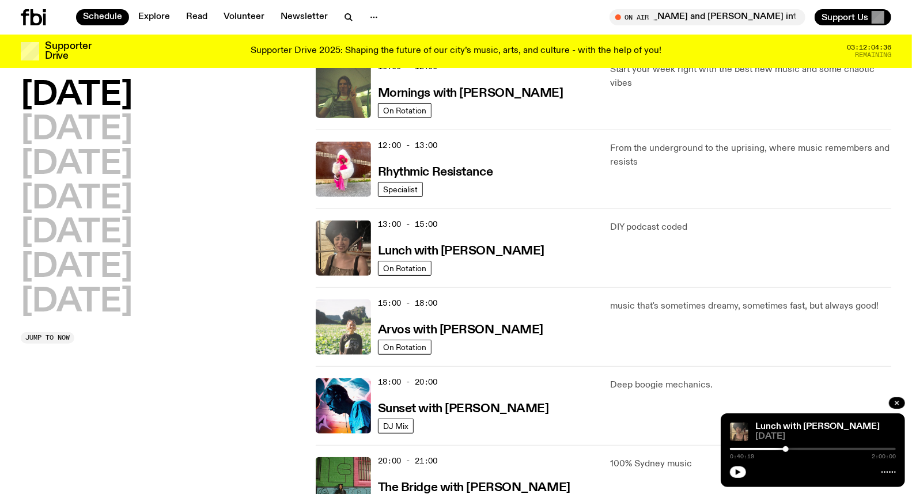
scroll to position [352, 0]
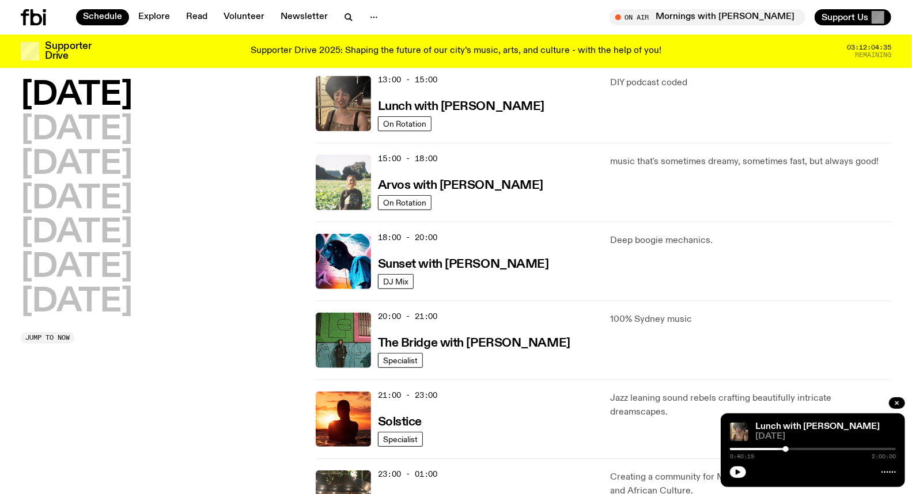
click at [350, 186] on img at bounding box center [343, 182] width 55 height 55
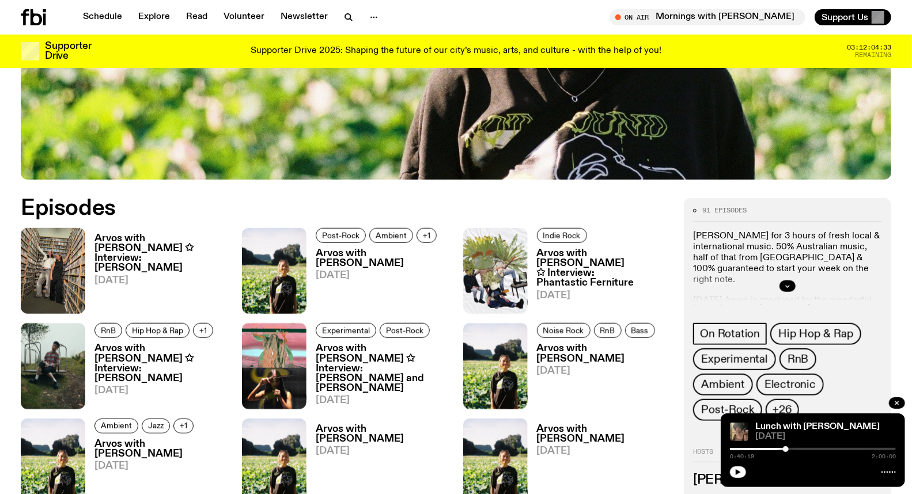
scroll to position [507, 0]
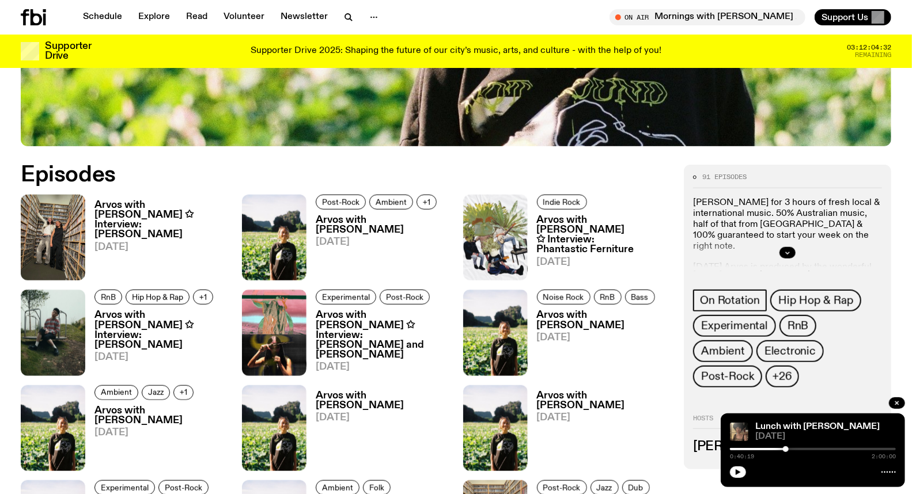
click at [145, 218] on h3 "Arvos with Bri Kennedy ✩ Interview: Wiles" at bounding box center [161, 219] width 134 height 39
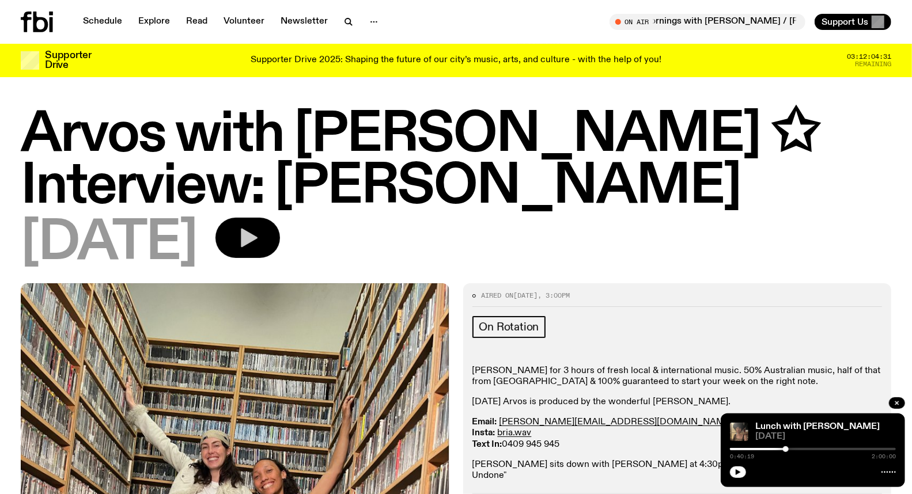
click at [257, 237] on icon "button" at bounding box center [249, 238] width 17 height 19
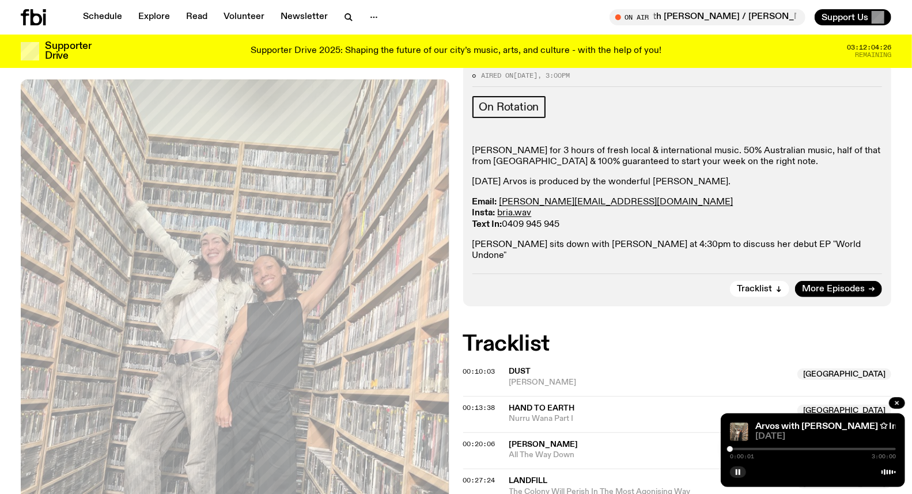
scroll to position [188, 0]
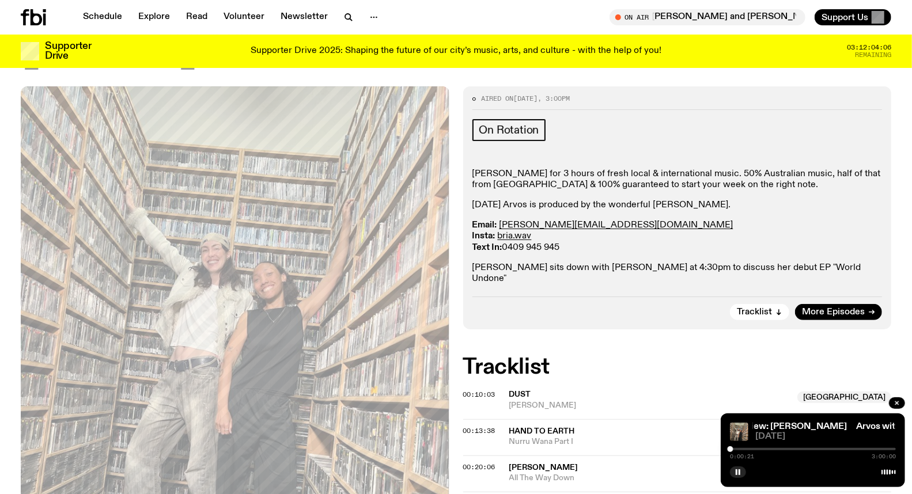
click at [797, 445] on div "Arvos with Bri Kennedy ✩ Interview: Wiles Arvos with Bri Kennedy ✩ Interview: W…" at bounding box center [812, 450] width 184 height 74
click at [800, 447] on div "0:00:22 3:00:00" at bounding box center [813, 453] width 166 height 14
click at [799, 450] on div at bounding box center [813, 449] width 166 height 2
click at [804, 449] on div at bounding box center [813, 449] width 166 height 2
click at [802, 449] on div at bounding box center [802, 449] width 6 height 6
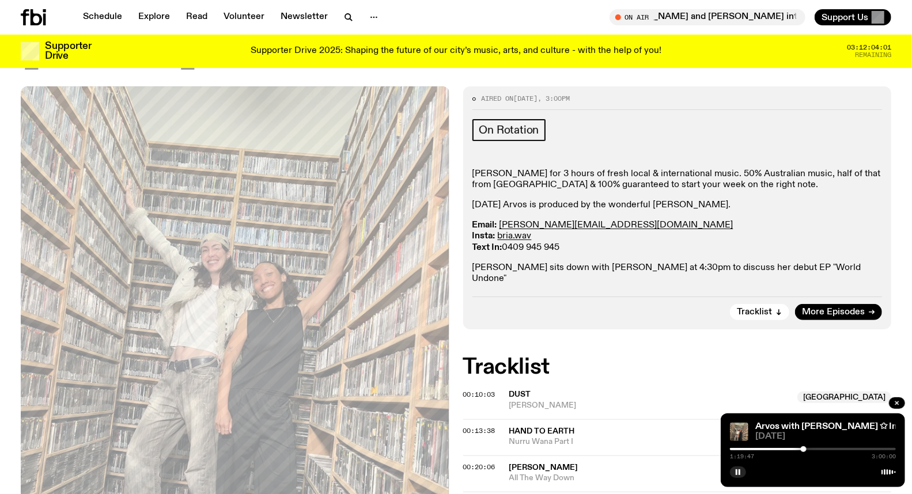
click at [803, 450] on div at bounding box center [803, 449] width 6 height 6
click at [807, 450] on div at bounding box center [813, 449] width 166 height 2
click at [812, 449] on div at bounding box center [813, 449] width 166 height 2
click at [791, 400] on span "alistair" at bounding box center [650, 405] width 282 height 11
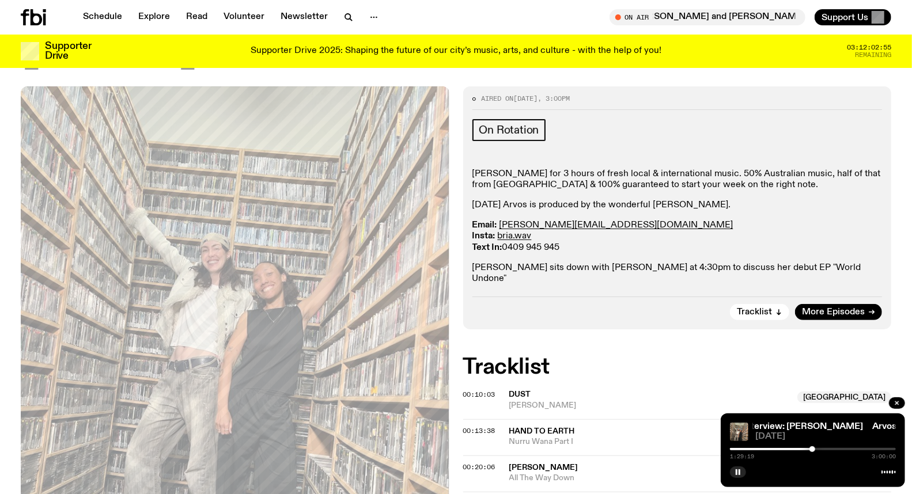
click at [758, 389] on span "Dust" at bounding box center [650, 394] width 282 height 11
click at [826, 357] on h2 "Tracklist" at bounding box center [677, 367] width 428 height 21
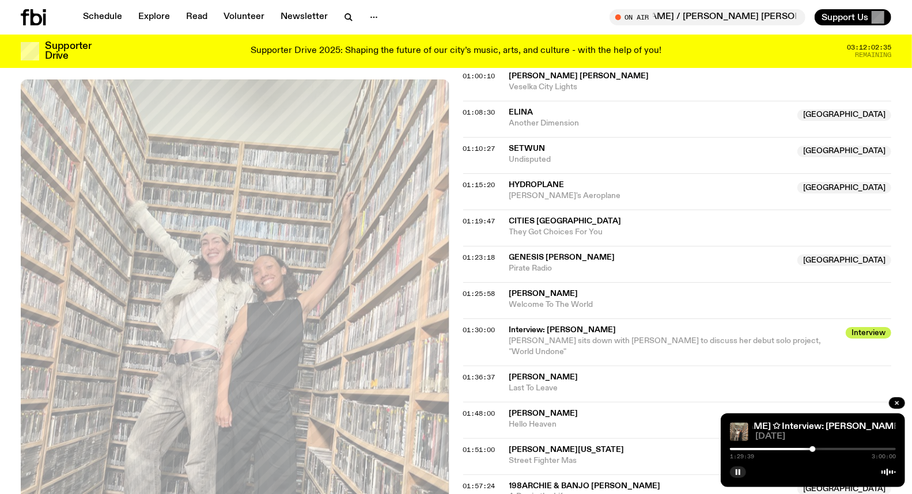
scroll to position [891, 0]
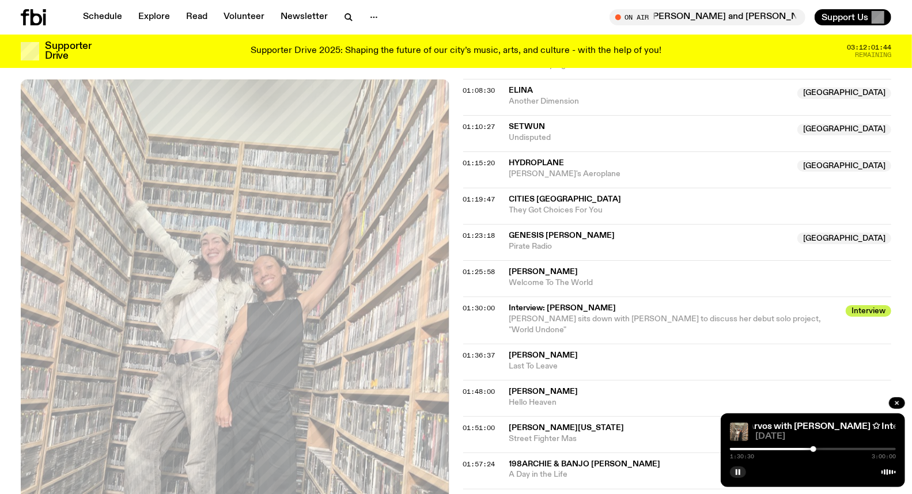
click at [107, 26] on div "Schedule Explore Read Volunteer Newsletter On Air Mornings with Ben Hansen / Hu…" at bounding box center [456, 17] width 912 height 35
click at [105, 20] on link "Schedule" at bounding box center [102, 17] width 53 height 16
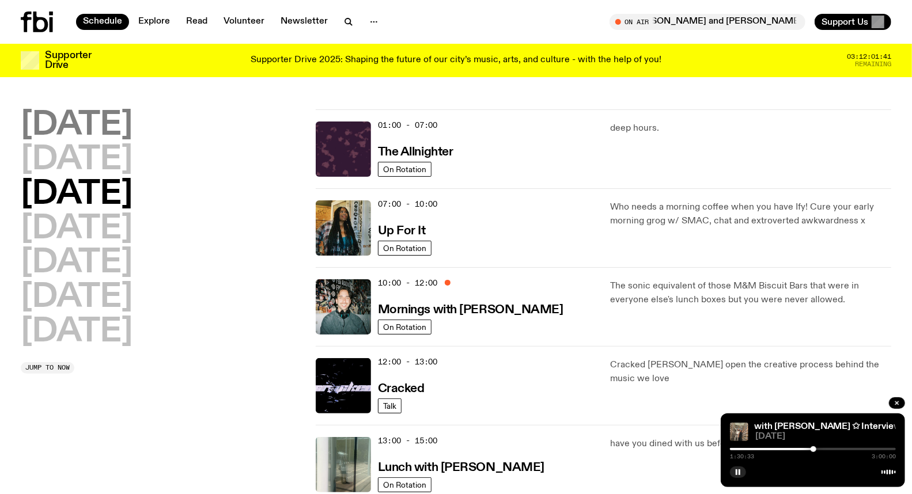
click at [101, 124] on h2 "[DATE]" at bounding box center [77, 125] width 112 height 32
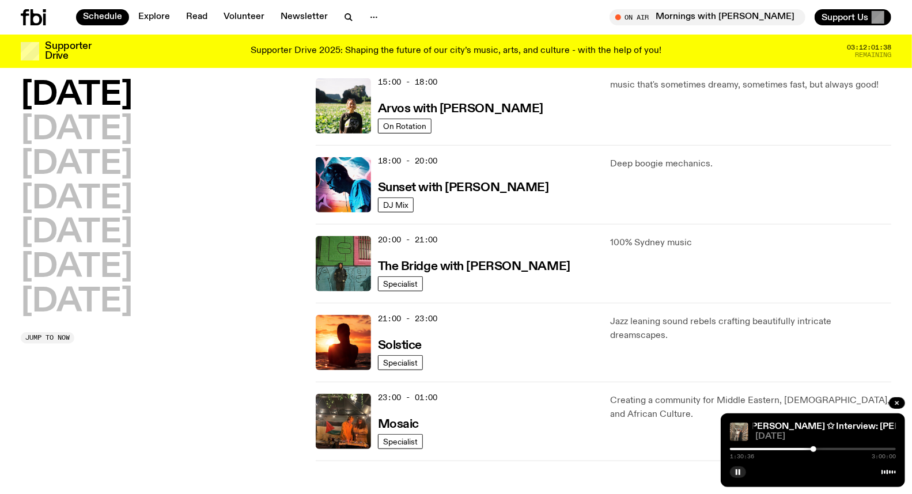
scroll to position [352, 0]
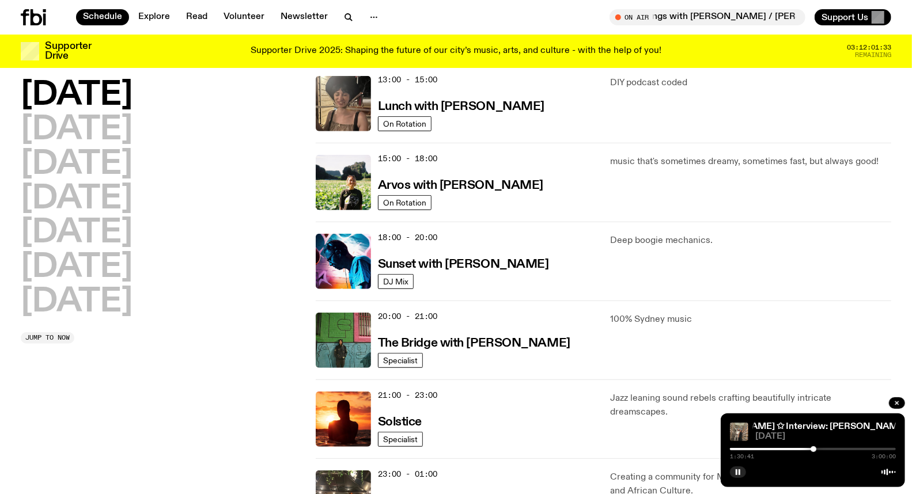
click at [845, 447] on div "1:30:41 3:00:00" at bounding box center [813, 453] width 166 height 14
click at [859, 446] on div "1:30:42 3:00:00" at bounding box center [813, 453] width 166 height 14
click at [859, 448] on div "1:30:43 3:00:00" at bounding box center [813, 453] width 166 height 14
click at [859, 450] on div at bounding box center [813, 449] width 166 height 2
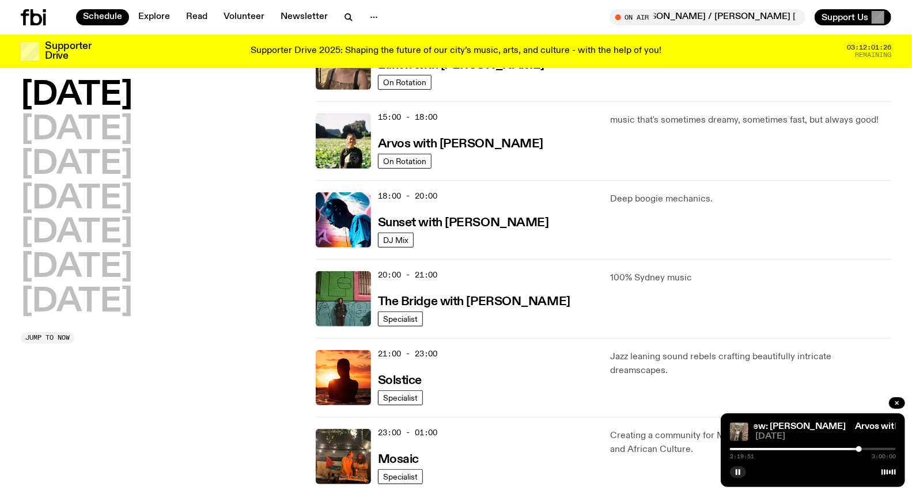
scroll to position [416, 0]
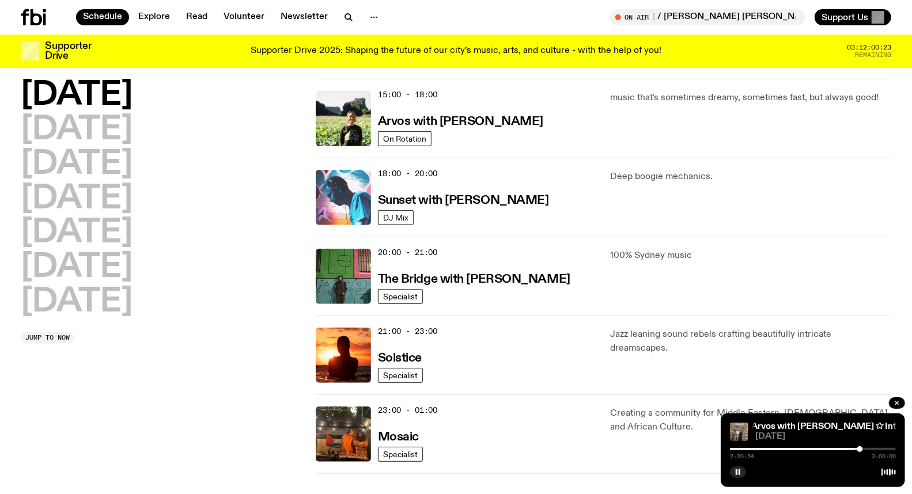
click at [339, 199] on img at bounding box center [343, 197] width 55 height 55
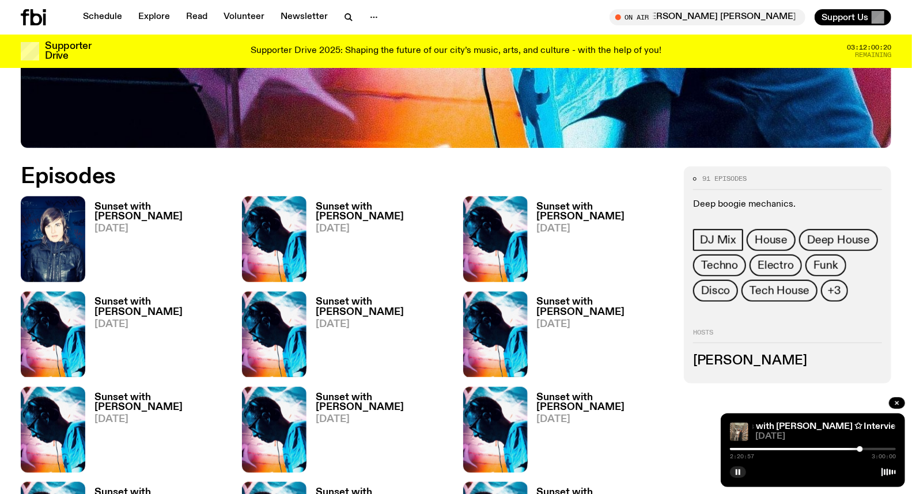
scroll to position [507, 0]
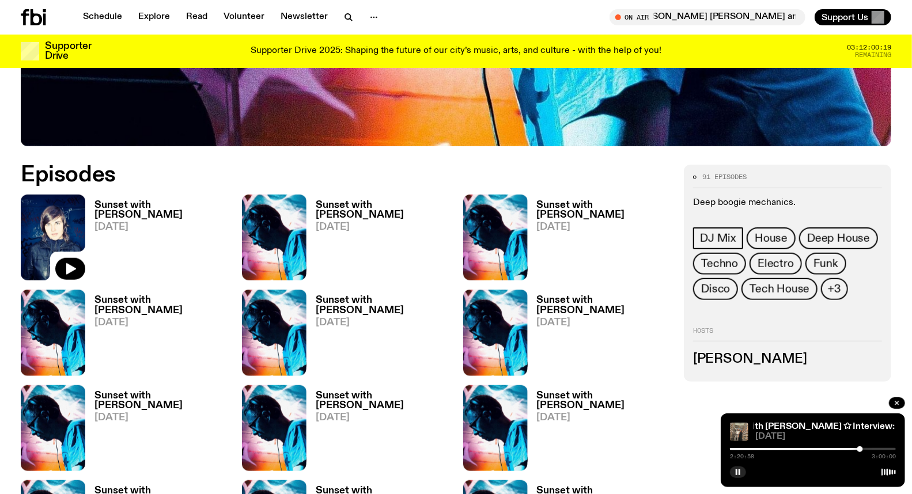
click at [55, 222] on img at bounding box center [53, 238] width 64 height 86
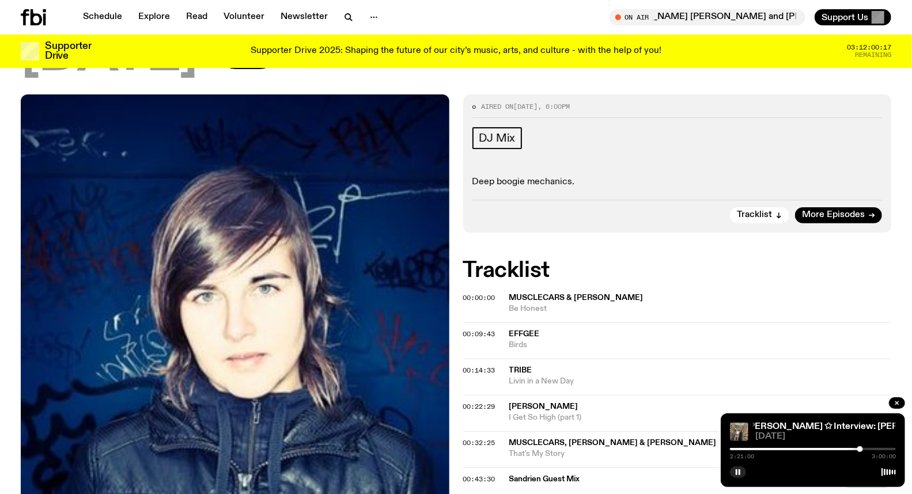
scroll to position [64, 0]
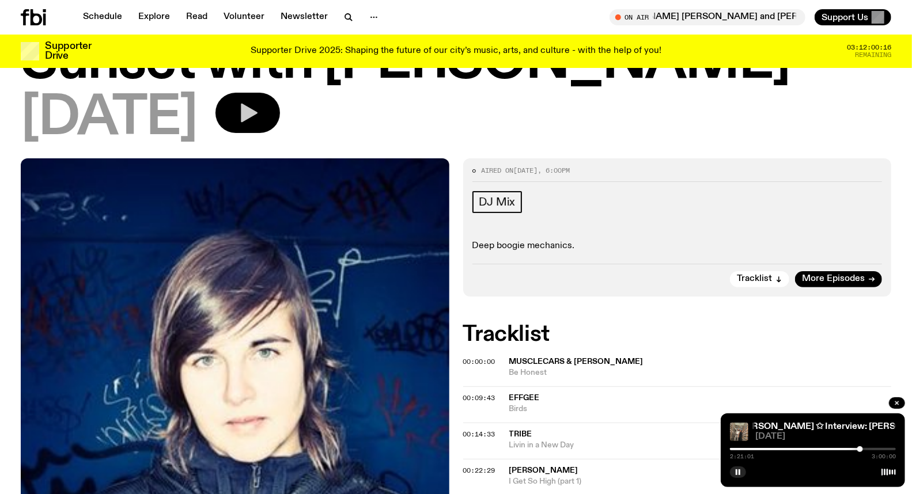
click at [259, 107] on icon "button" at bounding box center [247, 112] width 23 height 23
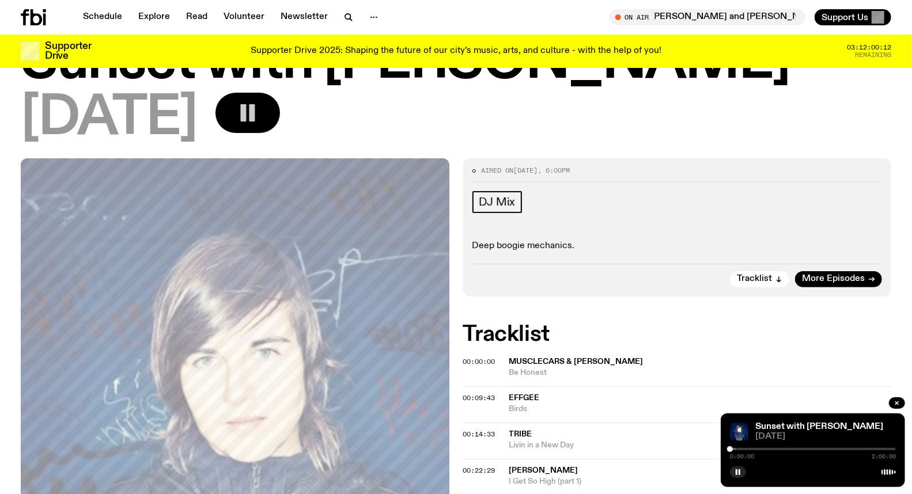
click at [767, 450] on div at bounding box center [813, 449] width 166 height 2
click at [741, 476] on icon "button" at bounding box center [737, 472] width 7 height 7
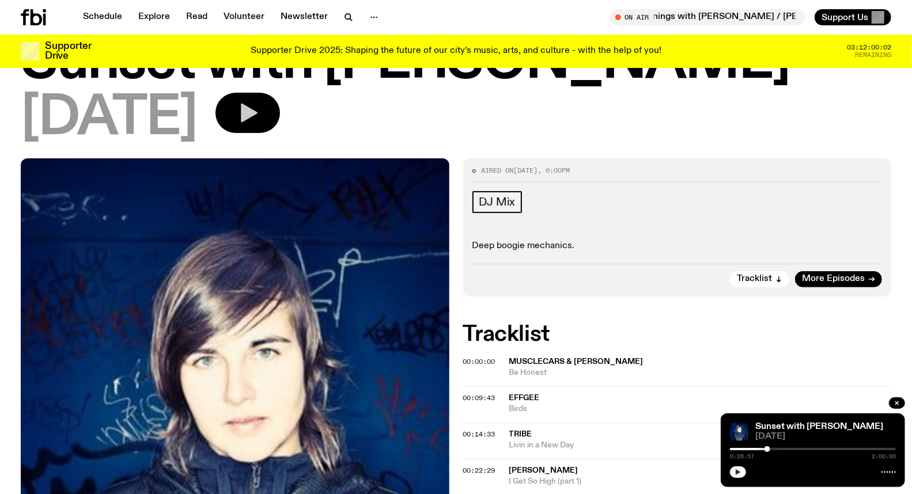
click at [773, 448] on div at bounding box center [813, 449] width 166 height 2
click at [776, 448] on div "0:31:31 2:00:00" at bounding box center [813, 453] width 166 height 14
click at [776, 448] on div at bounding box center [813, 449] width 166 height 2
click at [780, 450] on div at bounding box center [813, 449] width 166 height 2
click at [782, 449] on div at bounding box center [780, 449] width 6 height 6
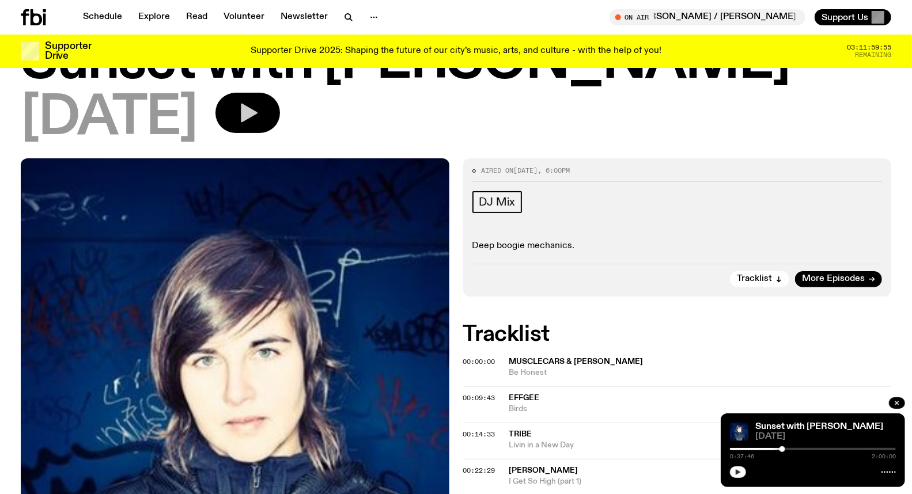
click at [785, 448] on div at bounding box center [813, 449] width 166 height 2
click at [781, 448] on div at bounding box center [703, 449] width 166 height 2
click at [782, 448] on div at bounding box center [782, 449] width 6 height 6
click at [784, 447] on div at bounding box center [784, 449] width 6 height 6
click at [737, 470] on icon "button" at bounding box center [737, 472] width 5 height 6
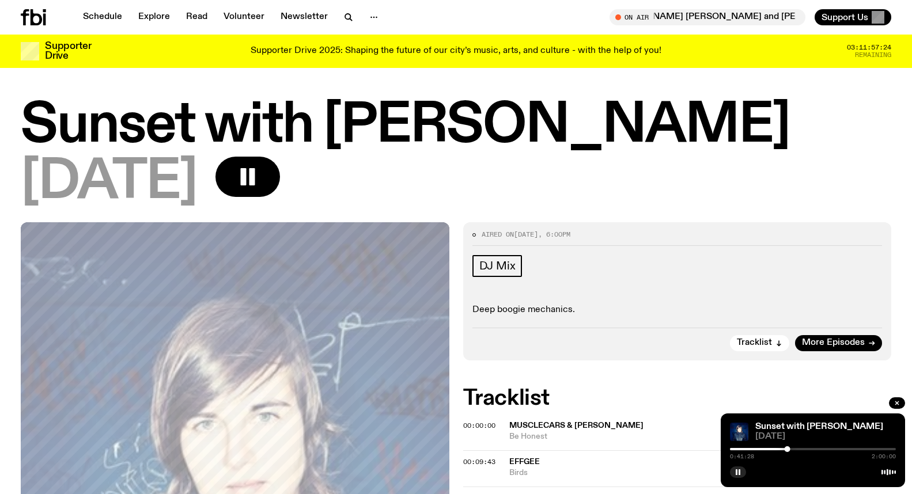
scroll to position [64, 0]
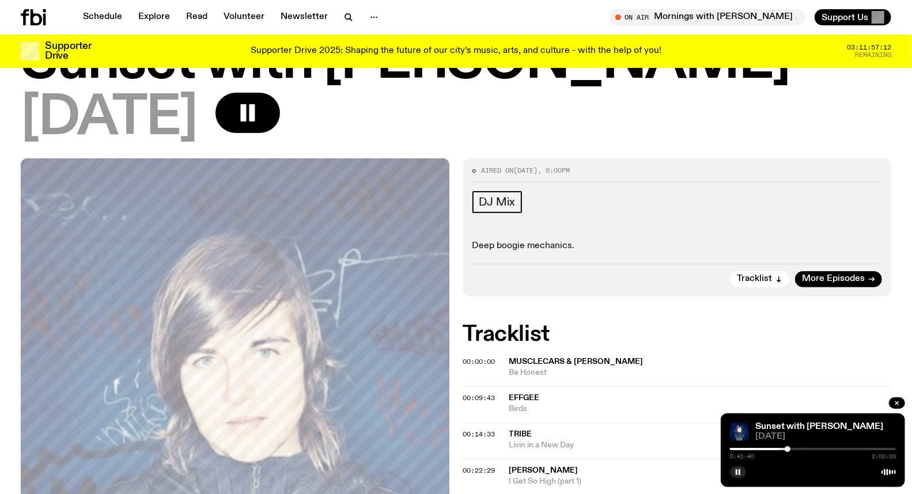
click at [807, 405] on span "Birds" at bounding box center [700, 409] width 382 height 11
click at [785, 449] on div at bounding box center [787, 449] width 6 height 6
click at [828, 387] on div "00:09:43 effgee Birds" at bounding box center [677, 404] width 428 height 36
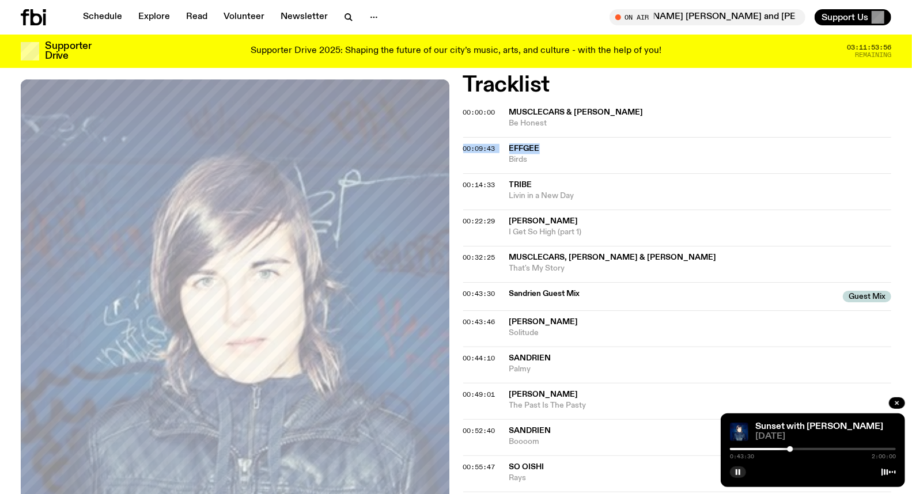
scroll to position [313, 0]
click at [832, 450] on div at bounding box center [813, 449] width 166 height 2
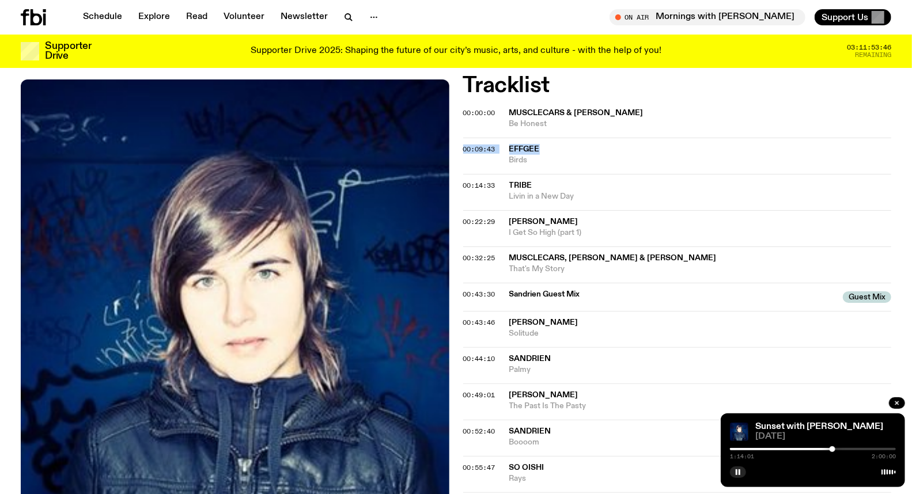
click at [837, 448] on div at bounding box center [813, 449] width 166 height 2
click at [840, 448] on div at bounding box center [837, 449] width 6 height 6
click at [842, 448] on div at bounding box center [840, 449] width 6 height 6
click at [839, 448] on div at bounding box center [839, 449] width 6 height 6
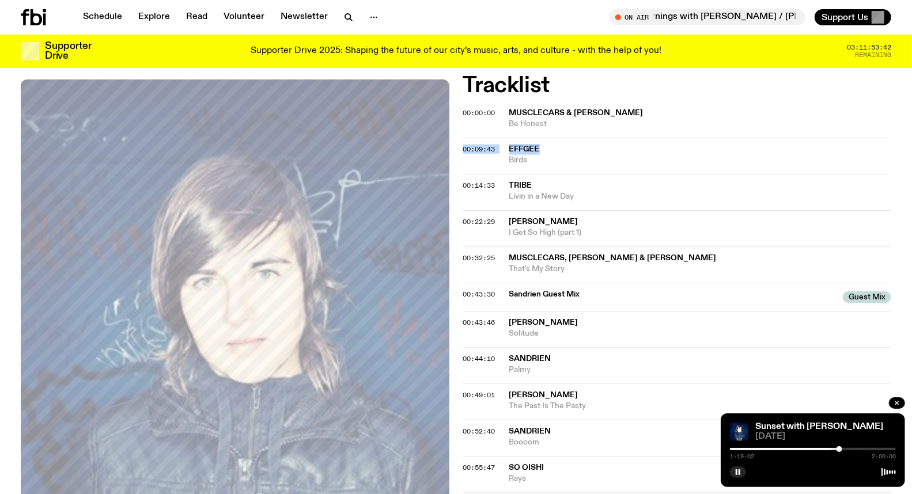
click at [841, 448] on div at bounding box center [839, 449] width 6 height 6
click at [842, 447] on div at bounding box center [842, 449] width 6 height 6
click at [843, 447] on div at bounding box center [843, 449] width 6 height 6
click at [845, 448] on div at bounding box center [845, 449] width 6 height 6
click at [847, 450] on div at bounding box center [847, 449] width 6 height 6
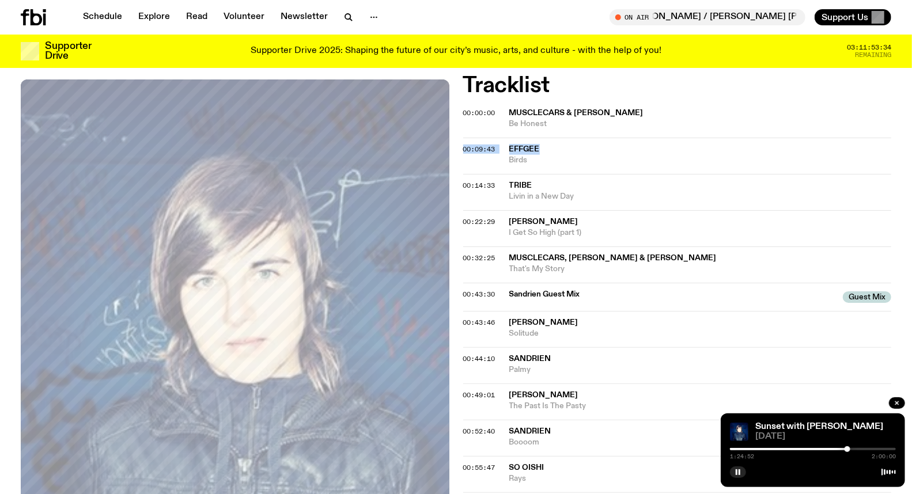
click at [848, 448] on div at bounding box center [847, 449] width 6 height 6
click at [848, 448] on div at bounding box center [848, 449] width 6 height 6
click at [849, 448] on div at bounding box center [848, 449] width 6 height 6
click at [850, 447] on div at bounding box center [849, 449] width 6 height 6
click at [852, 448] on div at bounding box center [850, 449] width 6 height 6
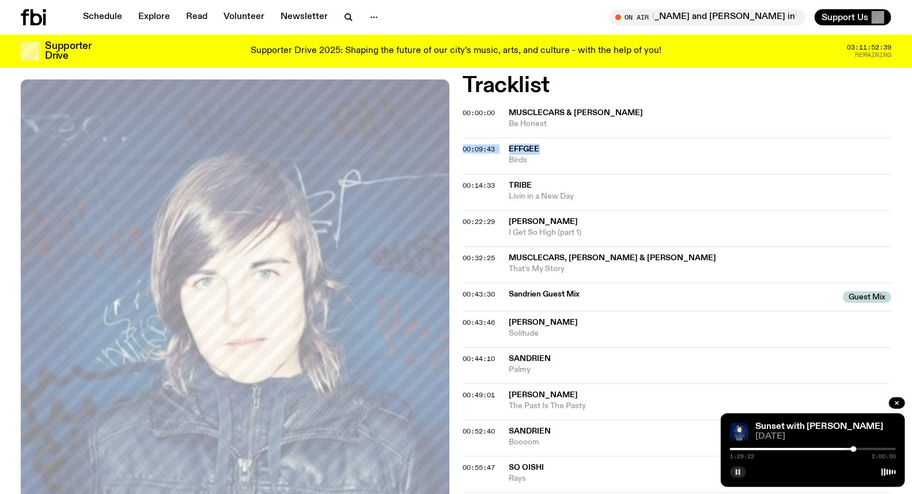
click at [733, 470] on button "button" at bounding box center [738, 472] width 16 height 12
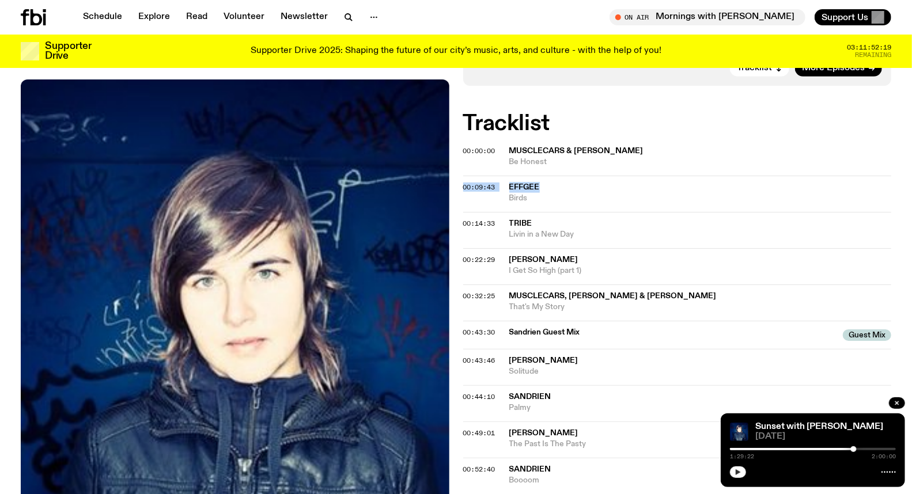
scroll to position [0, 0]
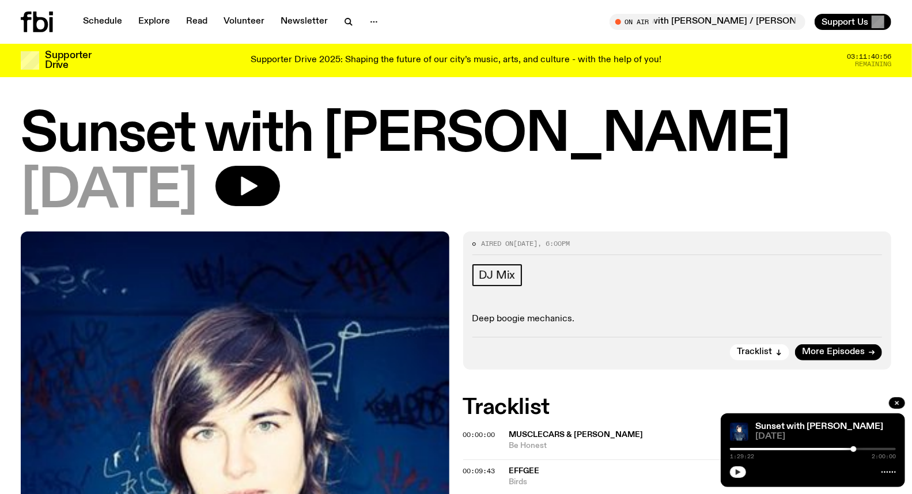
click at [107, 12] on div "Schedule Explore Read Volunteer Newsletter" at bounding box center [236, 22] width 431 height 21
click at [107, 20] on link "Schedule" at bounding box center [102, 22] width 53 height 16
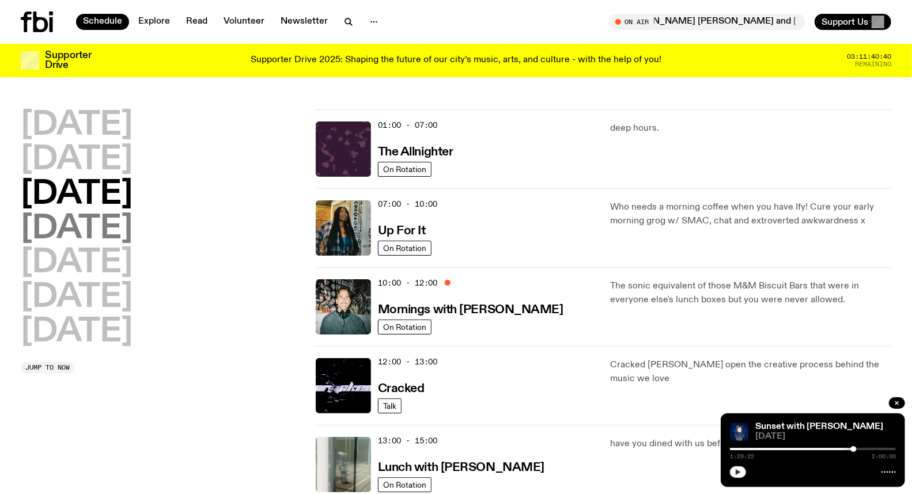
click at [132, 219] on h2 "[DATE]" at bounding box center [77, 229] width 112 height 32
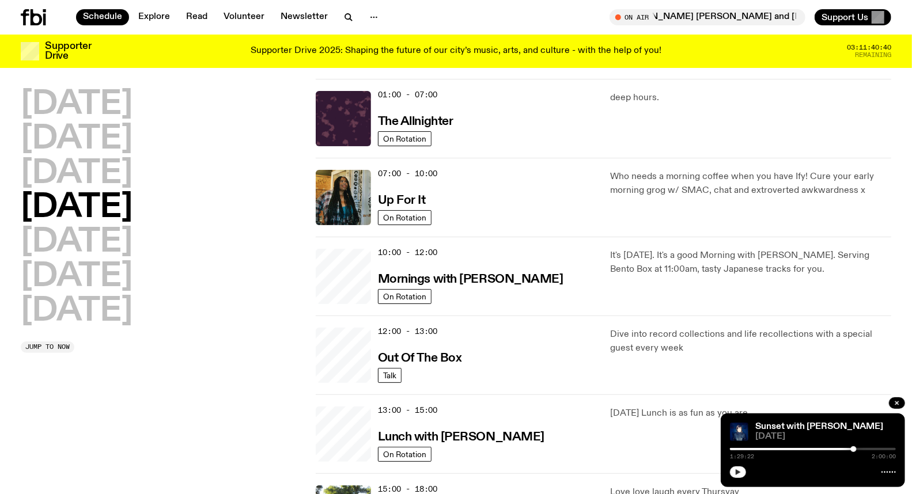
scroll to position [32, 0]
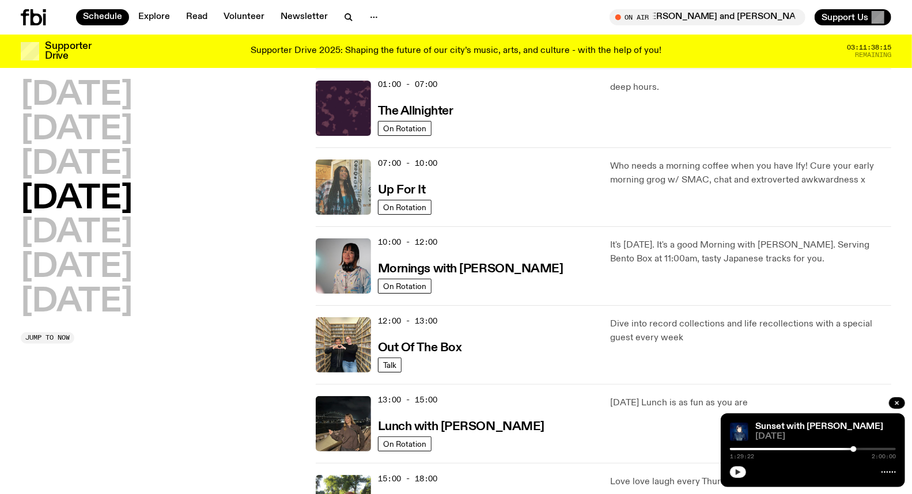
click at [341, 188] on img at bounding box center [343, 187] width 55 height 55
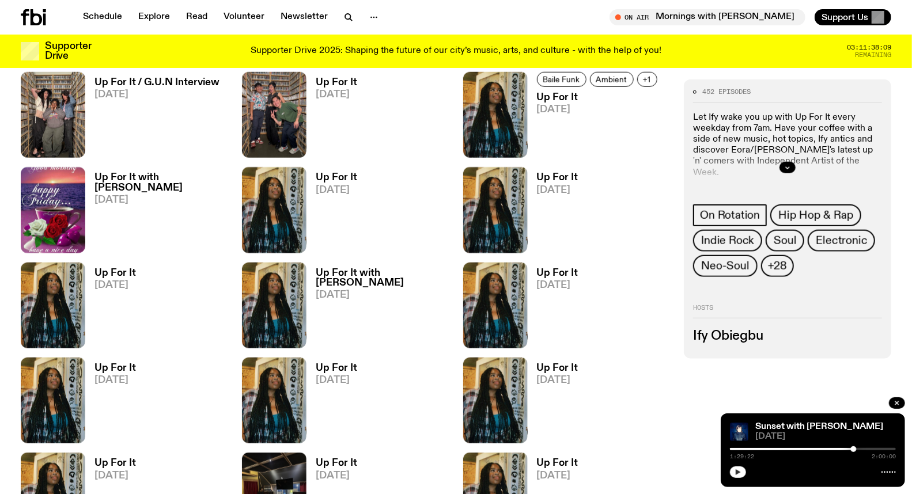
scroll to position [635, 0]
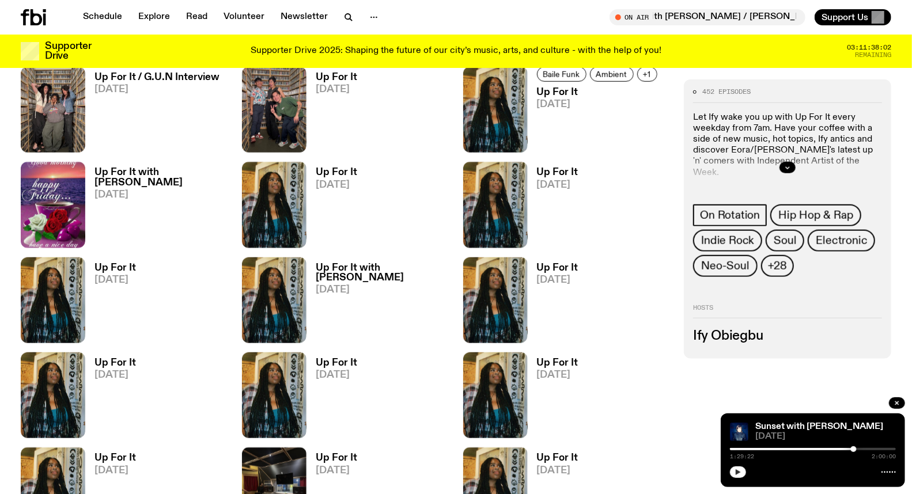
click at [324, 175] on h3 "Up For It" at bounding box center [336, 173] width 41 height 10
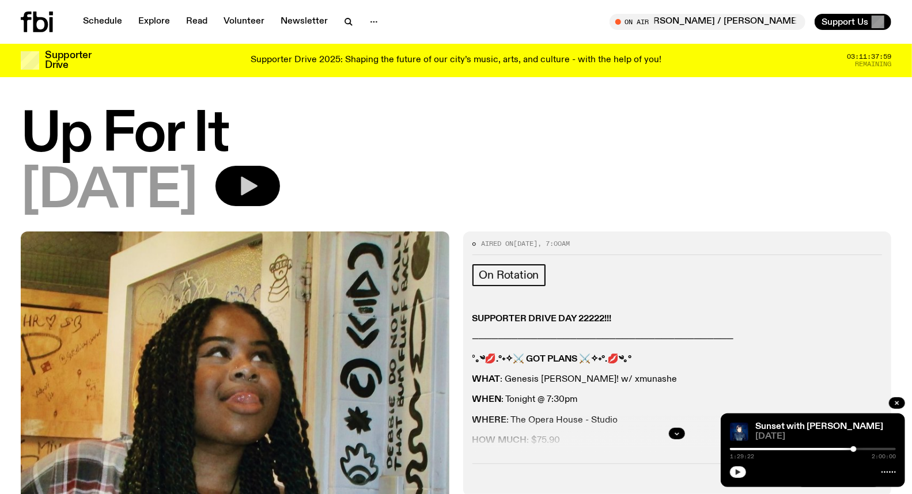
click at [280, 185] on button "button" at bounding box center [247, 186] width 64 height 40
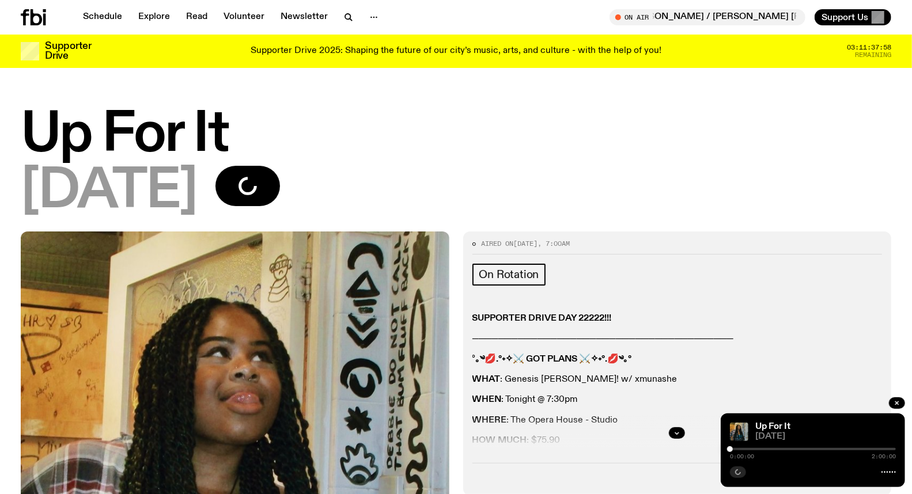
scroll to position [64, 0]
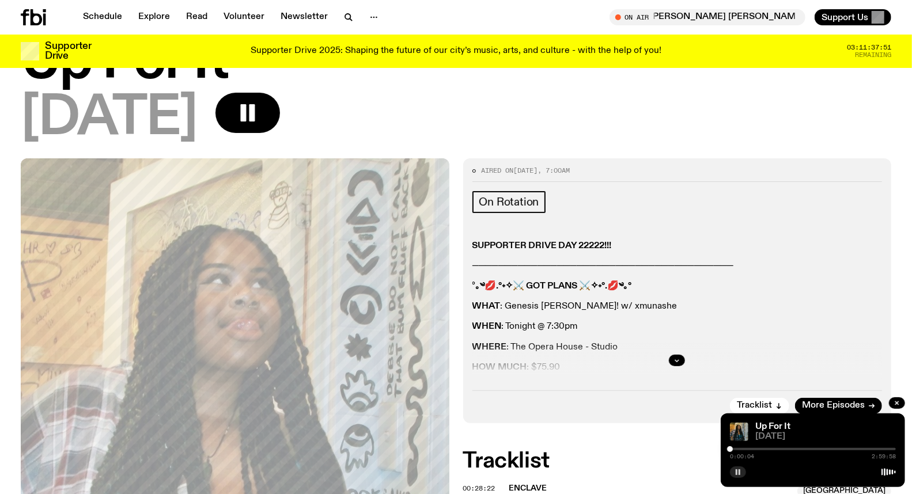
click at [758, 449] on div at bounding box center [813, 449] width 166 height 2
click at [764, 450] on div at bounding box center [813, 449] width 166 height 2
click at [768, 447] on div "0:36:40 2:59:58" at bounding box center [813, 453] width 166 height 14
click at [766, 447] on div at bounding box center [764, 449] width 6 height 6
click at [753, 446] on div "0:39:16 2:59:58" at bounding box center [813, 453] width 166 height 14
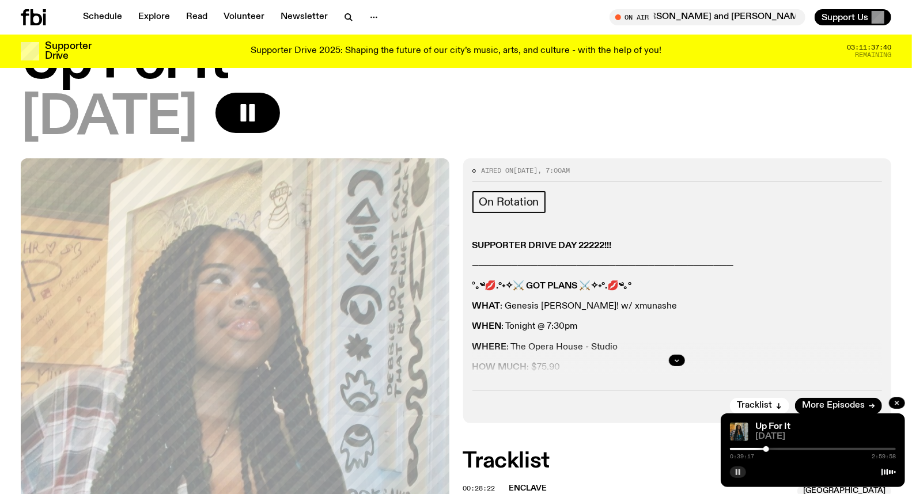
click at [756, 449] on div at bounding box center [683, 449] width 166 height 2
click at [757, 449] on div at bounding box center [756, 449] width 6 height 6
click at [758, 449] on div at bounding box center [757, 449] width 6 height 6
click at [758, 448] on div at bounding box center [758, 449] width 6 height 6
click at [761, 448] on div at bounding box center [761, 449] width 6 height 6
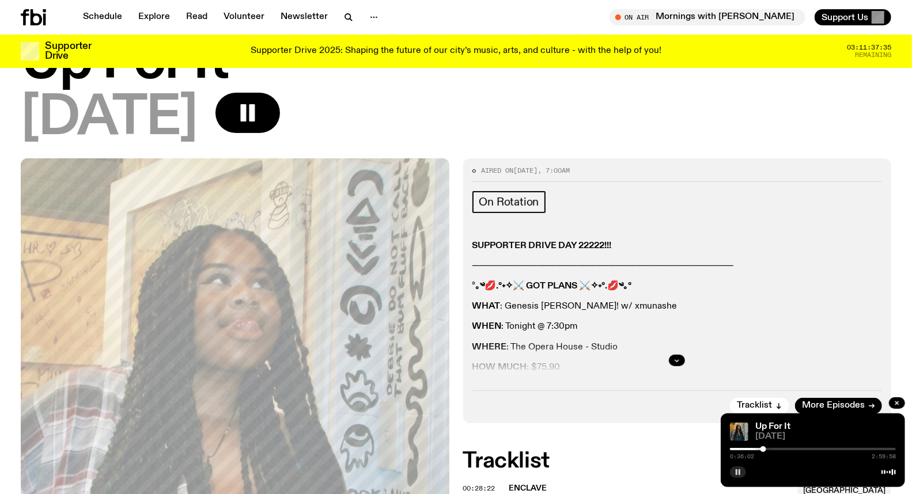
click at [763, 447] on div at bounding box center [763, 449] width 6 height 6
click at [766, 448] on div at bounding box center [813, 449] width 166 height 2
click at [674, 366] on div at bounding box center [677, 360] width 410 height 37
click at [674, 363] on icon "button" at bounding box center [676, 360] width 7 height 7
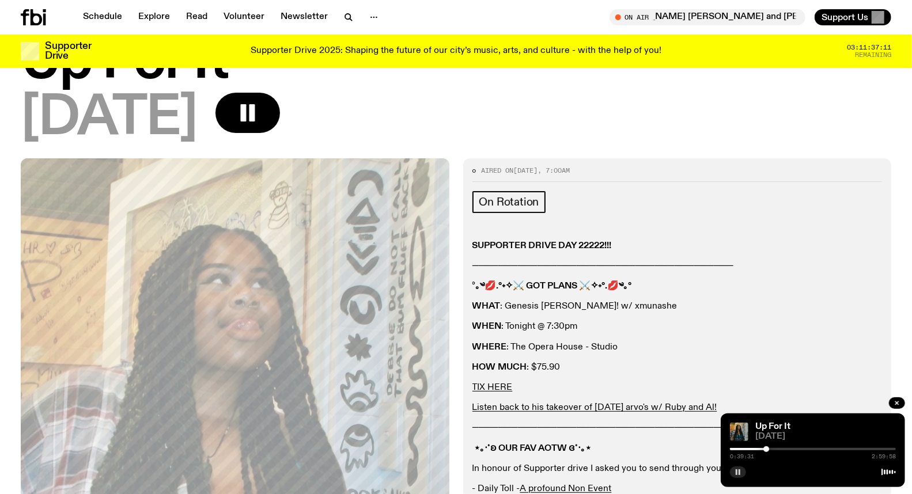
click at [768, 451] on div at bounding box center [766, 449] width 6 height 6
click at [831, 386] on p "TIX HERE" at bounding box center [677, 387] width 410 height 11
click at [821, 382] on div "SUPPORTER DRIVE DAY 22222!!! ──────────────────────────────────────── ° ｡༄💋.°˖✧…" at bounding box center [677, 459] width 410 height 436
click at [732, 475] on button "button" at bounding box center [738, 472] width 16 height 12
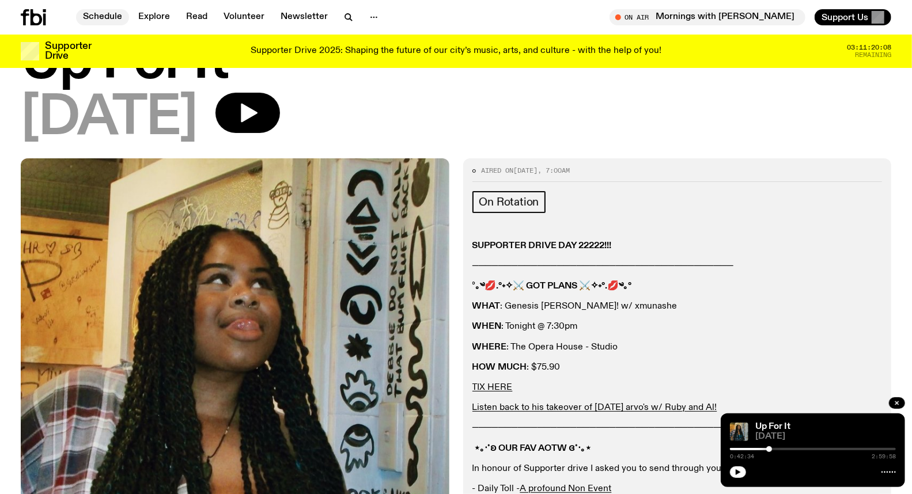
click at [111, 16] on link "Schedule" at bounding box center [102, 17] width 53 height 16
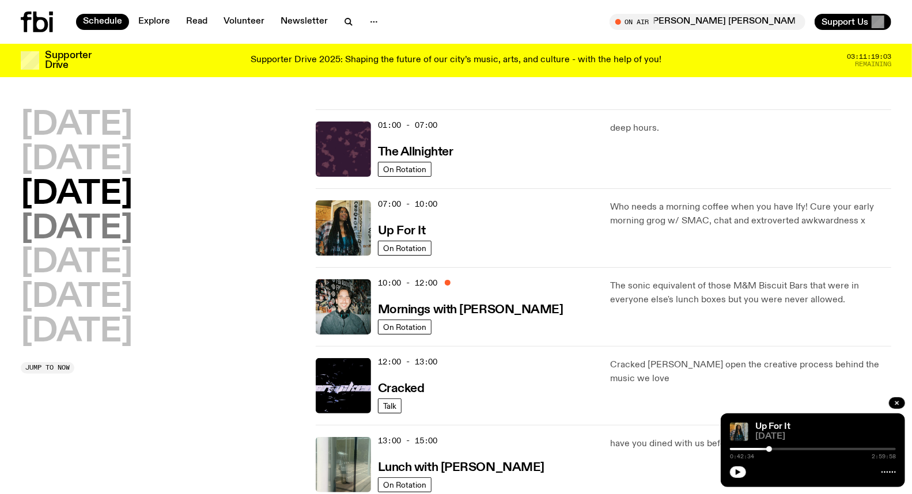
click at [96, 237] on h2 "[DATE]" at bounding box center [77, 229] width 112 height 32
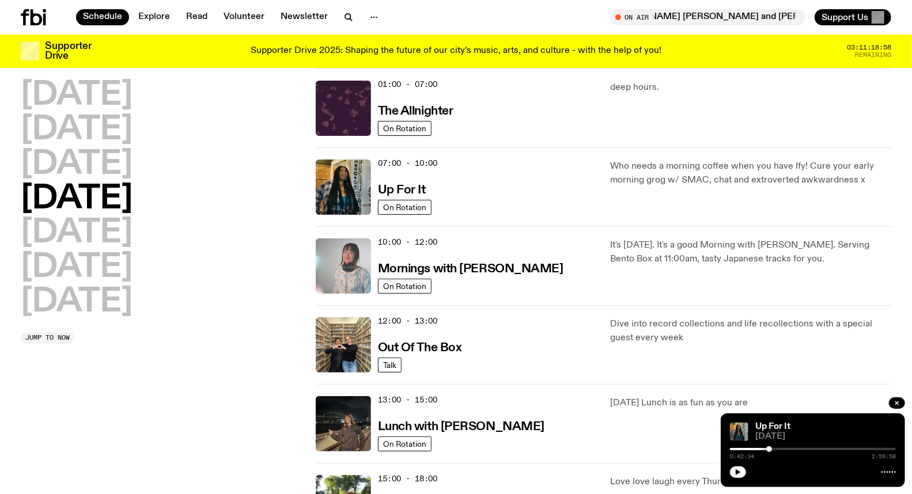
click at [337, 256] on img at bounding box center [343, 265] width 55 height 55
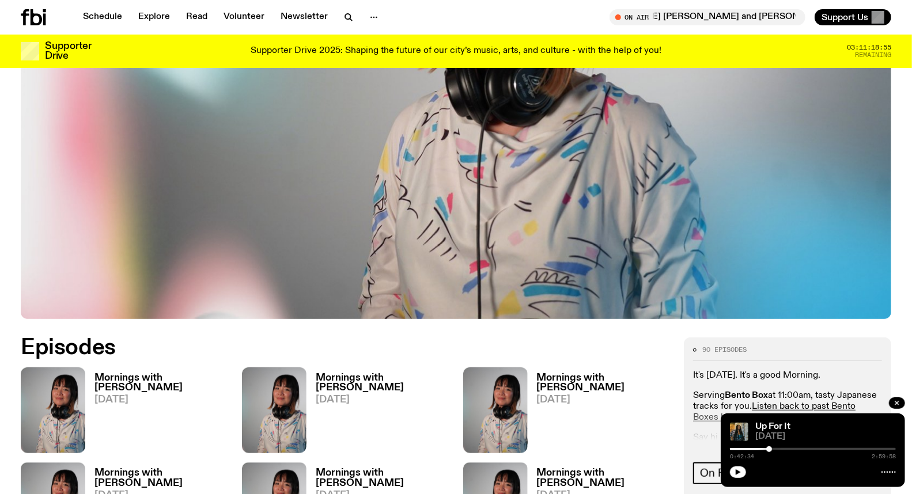
scroll to position [441, 0]
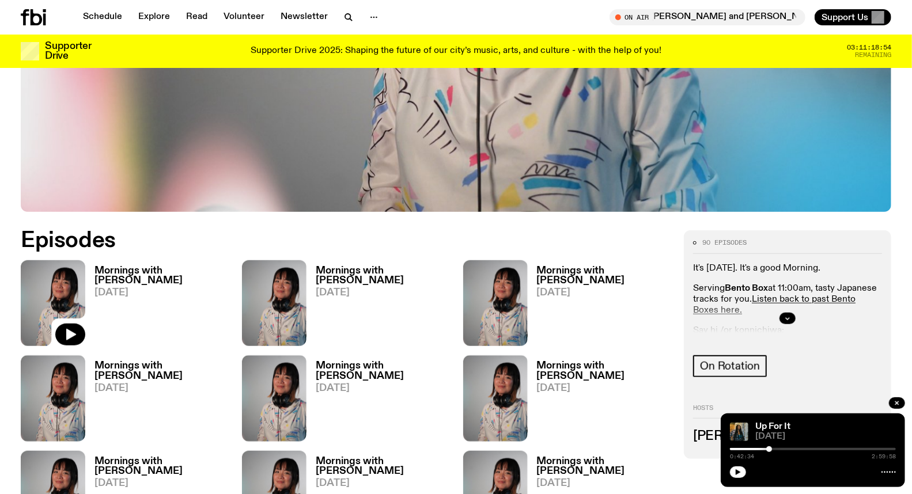
click at [81, 278] on img at bounding box center [53, 303] width 64 height 86
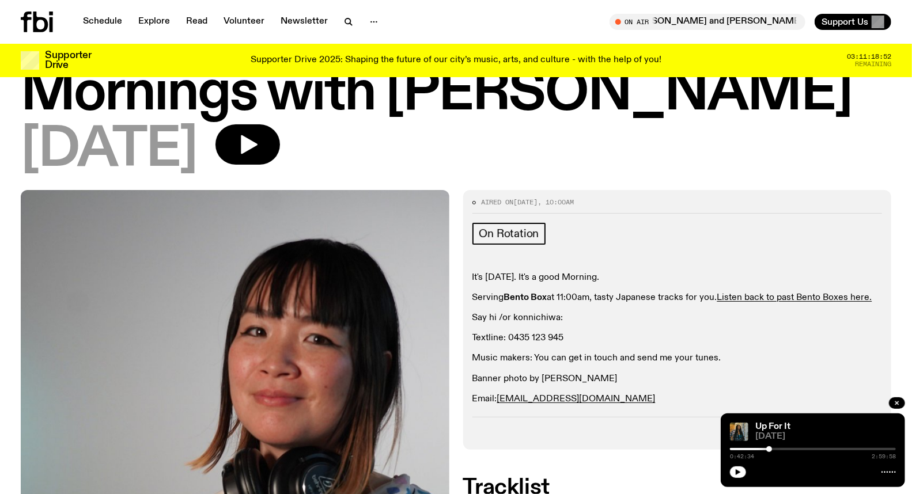
scroll to position [64, 0]
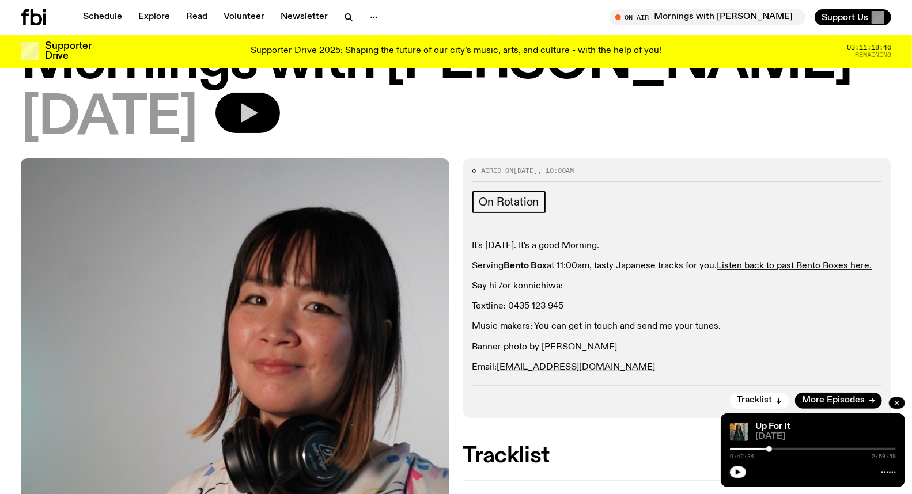
drag, startPoint x: 277, startPoint y: 101, endPoint x: 294, endPoint y: 114, distance: 21.4
click at [259, 105] on icon "button" at bounding box center [247, 112] width 23 height 23
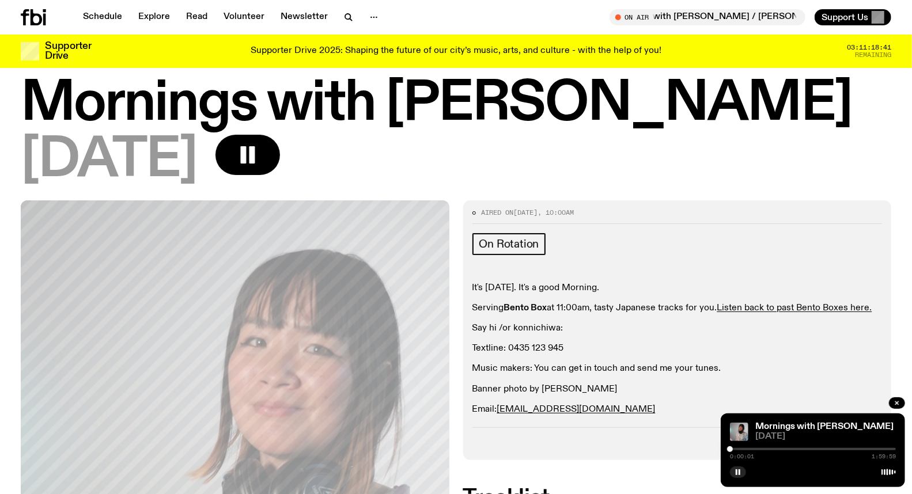
scroll to position [0, 0]
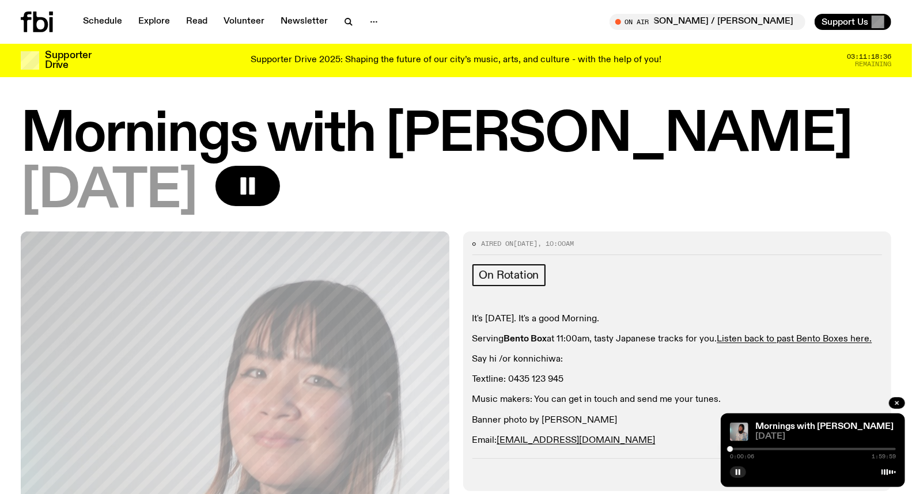
click at [758, 395] on p "Music makers: You can get in touch and send me your tunes." at bounding box center [677, 399] width 410 height 11
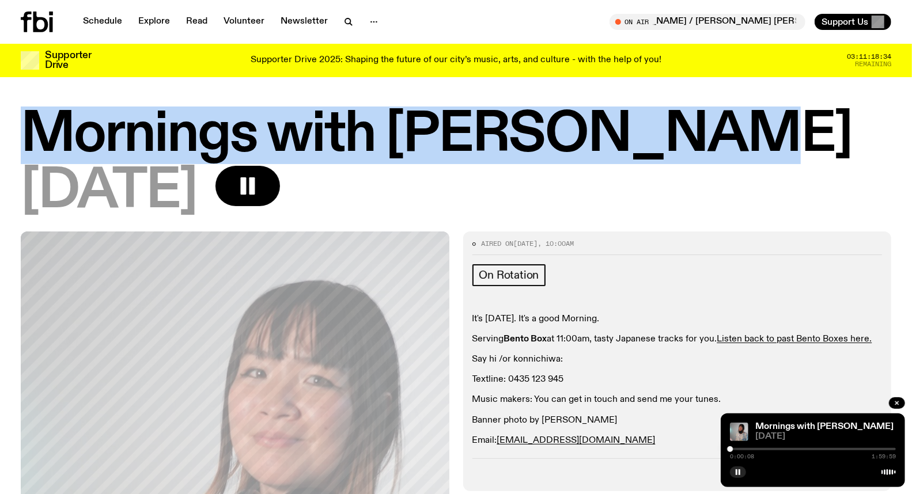
drag, startPoint x: 29, startPoint y: 111, endPoint x: 670, endPoint y: 135, distance: 641.3
click at [670, 135] on h1 "Mornings with [PERSON_NAME]" at bounding box center [456, 135] width 870 height 52
copy h1 "Mornings with [PERSON_NAME]"
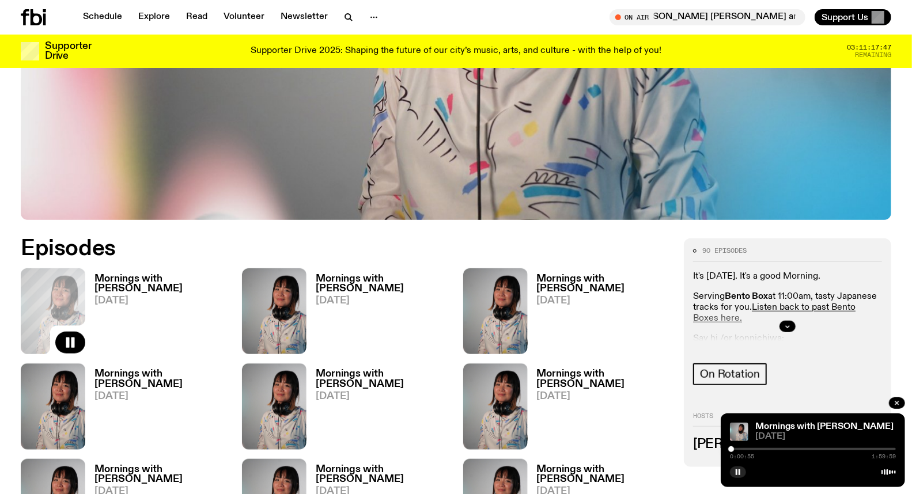
scroll to position [432, 0]
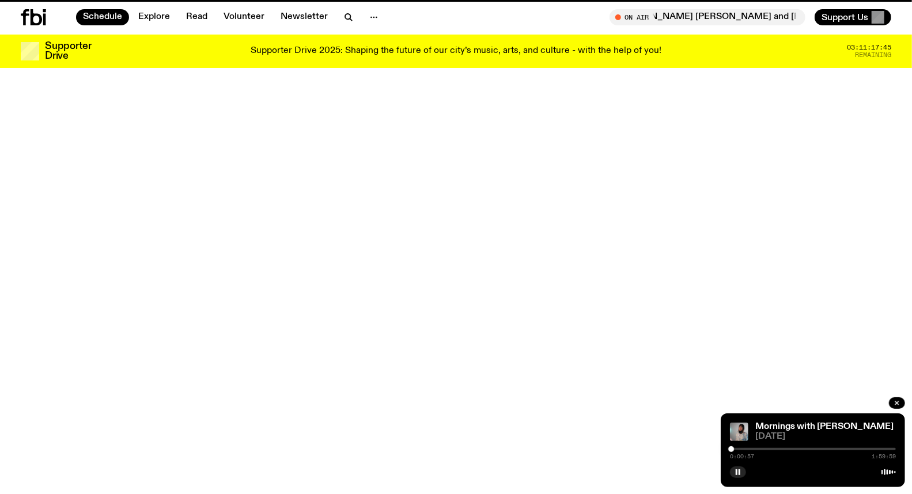
scroll to position [32, 0]
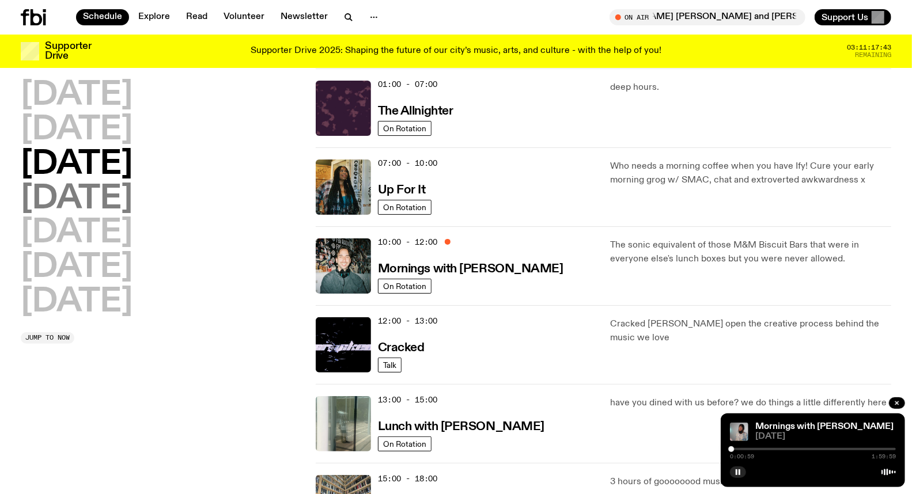
click at [132, 193] on h2 "[DATE]" at bounding box center [77, 199] width 112 height 32
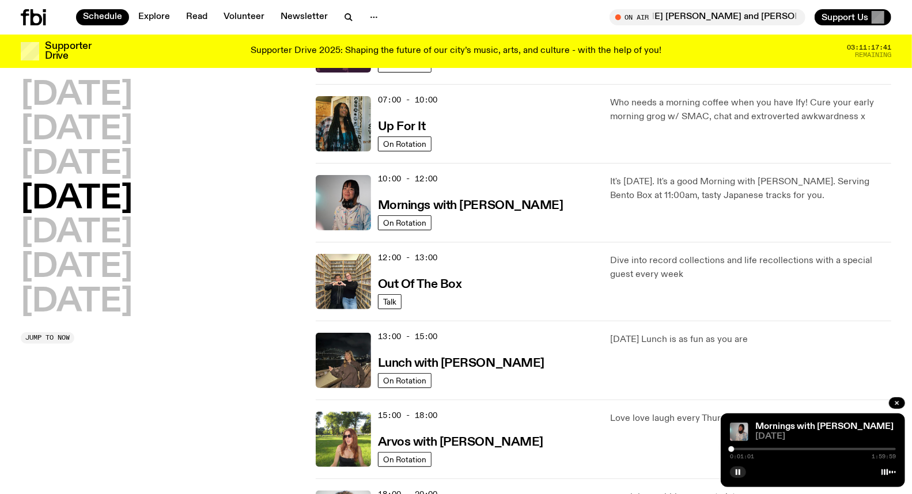
scroll to position [96, 0]
click at [774, 402] on div "15:00 - 18:00 Arvos with [PERSON_NAME] On Rotation Love love laugh every Thursy…" at bounding box center [603, 438] width 575 height 79
click at [766, 447] on div "0:02:13 1:59:59" at bounding box center [813, 453] width 166 height 14
click at [766, 448] on div at bounding box center [813, 449] width 166 height 2
click at [762, 450] on div at bounding box center [684, 449] width 166 height 2
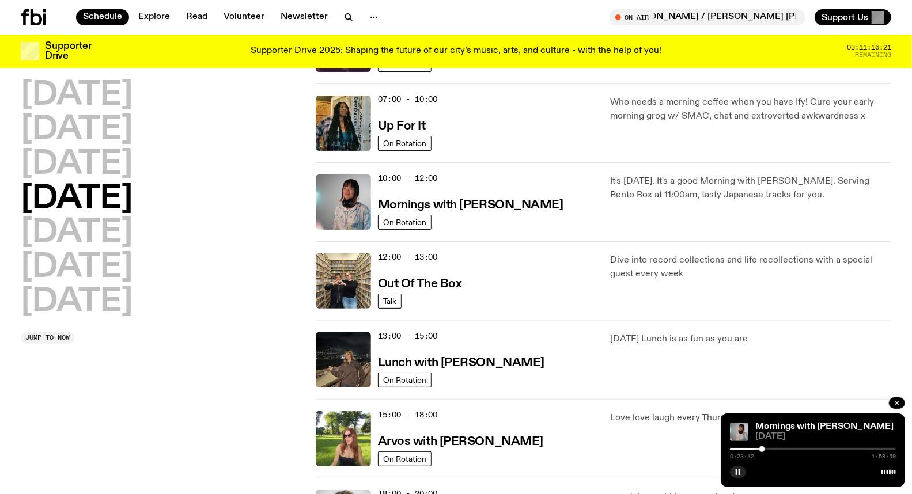
click at [757, 447] on div "0:23:12 1:59:59" at bounding box center [813, 453] width 166 height 14
click at [758, 450] on div at bounding box center [679, 449] width 166 height 2
click at [753, 450] on div at bounding box center [675, 449] width 166 height 2
click at [757, 448] on div at bounding box center [813, 449] width 166 height 2
click at [734, 468] on button "button" at bounding box center [738, 472] width 16 height 12
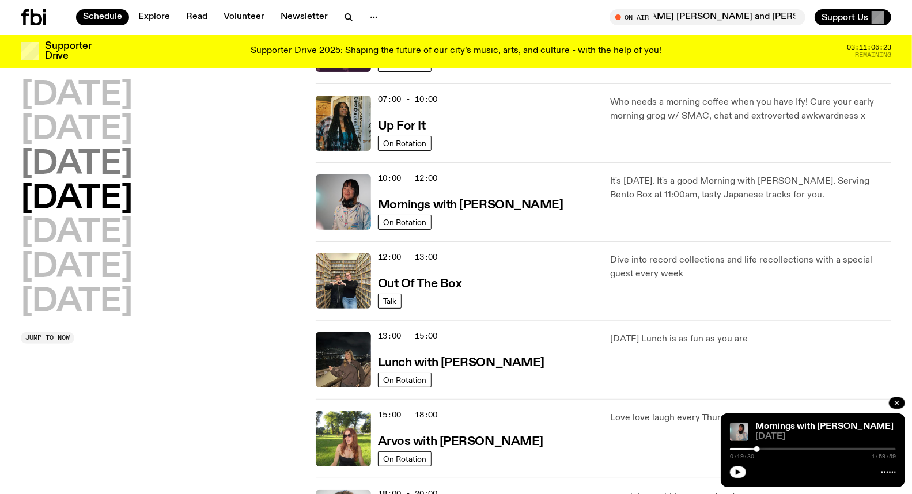
click at [132, 157] on h2 "[DATE]" at bounding box center [77, 165] width 112 height 32
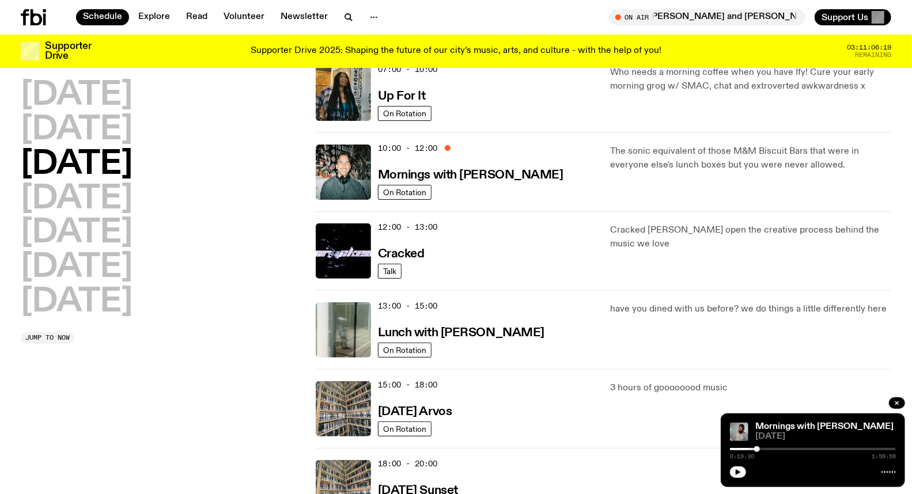
scroll to position [160, 0]
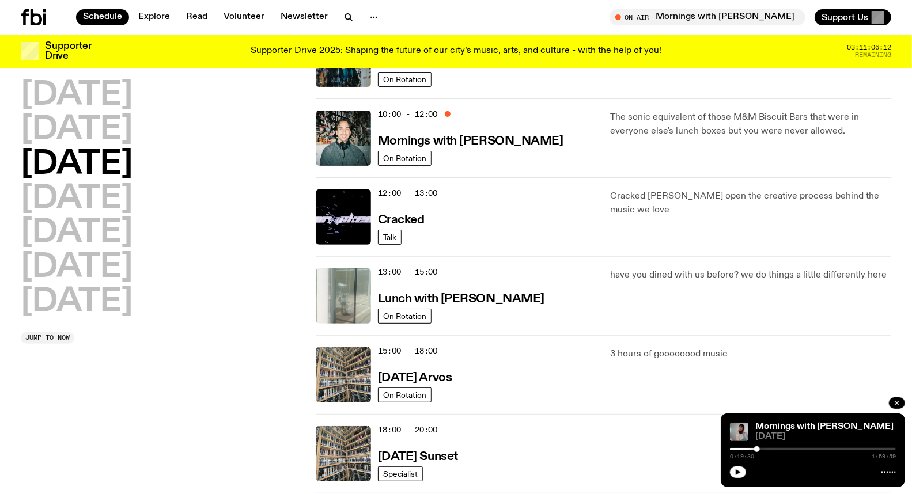
click at [343, 288] on img at bounding box center [343, 295] width 55 height 55
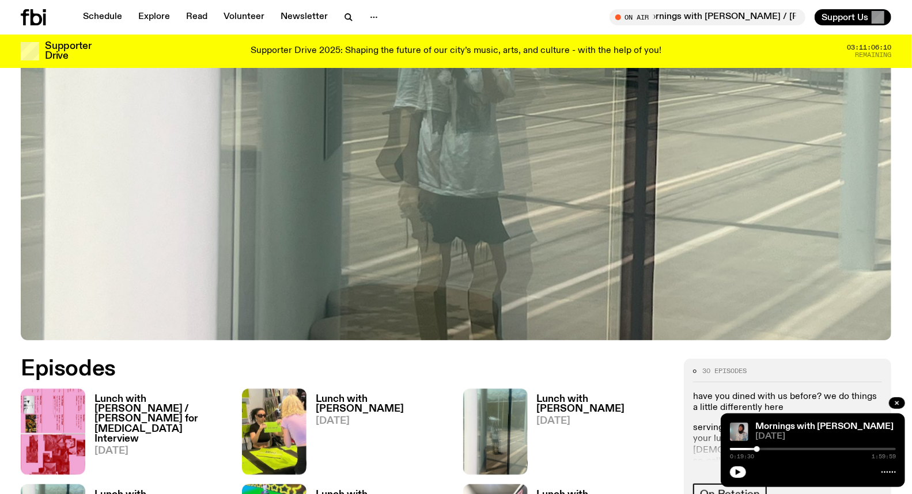
scroll to position [312, 0]
click at [165, 405] on h3 "Lunch with [PERSON_NAME] / [PERSON_NAME] for [MEDICAL_DATA] Interview" at bounding box center [161, 419] width 134 height 49
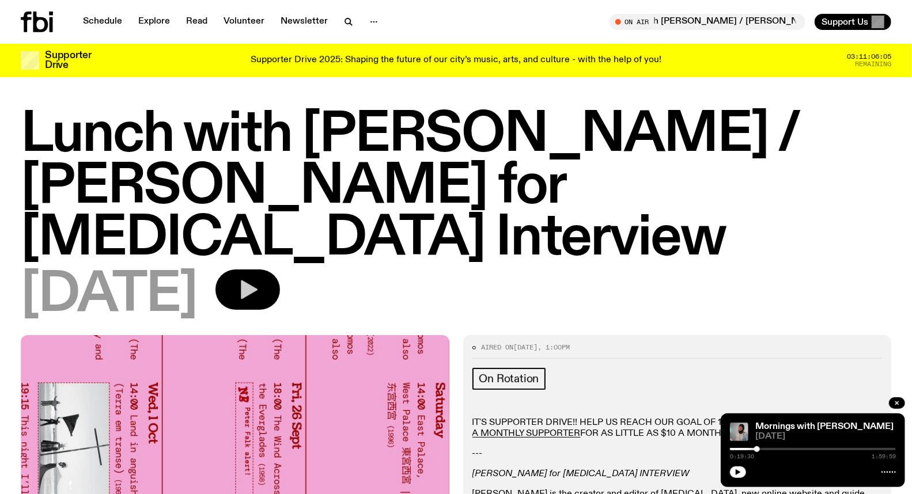
click at [272, 269] on button "button" at bounding box center [247, 289] width 64 height 40
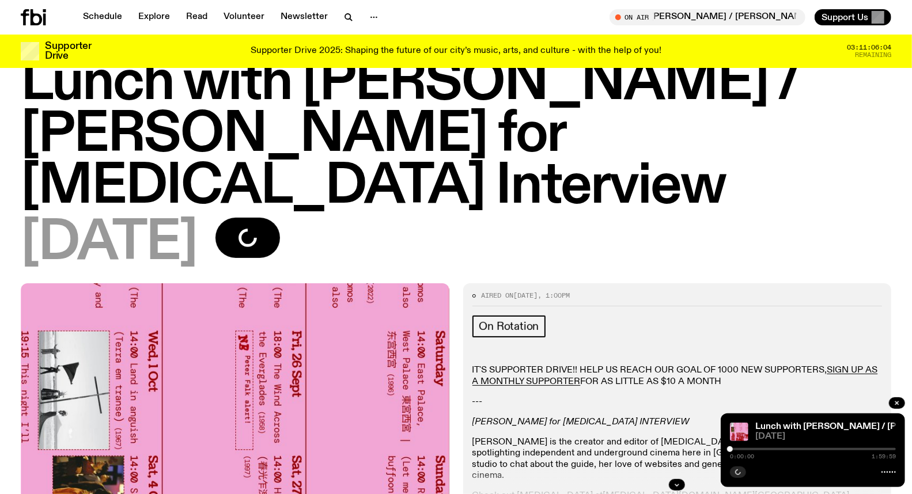
scroll to position [187, 0]
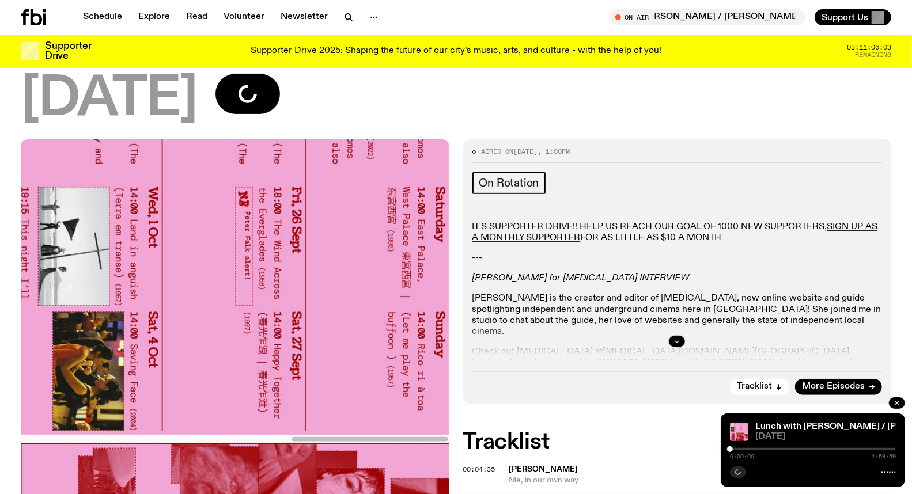
click at [888, 448] on div at bounding box center [813, 449] width 166 height 2
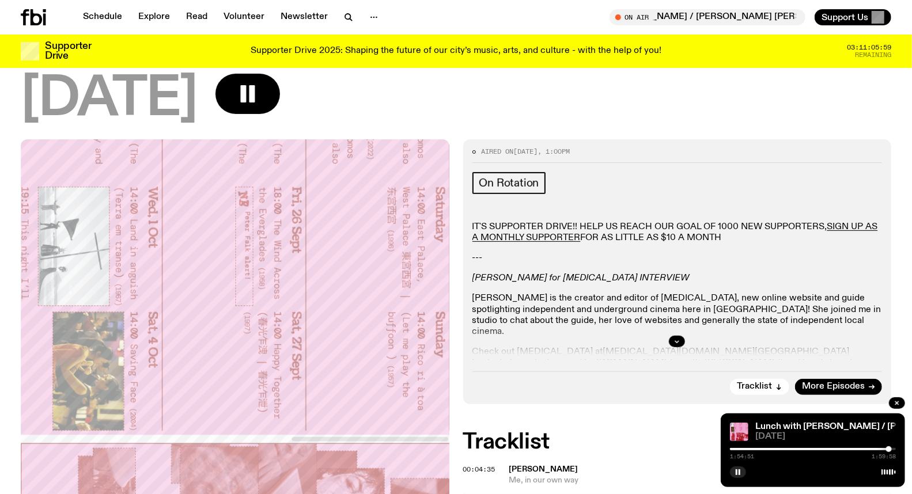
click at [893, 450] on div at bounding box center [813, 449] width 166 height 2
click at [897, 447] on div at bounding box center [896, 449] width 6 height 6
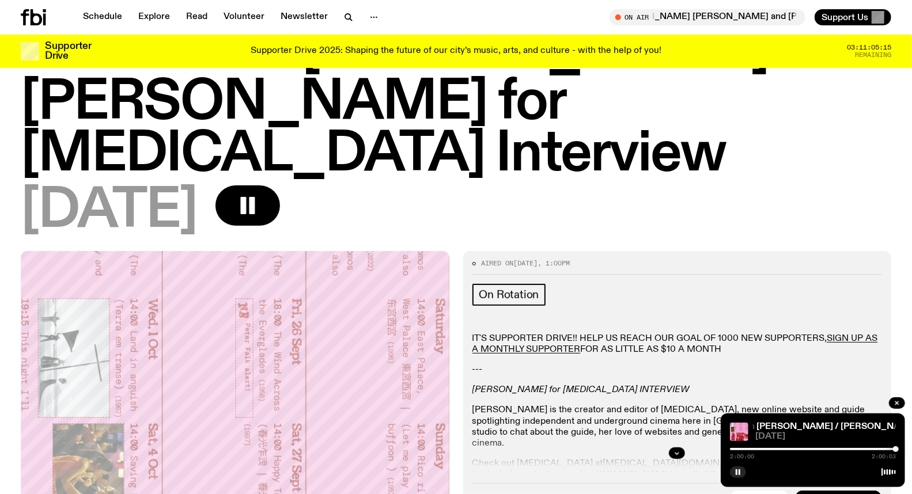
scroll to position [0, 0]
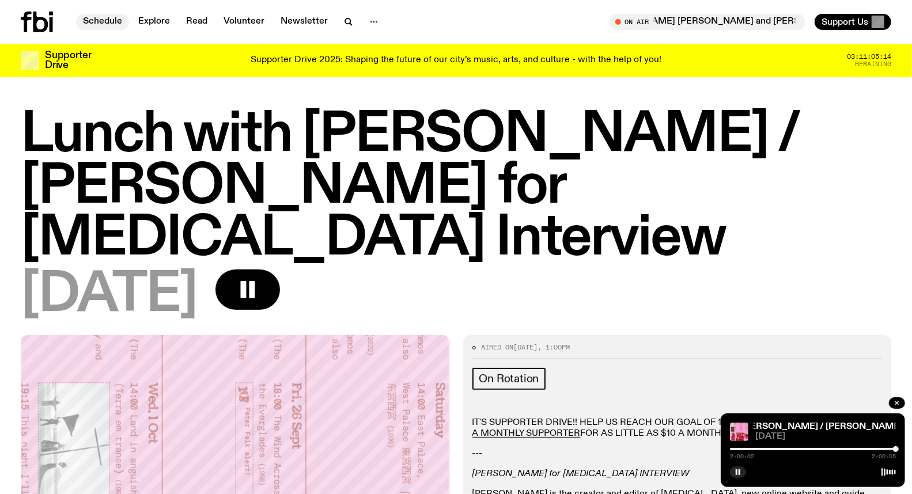
click at [110, 21] on link "Schedule" at bounding box center [102, 22] width 53 height 16
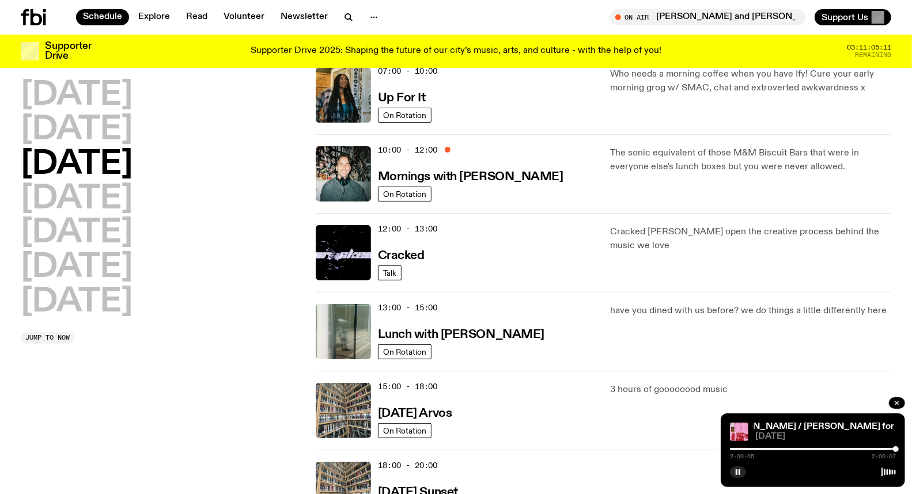
scroll to position [188, 0]
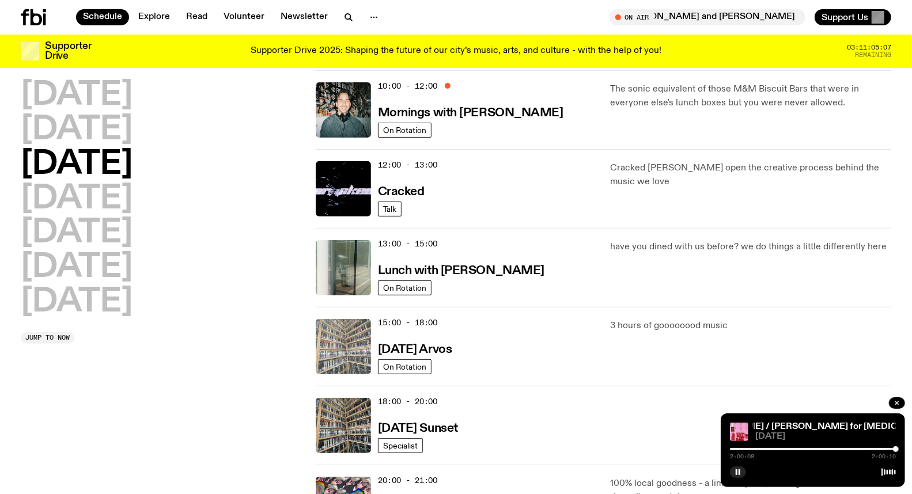
click at [327, 352] on img at bounding box center [343, 346] width 55 height 55
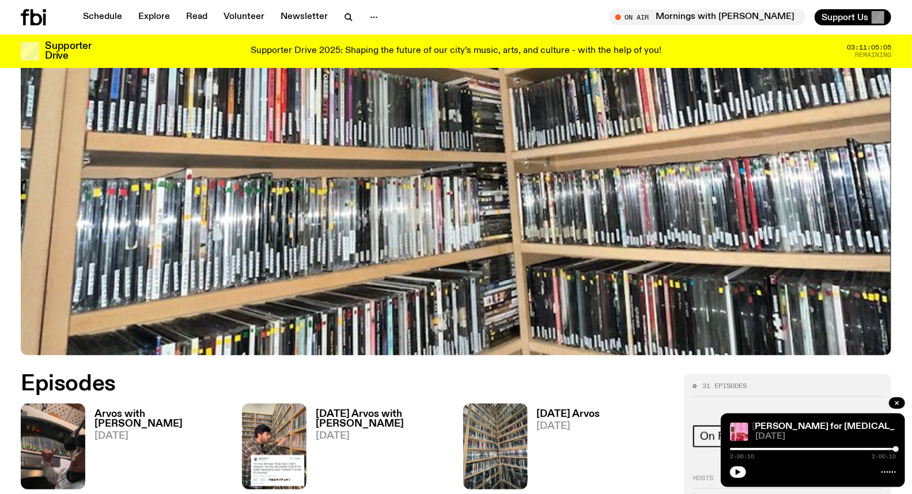
scroll to position [378, 0]
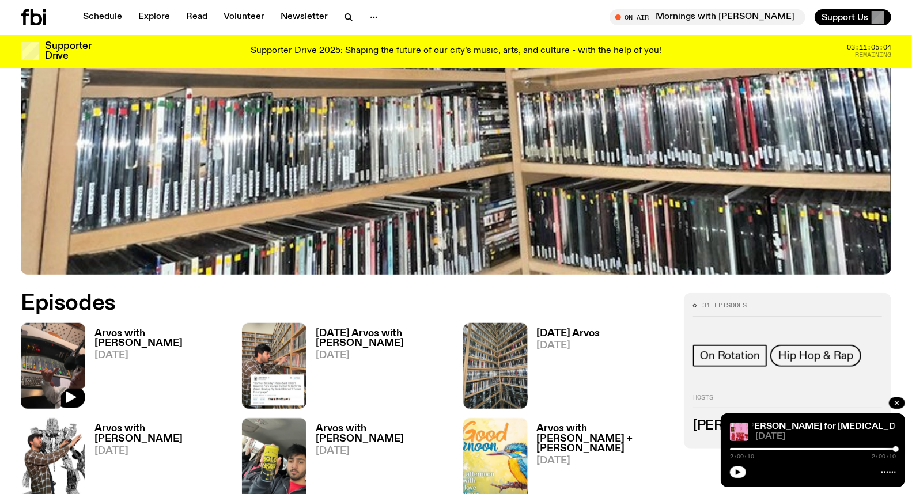
click at [75, 344] on img at bounding box center [53, 366] width 64 height 86
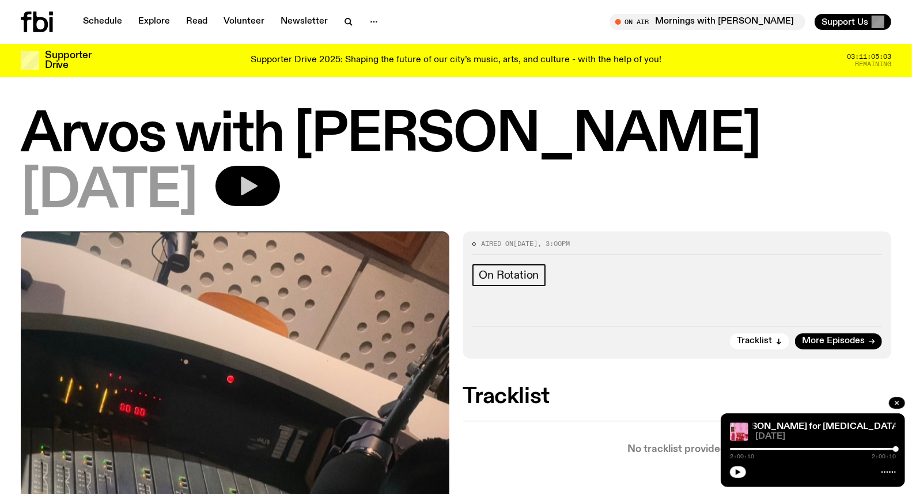
click at [257, 186] on icon "button" at bounding box center [249, 186] width 17 height 19
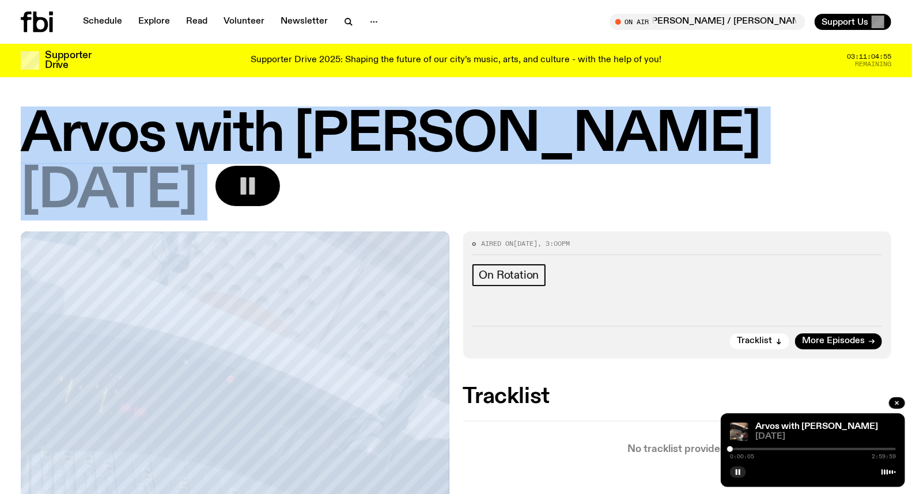
drag, startPoint x: 29, startPoint y: 122, endPoint x: 654, endPoint y: 199, distance: 629.4
click at [654, 199] on div "Arvos with [PERSON_NAME] [DATE]" at bounding box center [456, 163] width 870 height 108
copy div "Arvos with [PERSON_NAME] [DATE]"
click at [100, 18] on link "Schedule" at bounding box center [102, 22] width 53 height 16
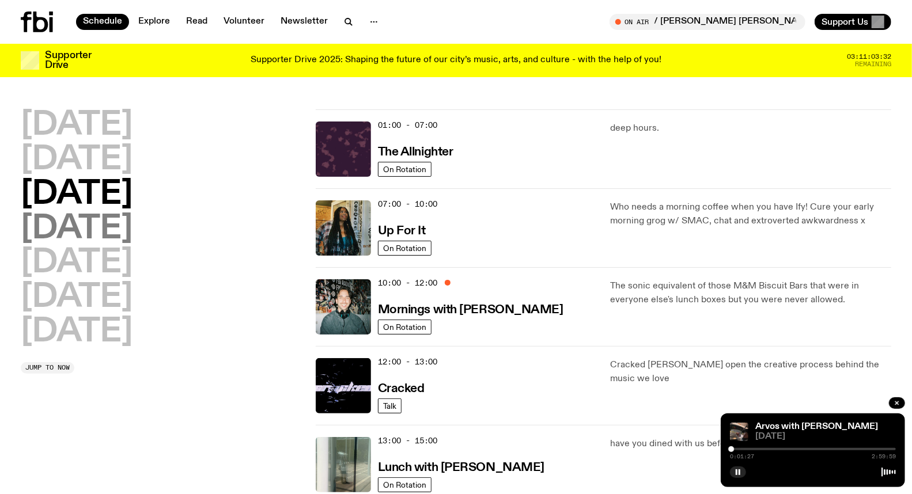
click at [83, 233] on h2 "[DATE]" at bounding box center [77, 229] width 112 height 32
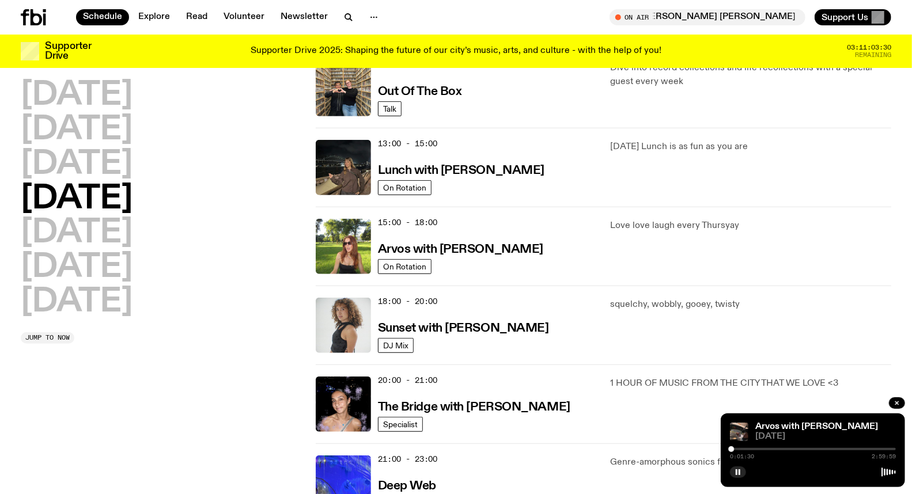
scroll to position [352, 0]
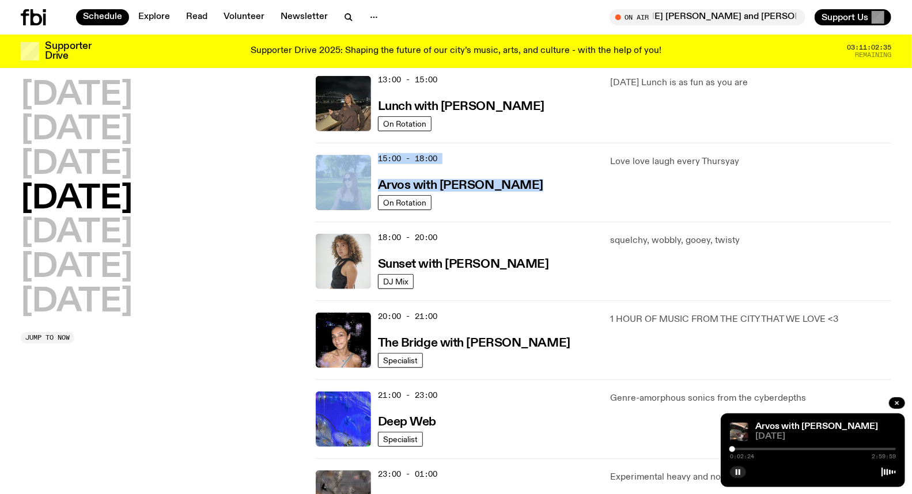
drag, startPoint x: 517, startPoint y: 180, endPoint x: 371, endPoint y: 185, distance: 145.8
click at [371, 185] on div "15:00 - 18:00 Arvos with [PERSON_NAME] On Rotation" at bounding box center [456, 182] width 281 height 55
copy div "15:00 - 18:00 Arvos with [PERSON_NAME]"
